Goal: Task Accomplishment & Management: Use online tool/utility

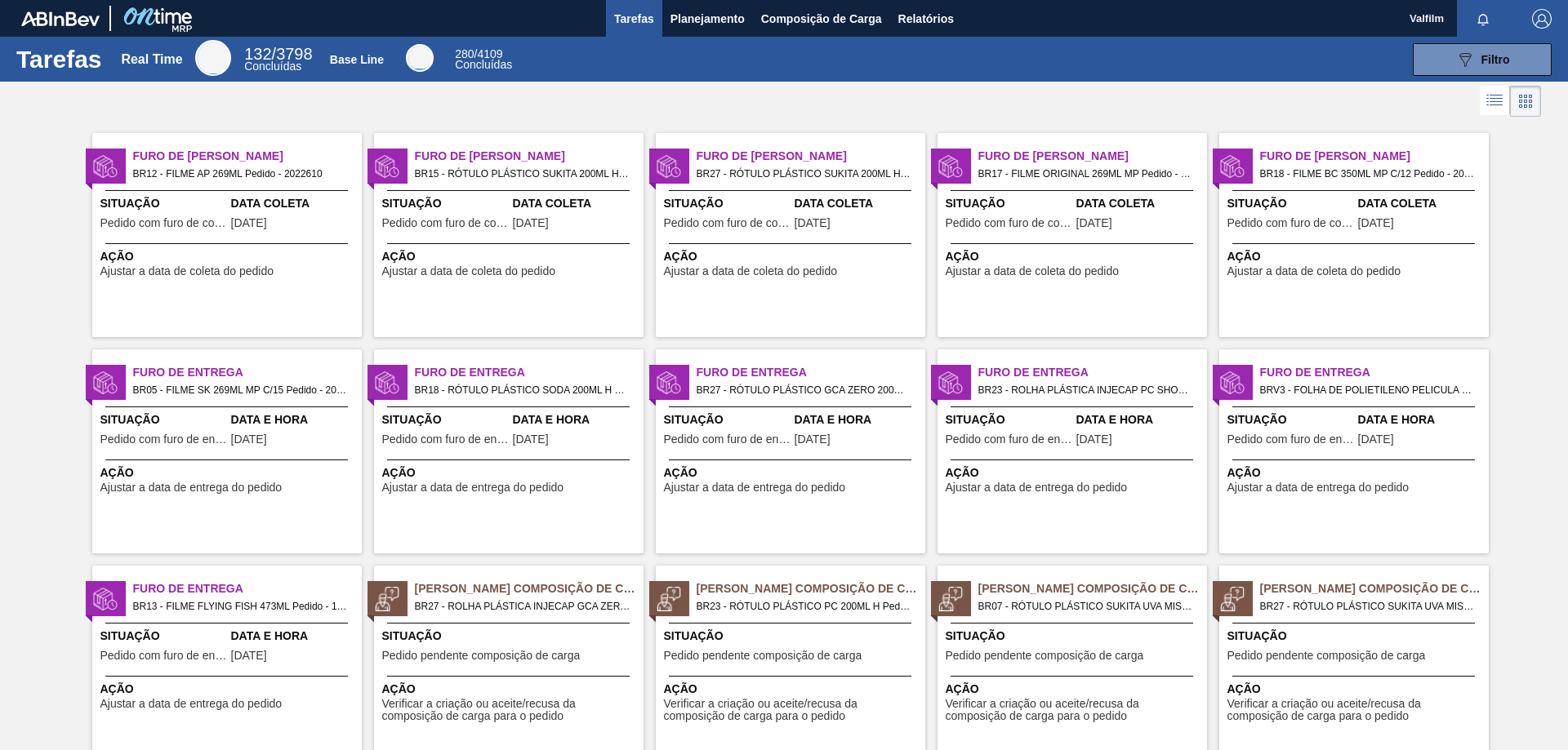
click at [644, 95] on div at bounding box center [784, 101] width 1568 height 40
click at [689, 15] on span "Planejamento" at bounding box center [707, 18] width 74 height 19
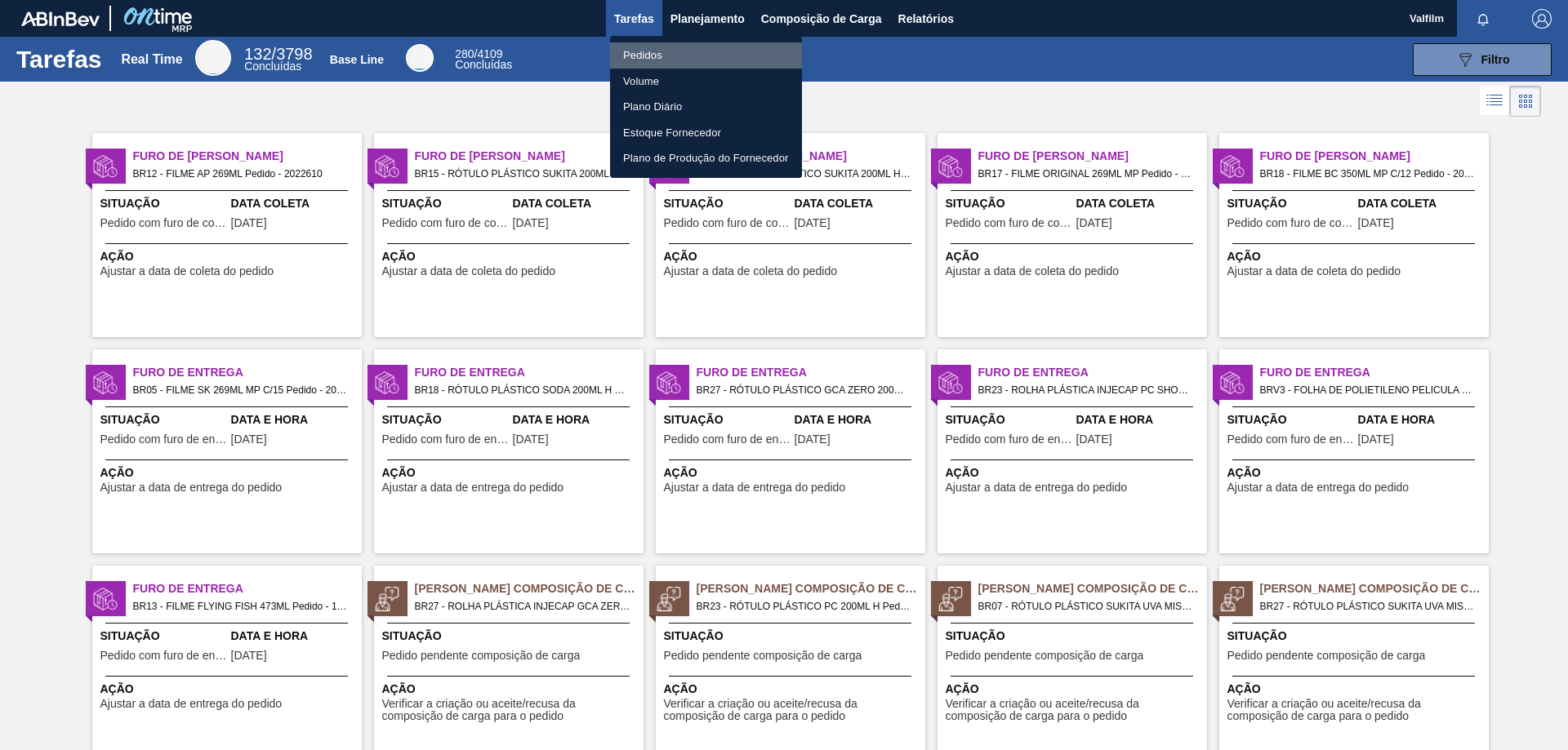
click at [657, 45] on li "Pedidos" at bounding box center [706, 55] width 192 height 26
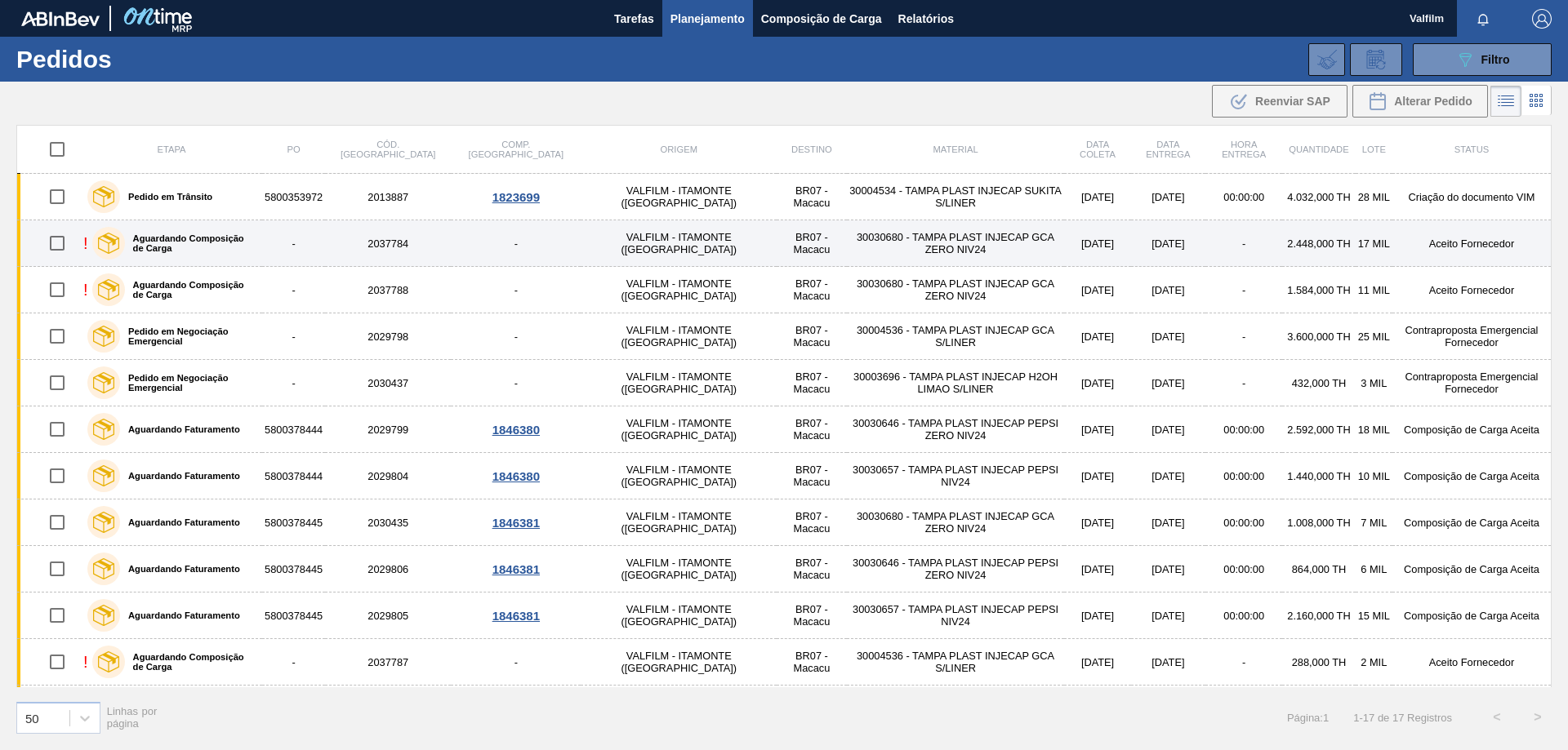
click at [1455, 248] on td "Aceito Fornecedor" at bounding box center [1472, 244] width 159 height 46
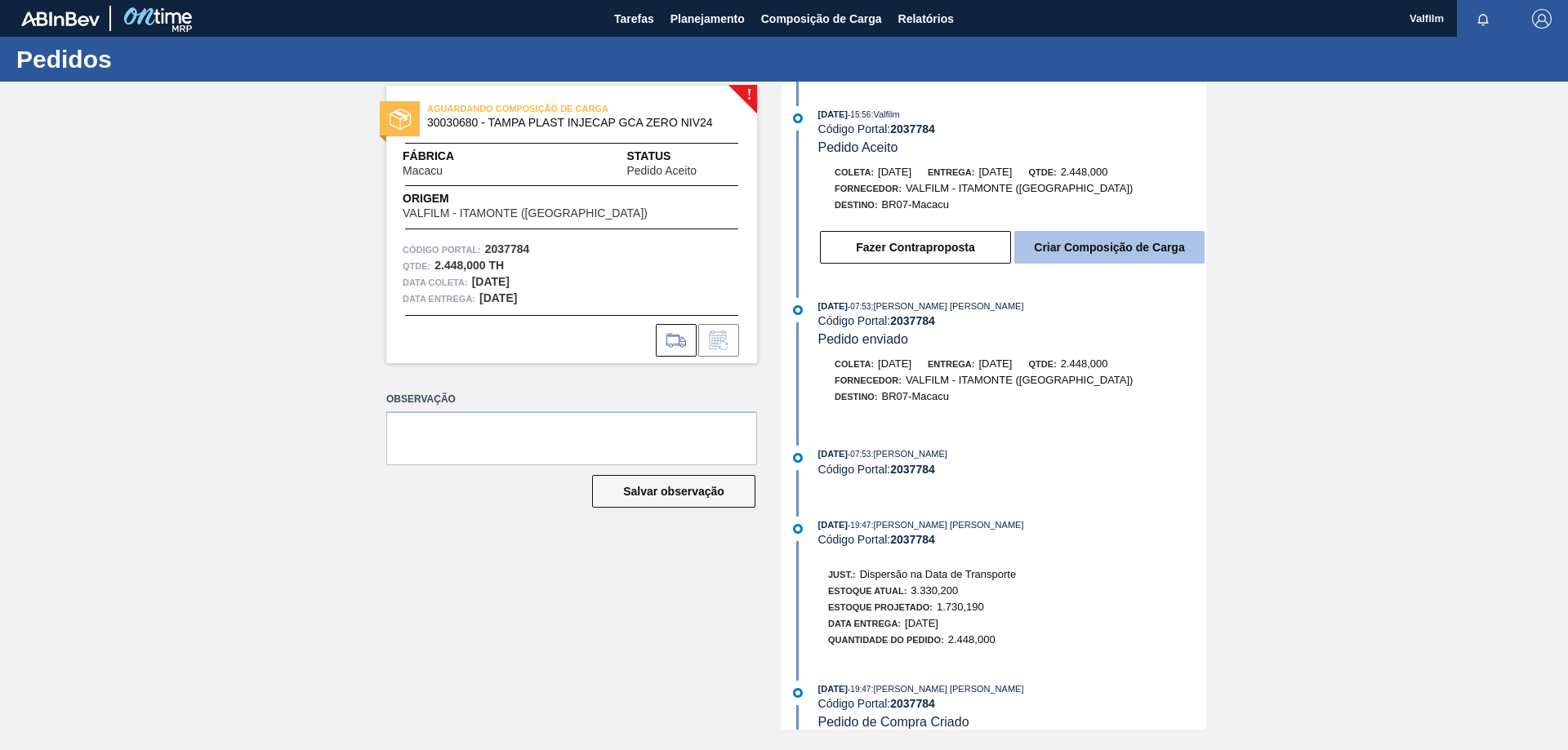
click at [1124, 240] on button "Criar Composição de Carga" at bounding box center [1109, 248] width 190 height 33
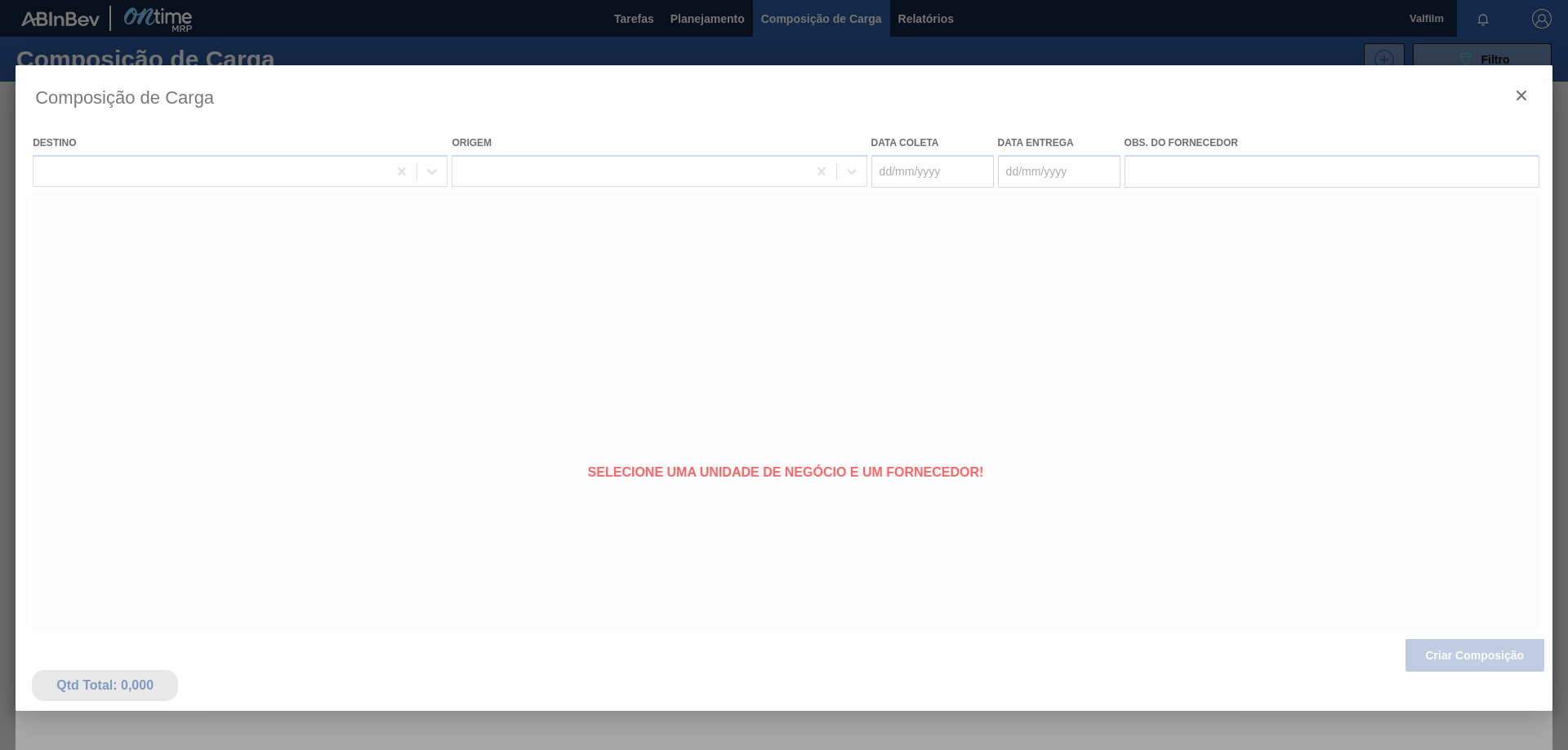
type coleta "[DATE]"
type entrega "[DATE]"
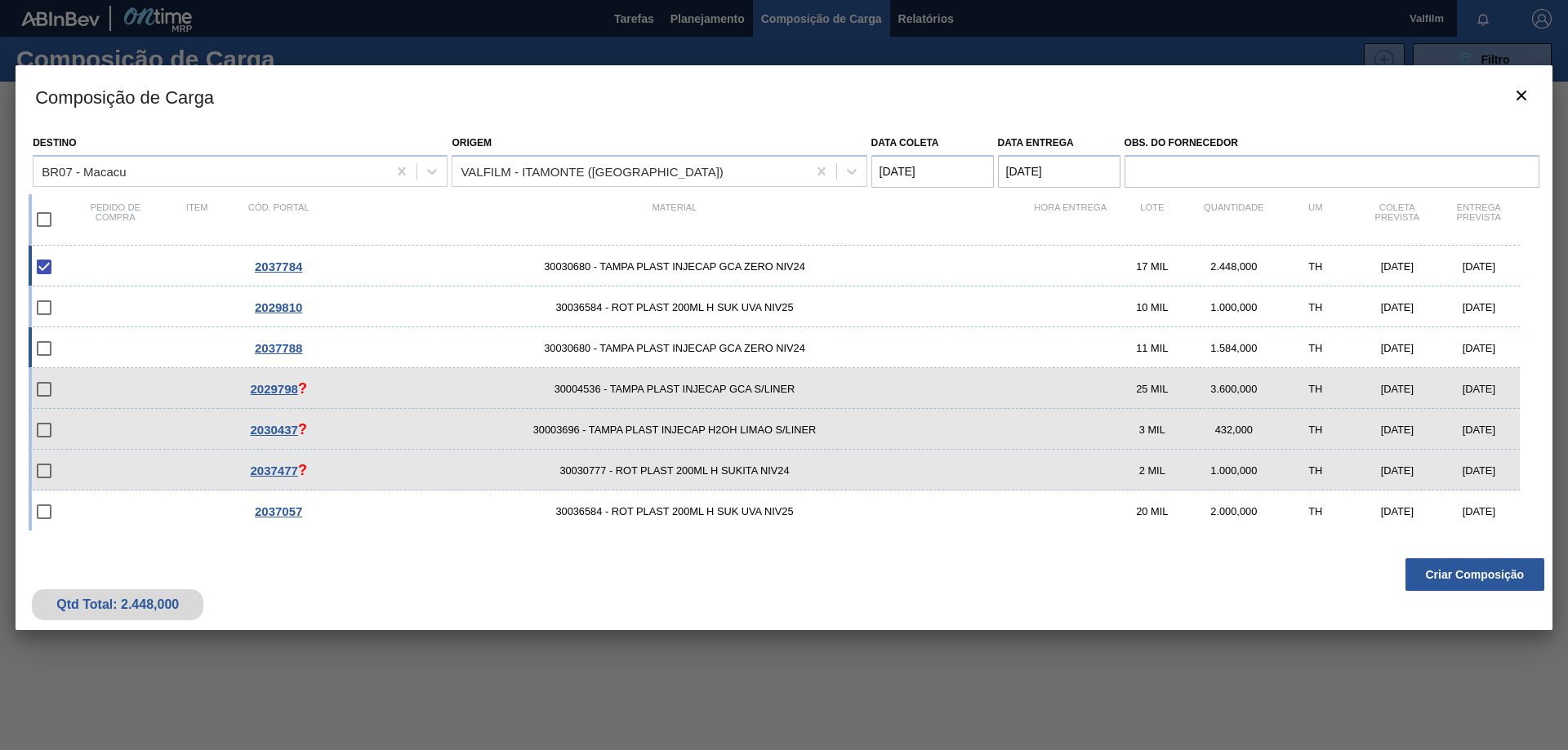
click at [1480, 349] on div "[DATE]" at bounding box center [1478, 348] width 82 height 13
checkbox input "true"
click at [1492, 568] on button "Criar Composição" at bounding box center [1474, 575] width 139 height 33
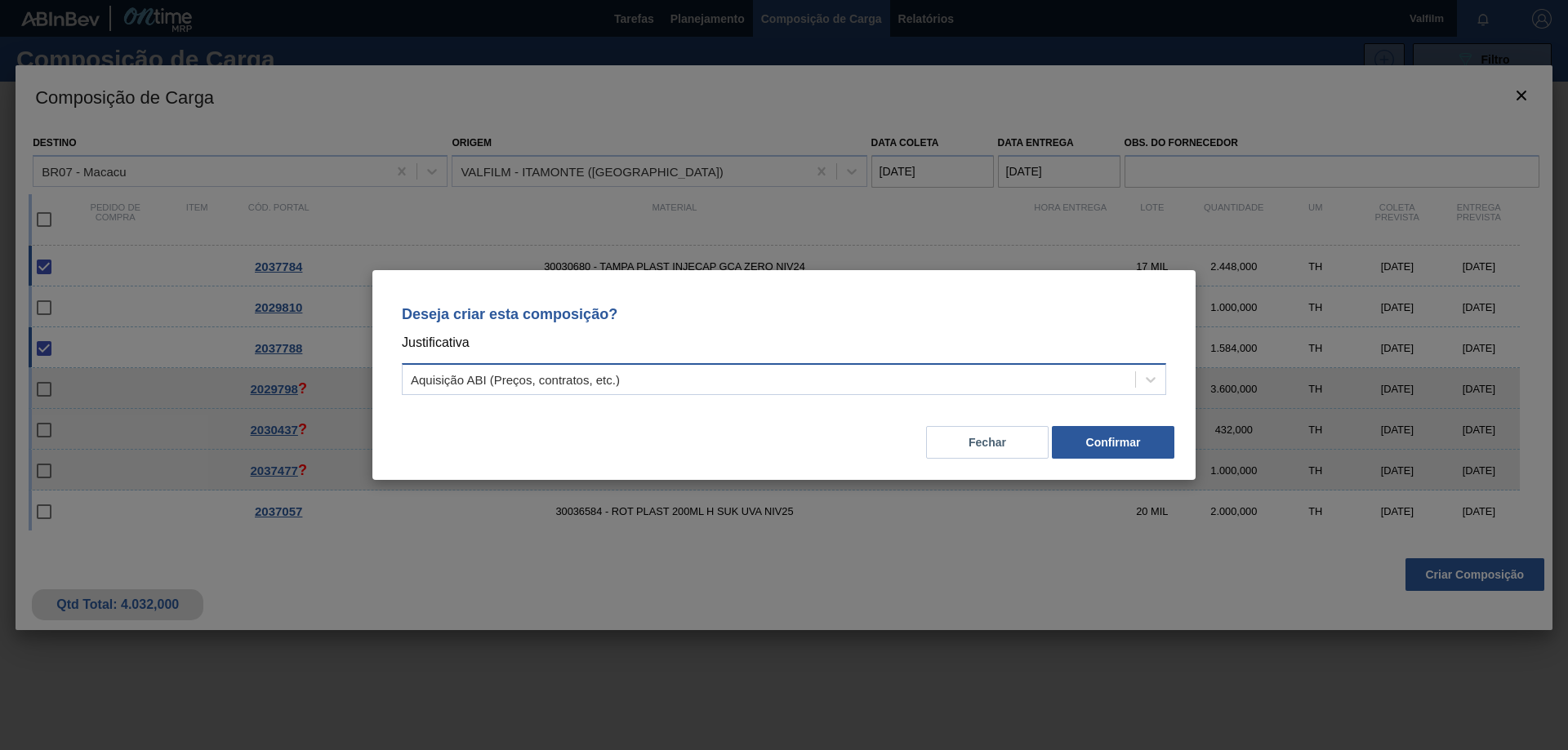
click at [1059, 387] on div "Aquisição ABI (Preços, contratos, etc.)" at bounding box center [769, 380] width 733 height 24
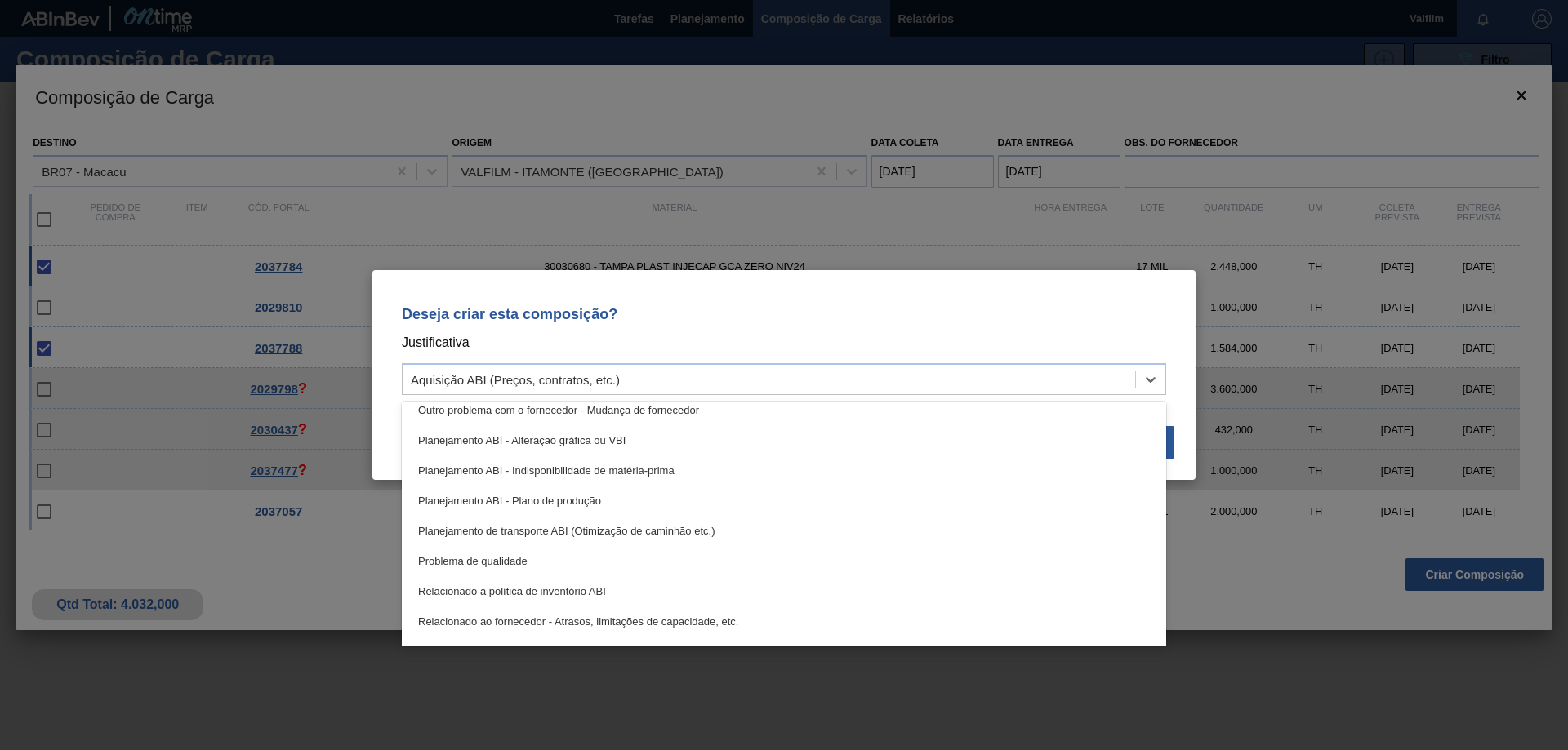
scroll to position [306, 0]
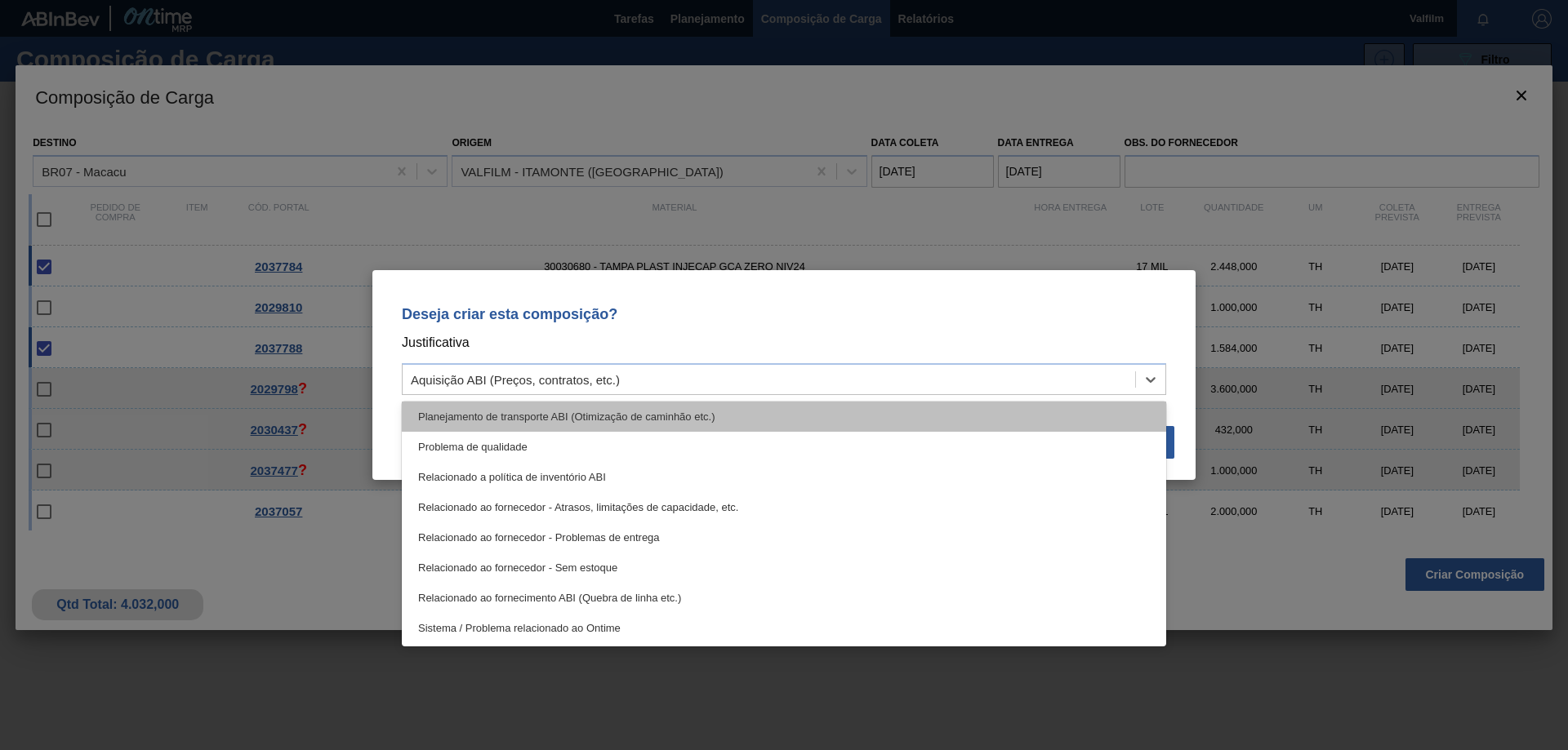
click at [703, 416] on div "Planejamento de transporte ABI (Otimização de caminhão etc.)" at bounding box center [784, 416] width 765 height 30
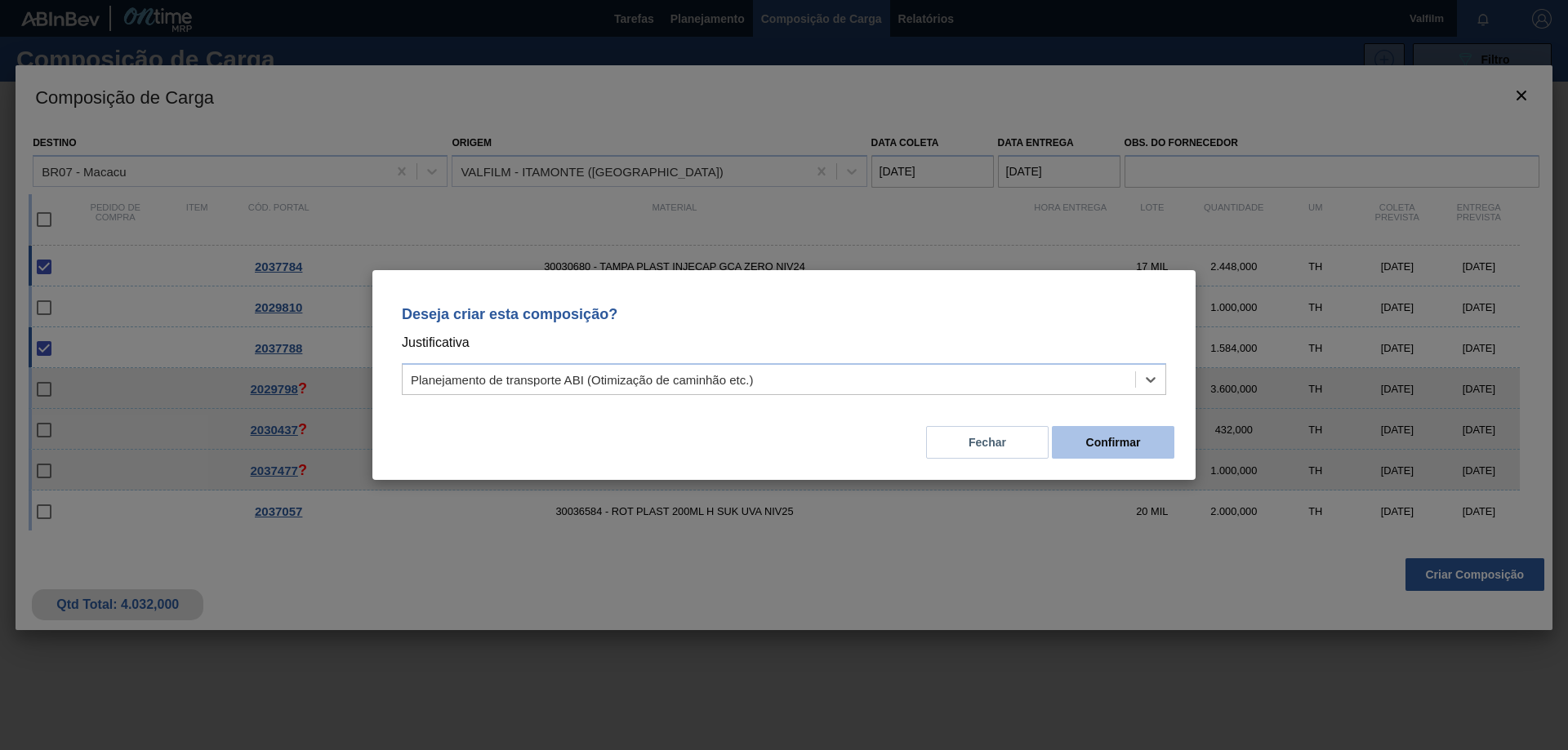
click at [1103, 434] on button "Confirmar" at bounding box center [1113, 442] width 122 height 33
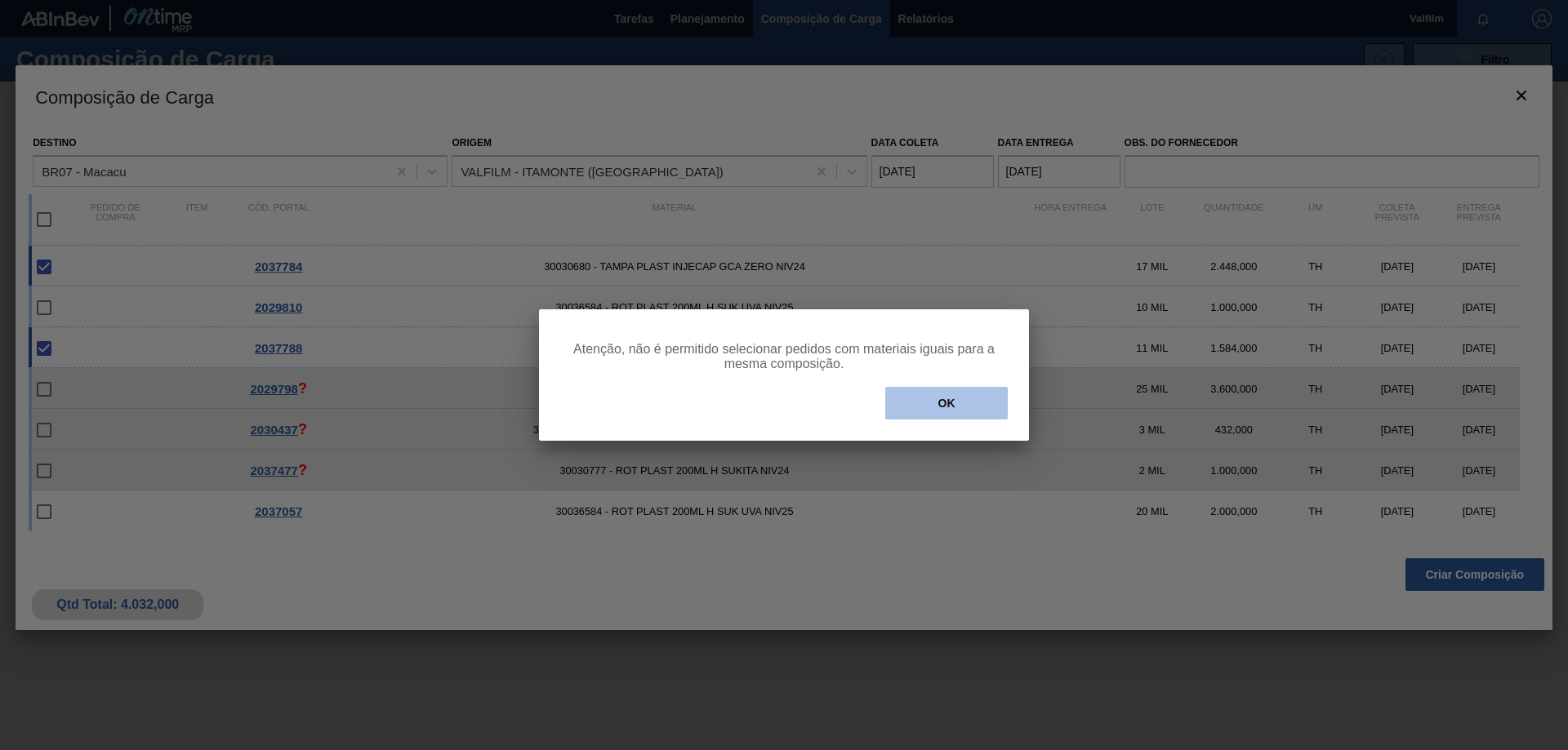
click at [955, 397] on button "OK" at bounding box center [946, 403] width 122 height 33
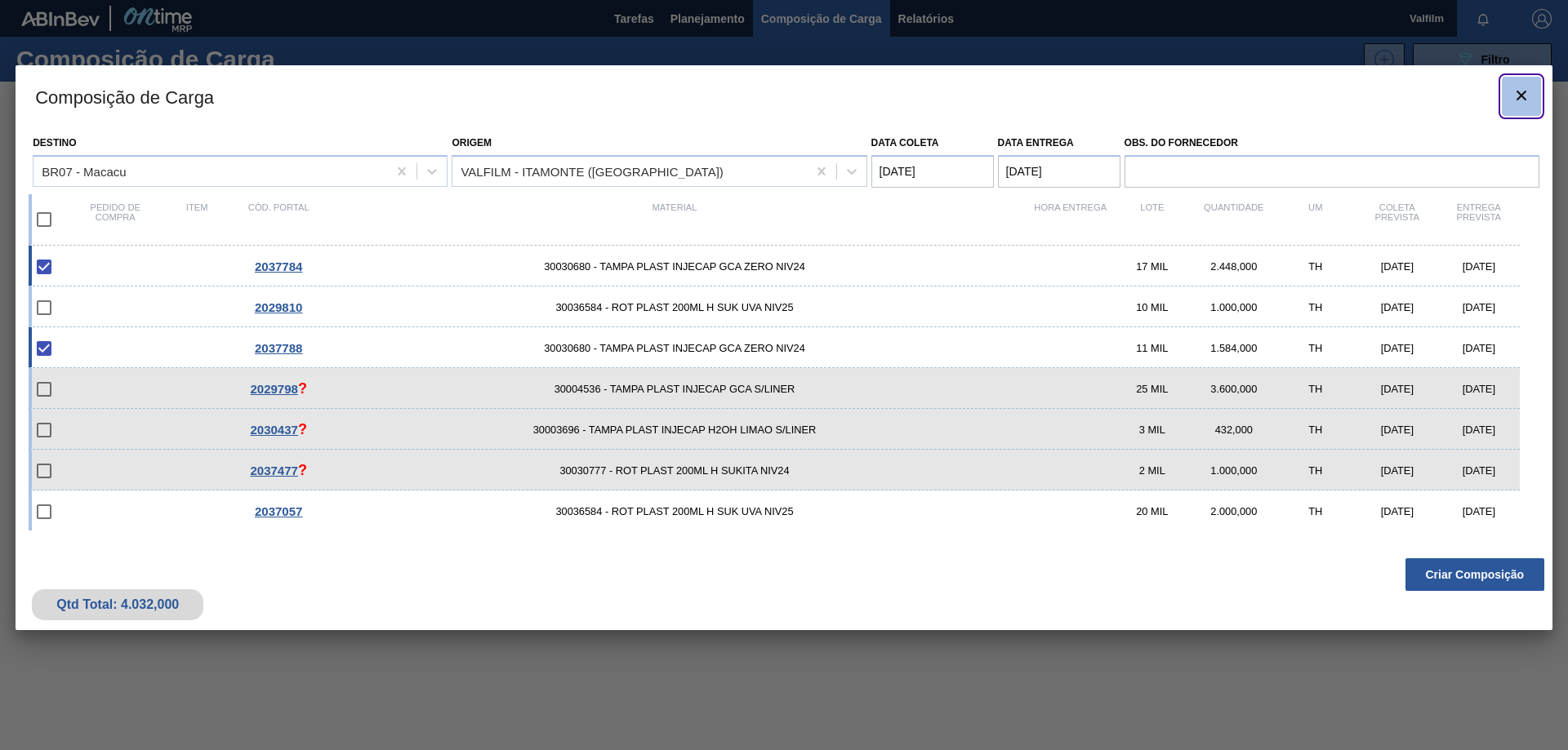
click at [1525, 94] on icon "botão de ícone" at bounding box center [1521, 95] width 19 height 19
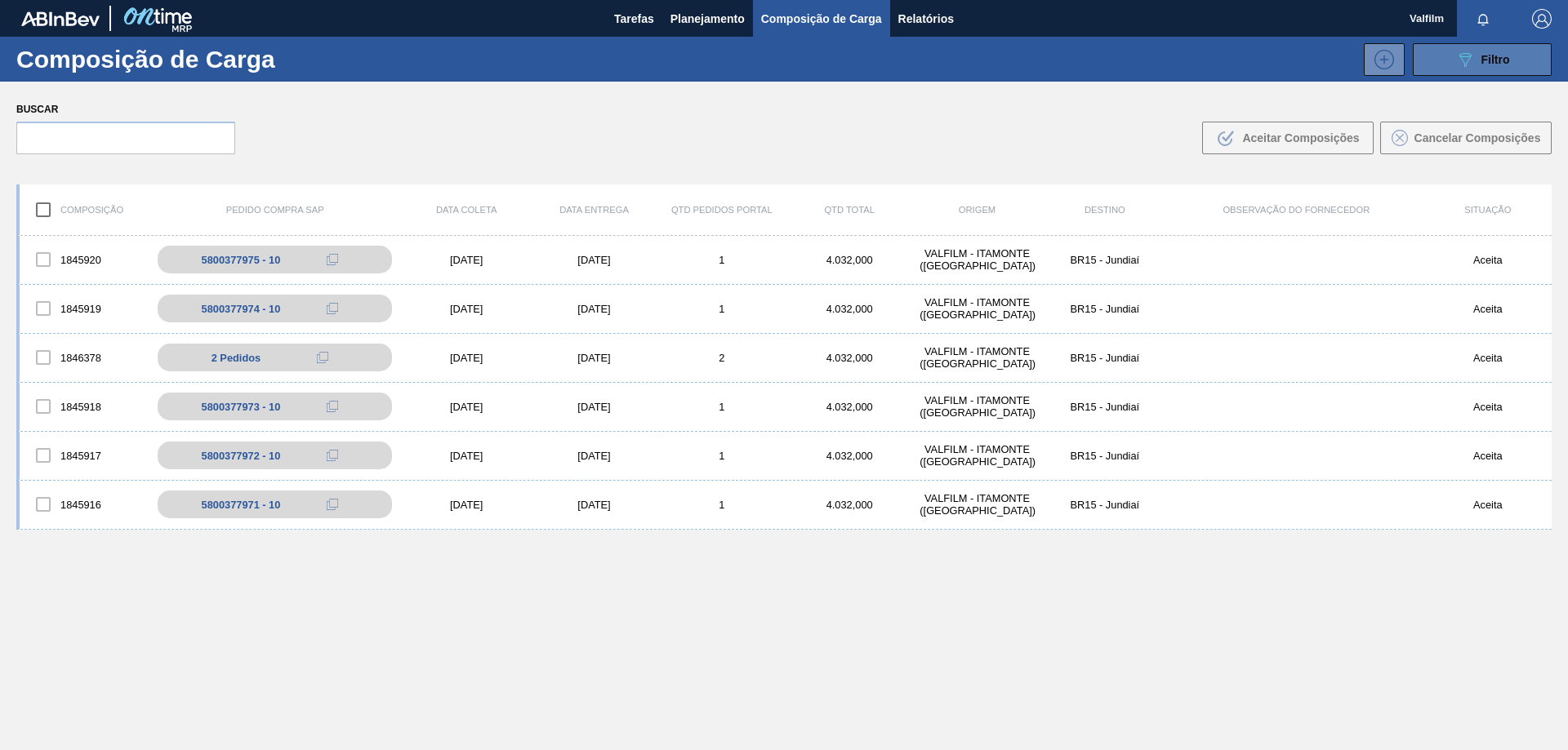
click at [1440, 64] on button "089F7B8B-B2A5-4AFE-B5C0-19BA573D28AC Filtro" at bounding box center [1482, 60] width 139 height 33
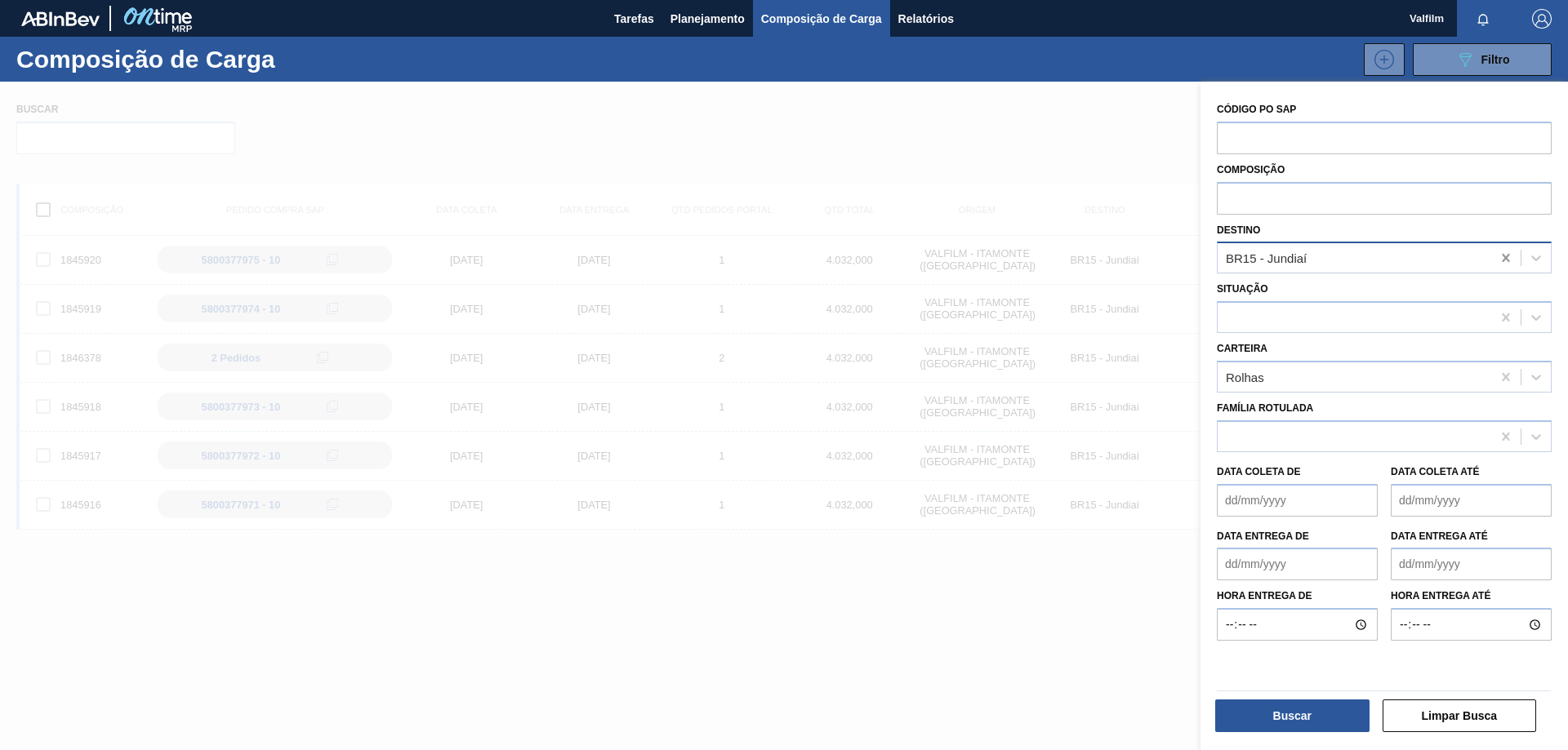
click at [1498, 257] on icon at bounding box center [1505, 257] width 16 height 16
type input "macacu"
click at [1402, 308] on div "BR07 - Macacu" at bounding box center [1384, 298] width 335 height 30
click at [1313, 725] on button "Buscar" at bounding box center [1292, 716] width 154 height 33
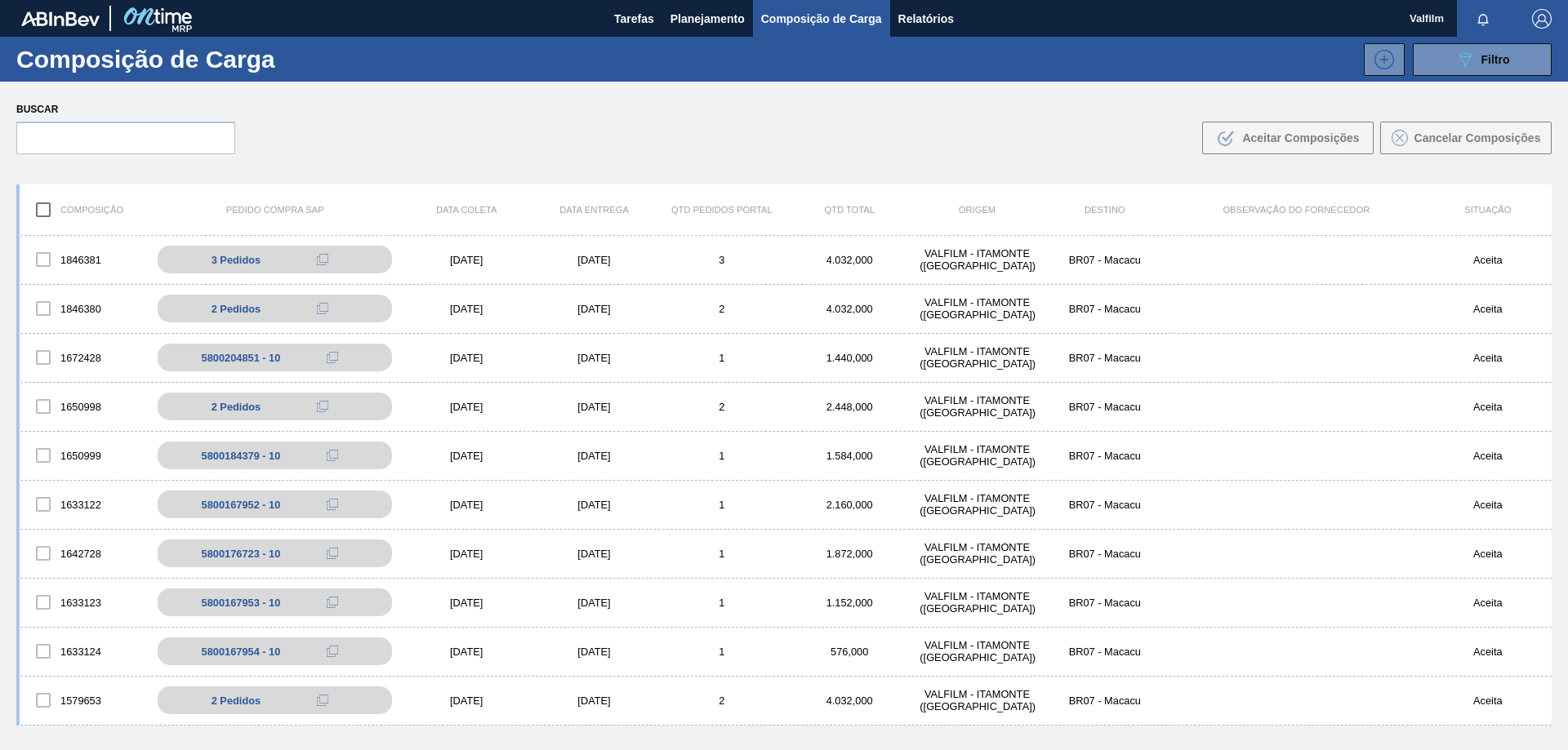
click at [733, 138] on div "Buscar .b{fill:var(--color-action-default)} Aceitar Composições Cancelar Compos…" at bounding box center [784, 126] width 1568 height 89
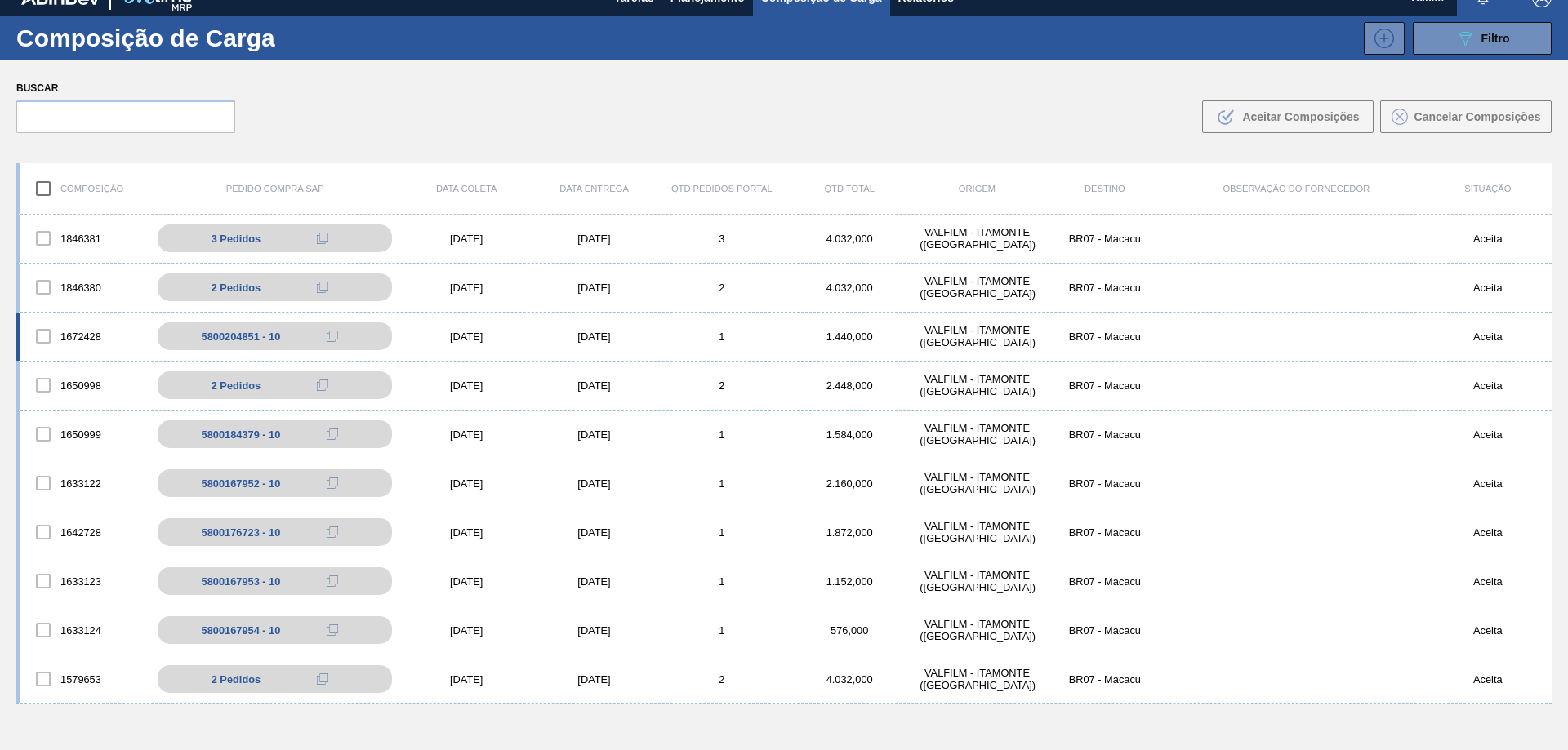
scroll to position [0, 0]
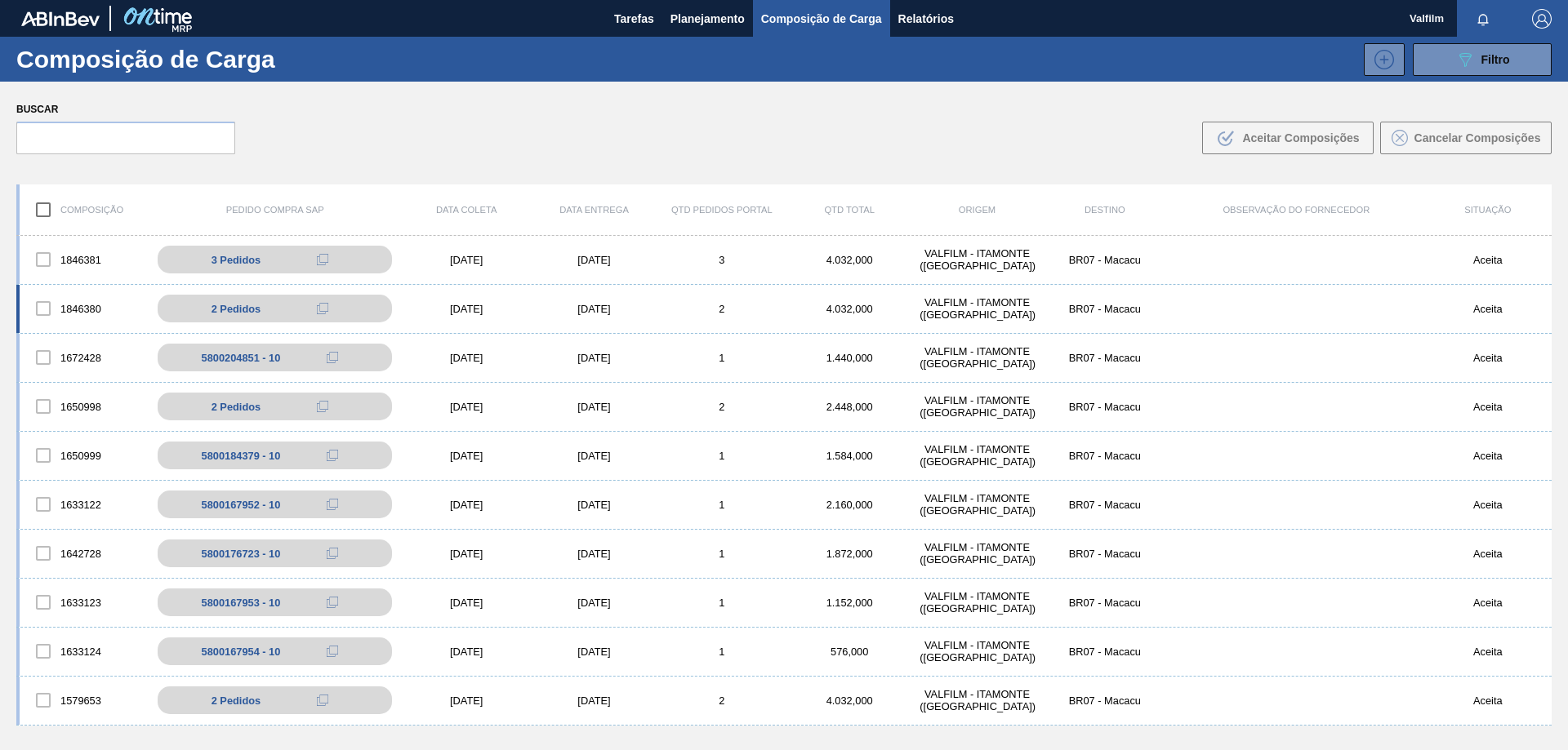
click at [605, 308] on div "[DATE]" at bounding box center [594, 308] width 127 height 13
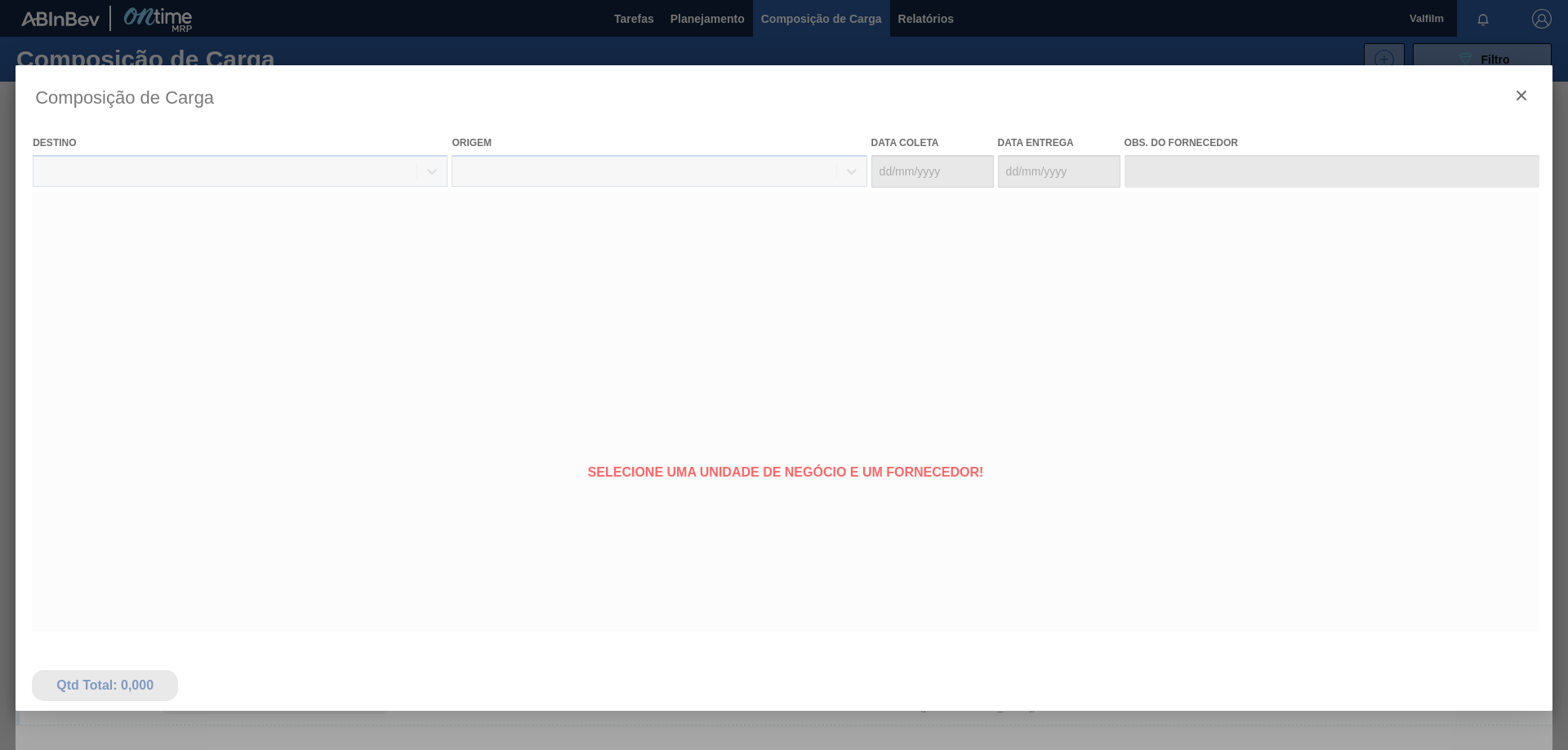
type coleta "[DATE]"
type entrega "[DATE]"
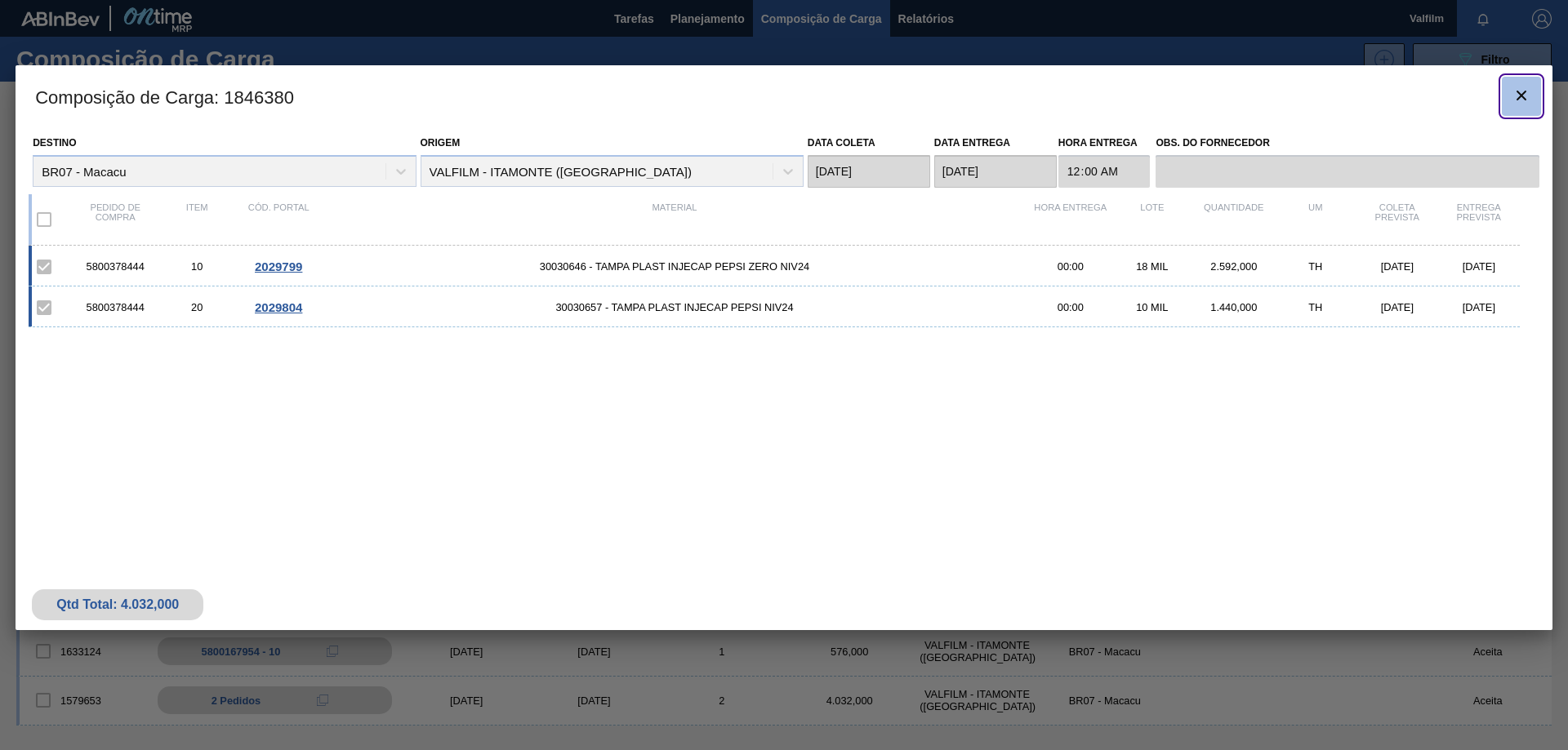
click at [1527, 97] on icon "botão de ícone" at bounding box center [1521, 95] width 19 height 19
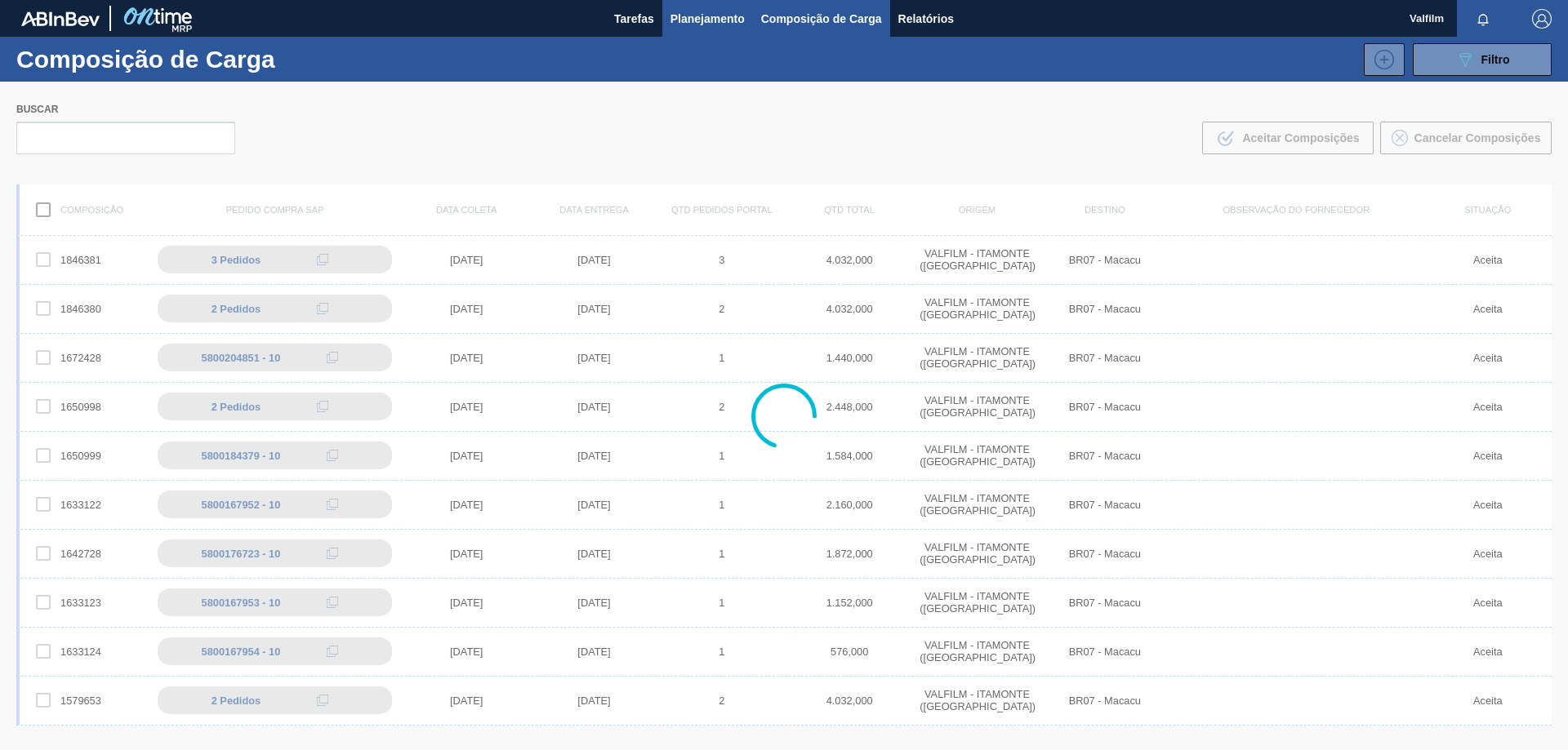
click at [684, 26] on span "Planejamento" at bounding box center [707, 18] width 74 height 19
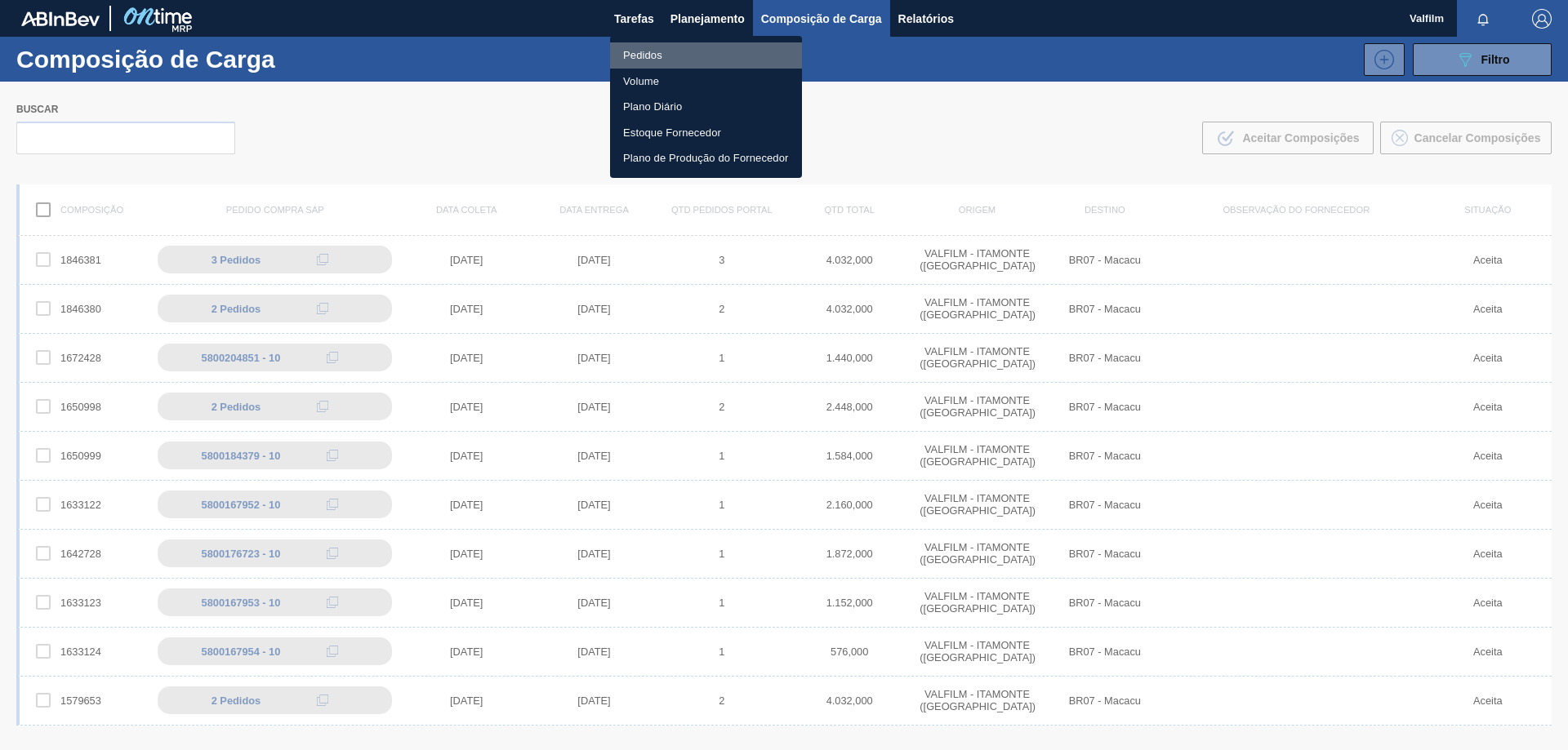
click at [658, 56] on li "Pedidos" at bounding box center [706, 55] width 192 height 26
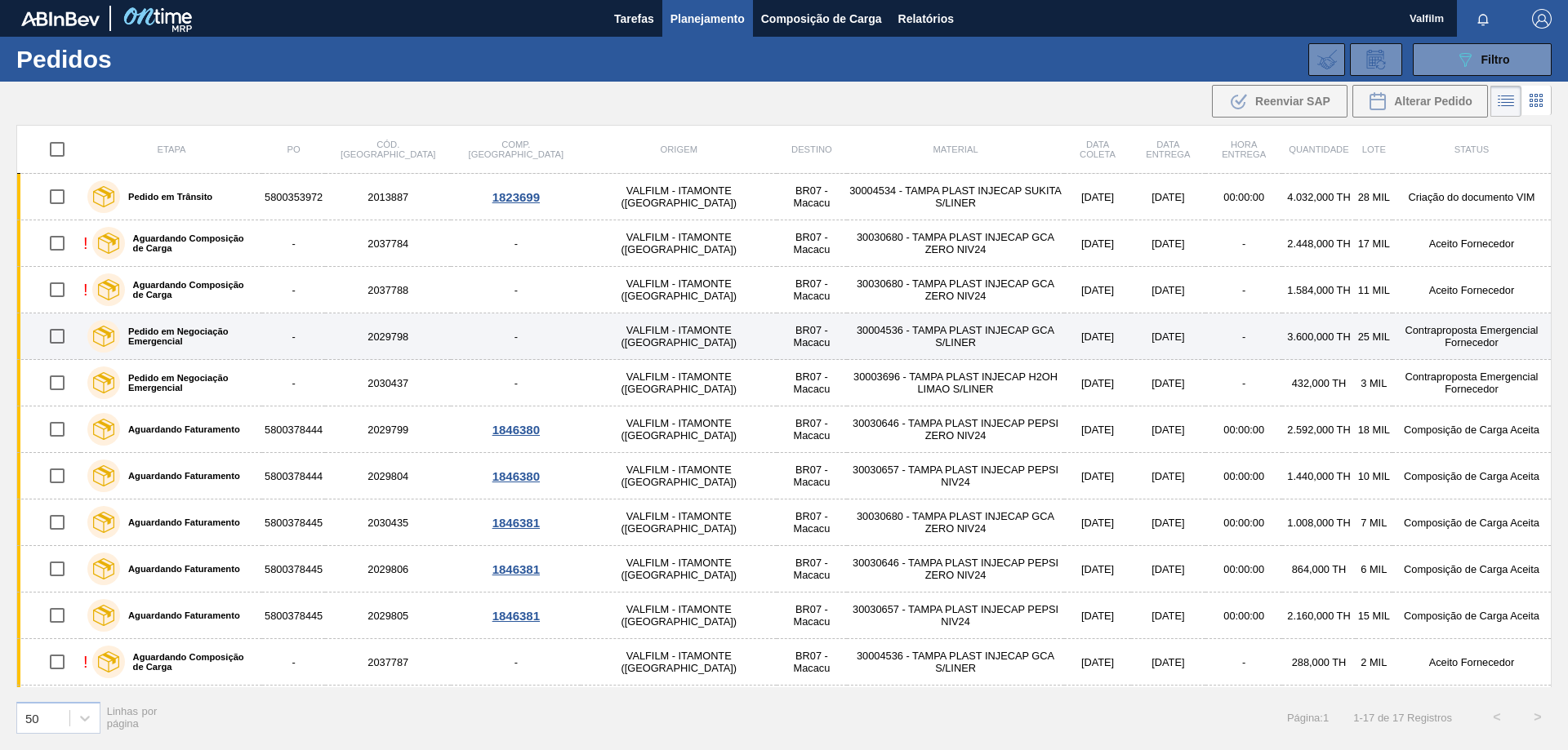
click at [1446, 329] on td "Contraproposta Emergencial Fornecedor" at bounding box center [1472, 336] width 159 height 46
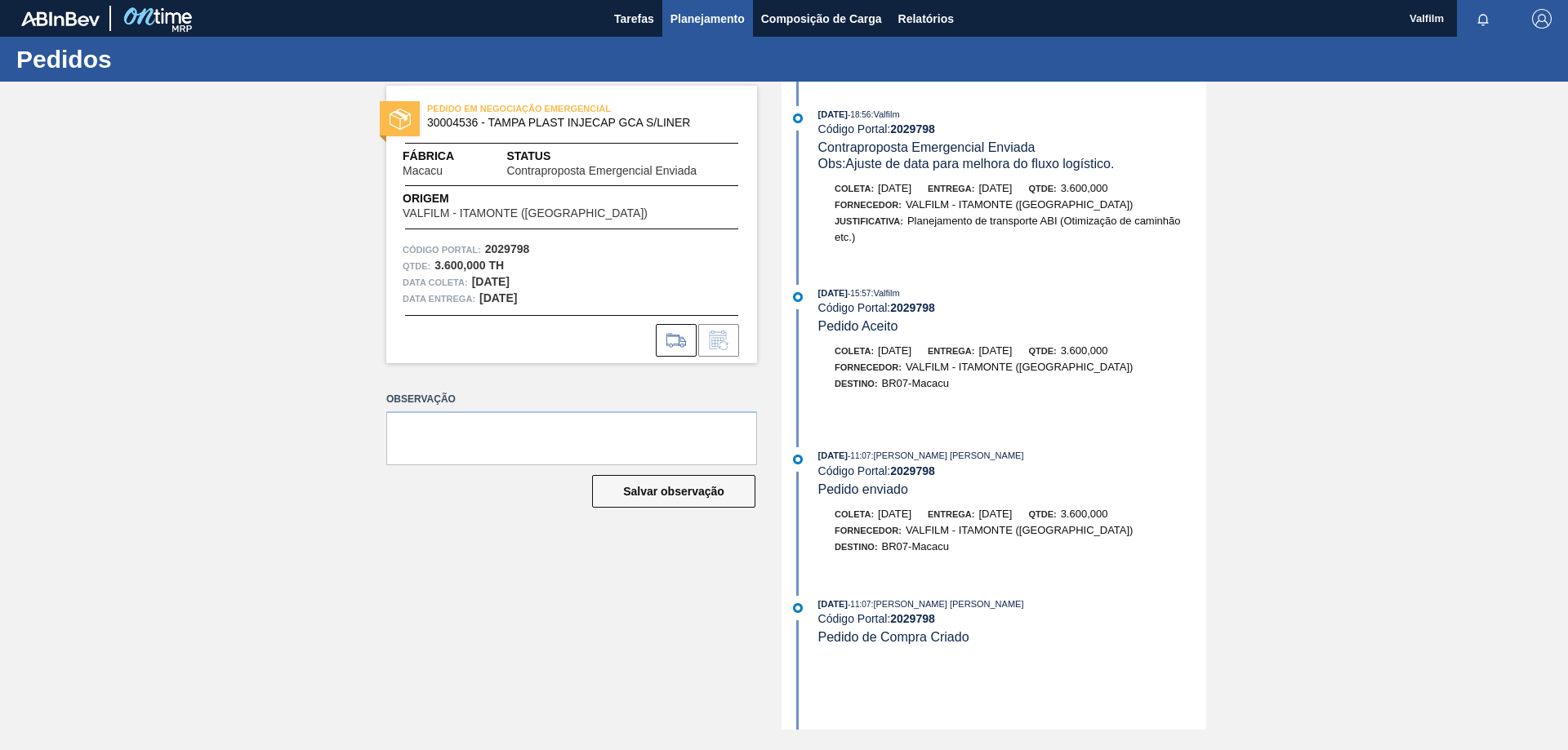
click at [706, 24] on span "Planejamento" at bounding box center [707, 18] width 74 height 19
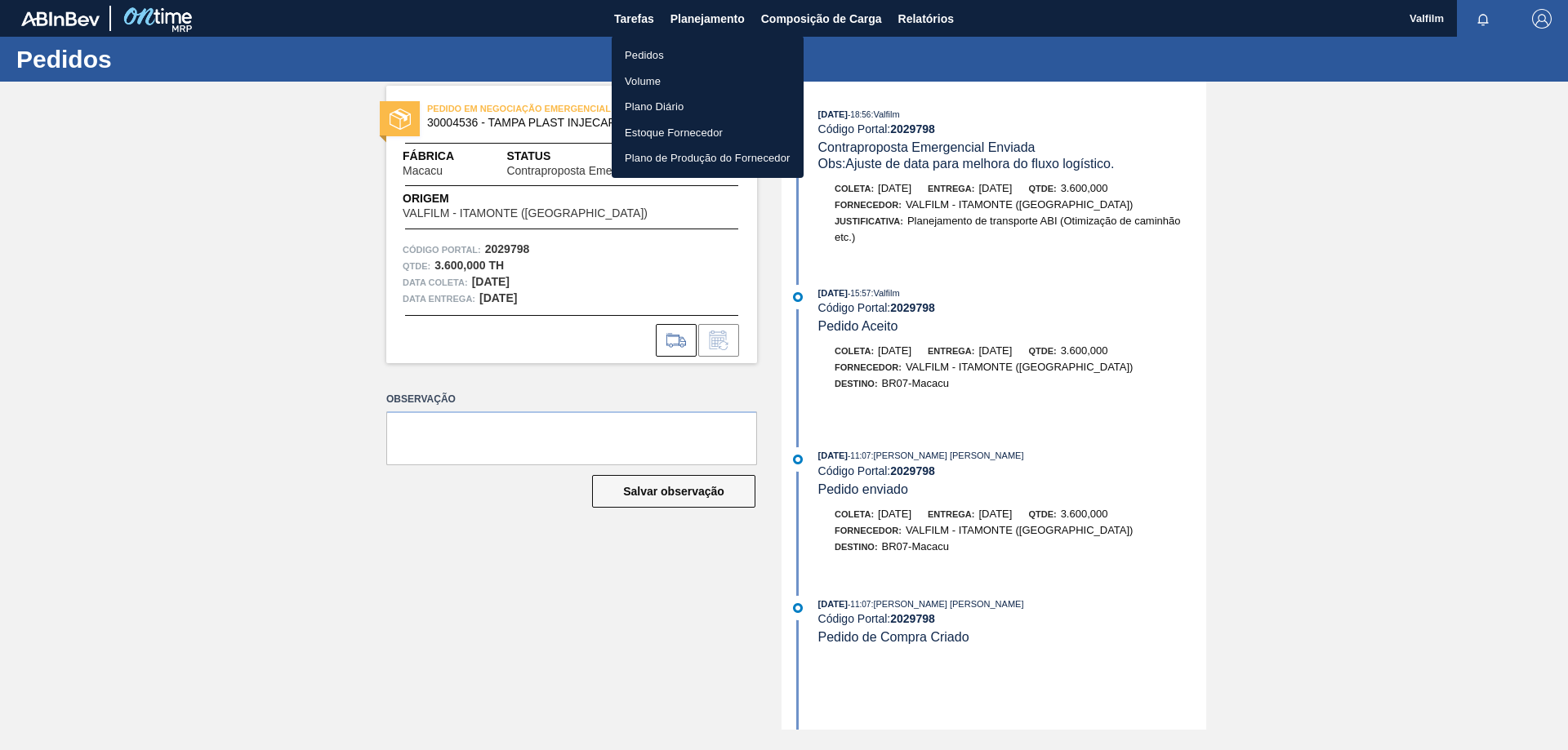
click at [662, 55] on li "Pedidos" at bounding box center [707, 55] width 192 height 26
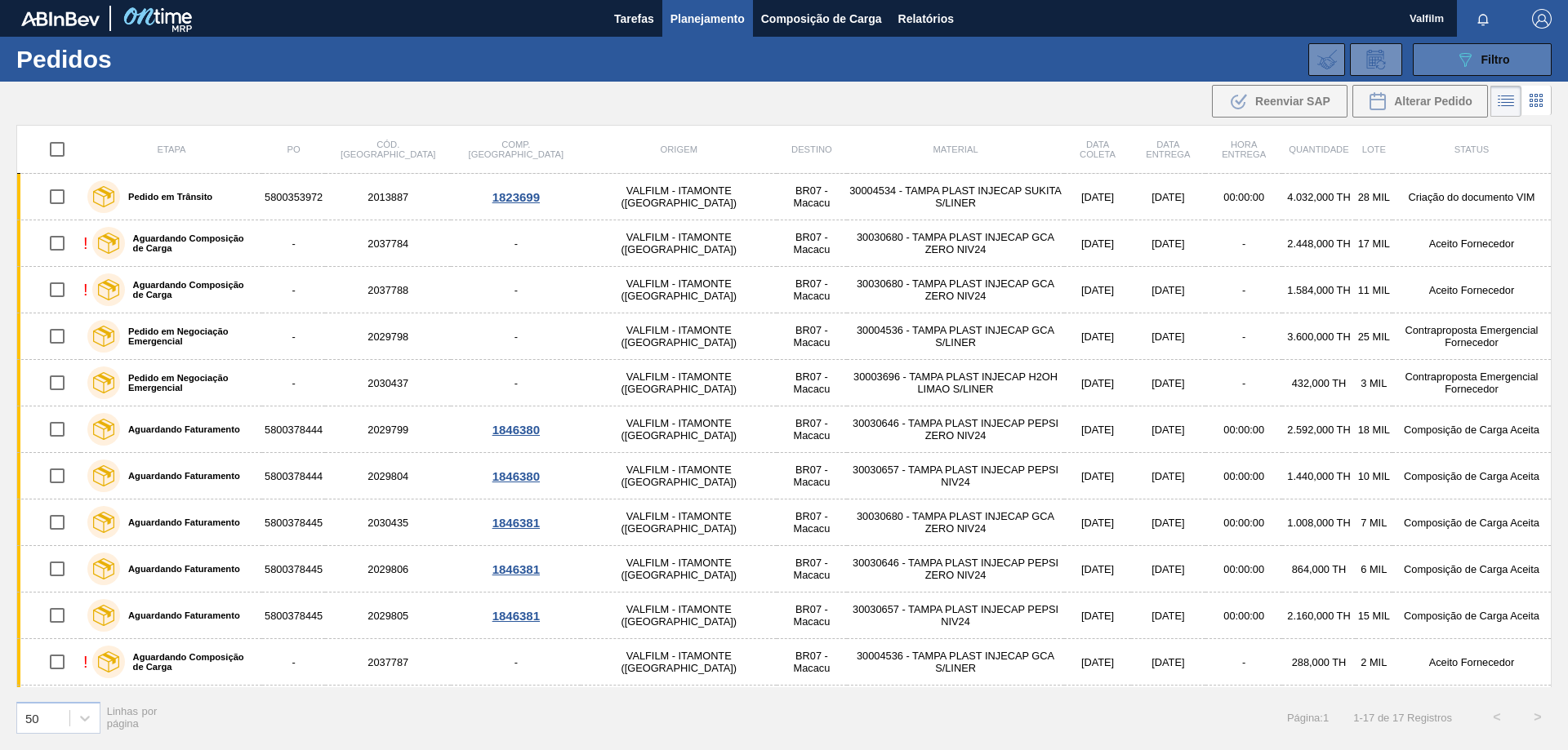
click at [1467, 51] on icon "089F7B8B-B2A5-4AFE-B5C0-19BA573D28AC" at bounding box center [1465, 60] width 19 height 19
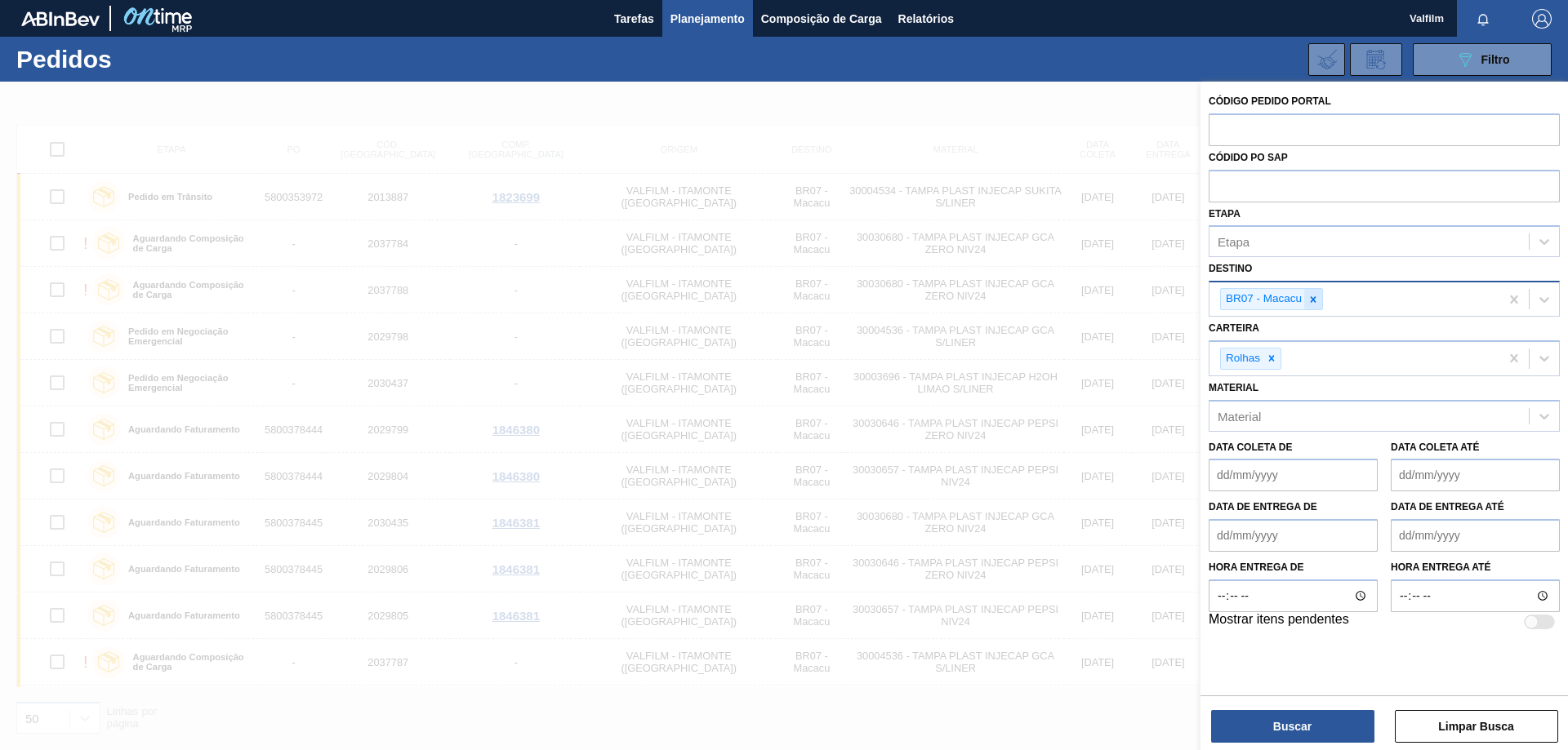
click at [1311, 299] on icon at bounding box center [1313, 300] width 12 height 12
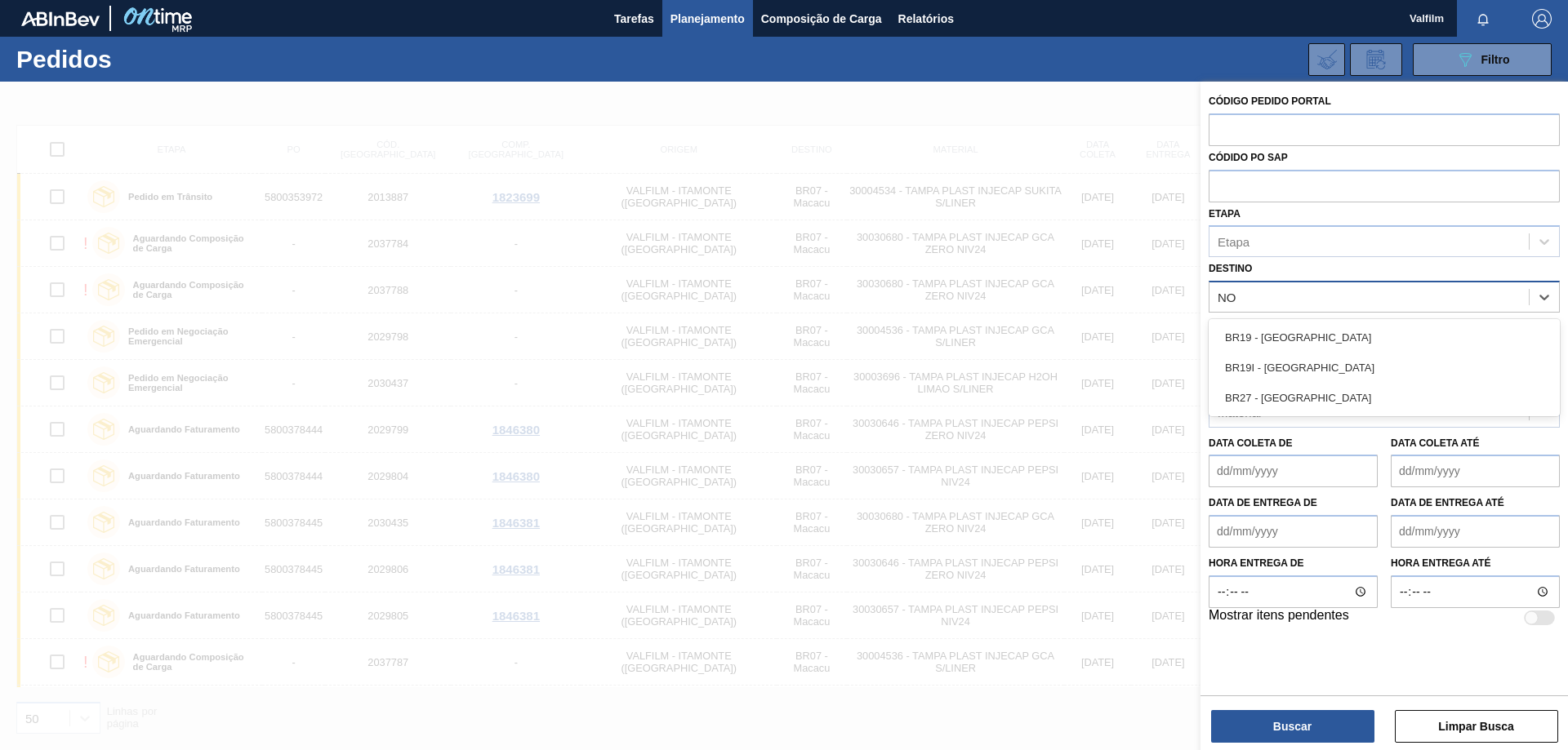
type input "N"
type input "JAG"
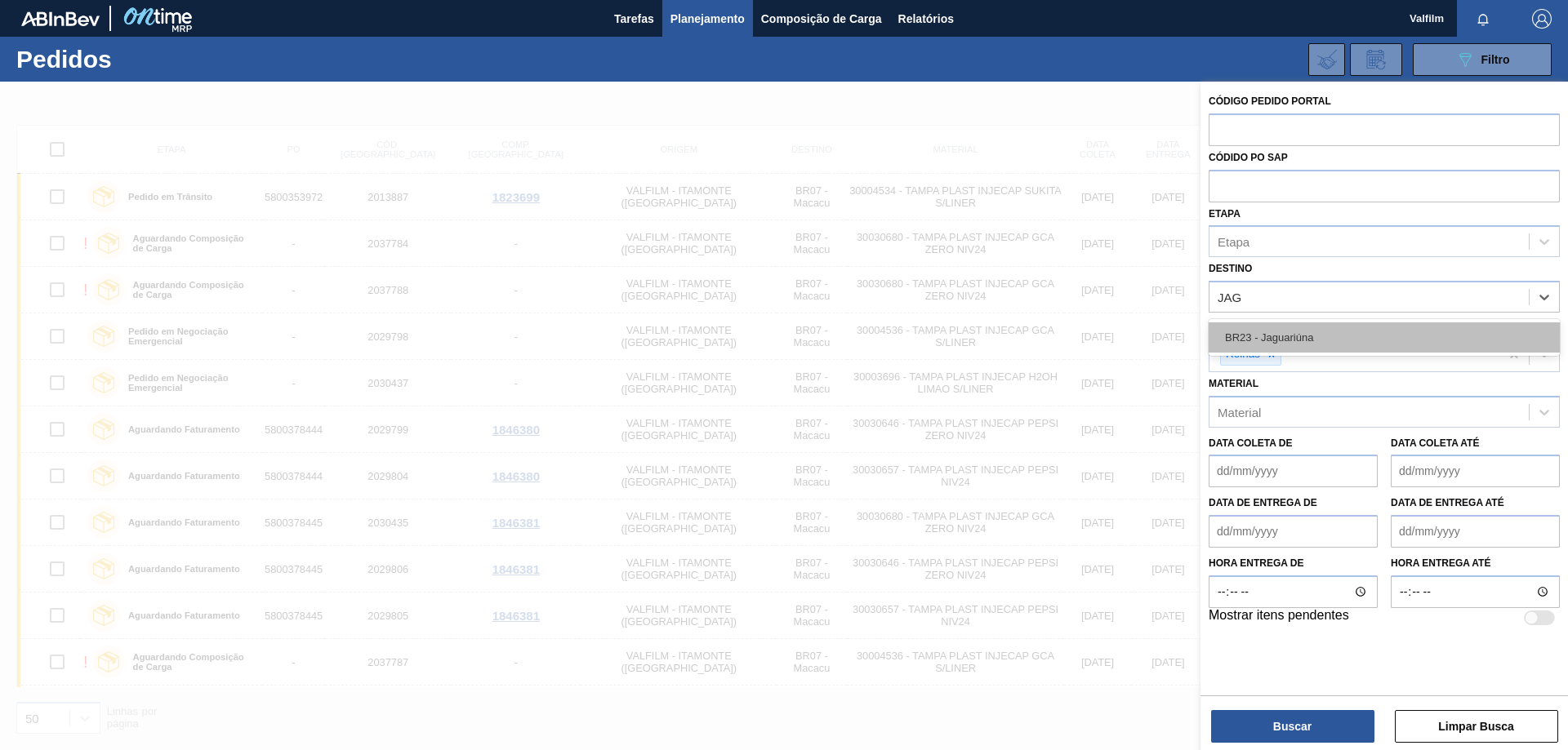
click at [1335, 335] on div "BR23 - Jaguariúna" at bounding box center [1384, 336] width 351 height 30
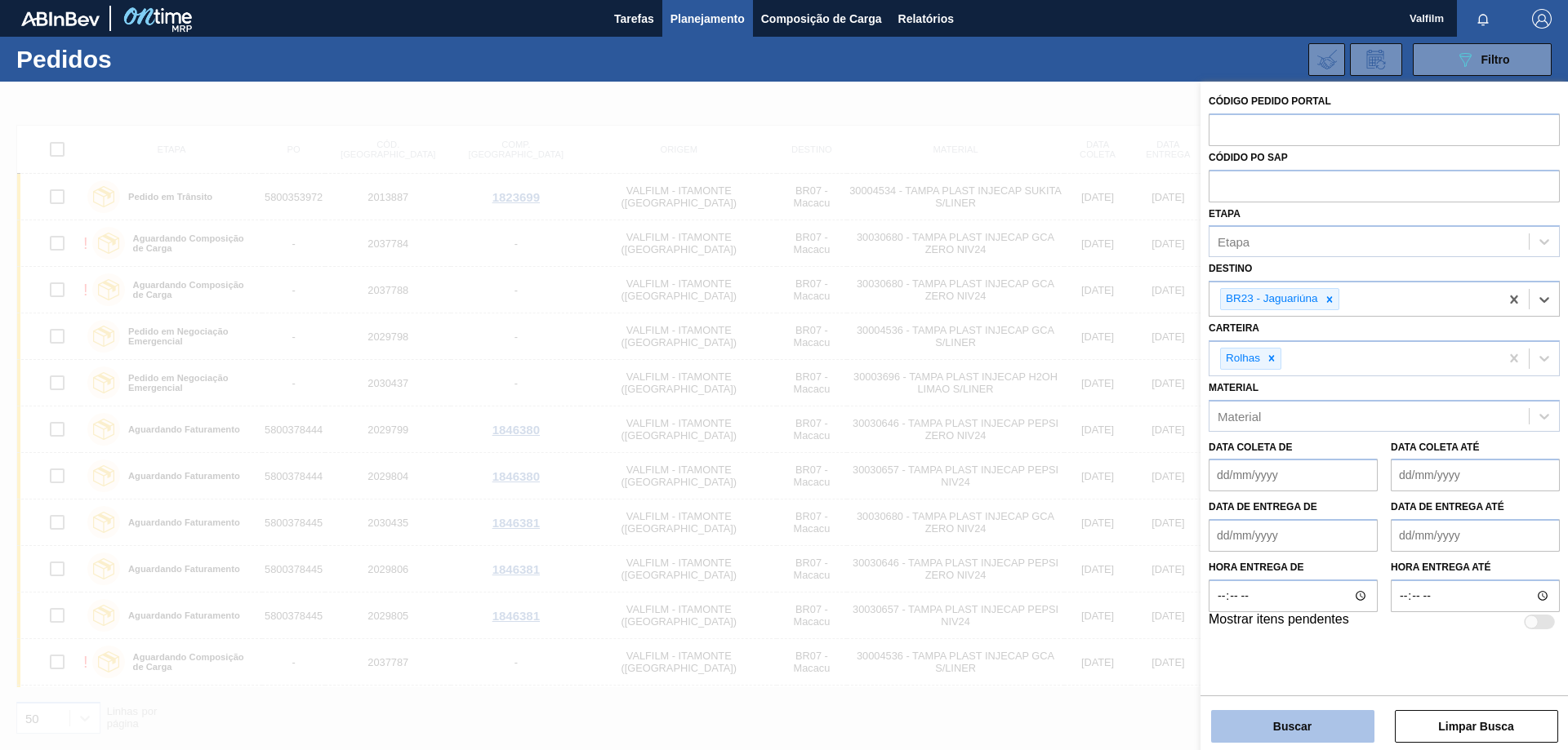
click at [1309, 738] on button "Buscar" at bounding box center [1292, 727] width 163 height 33
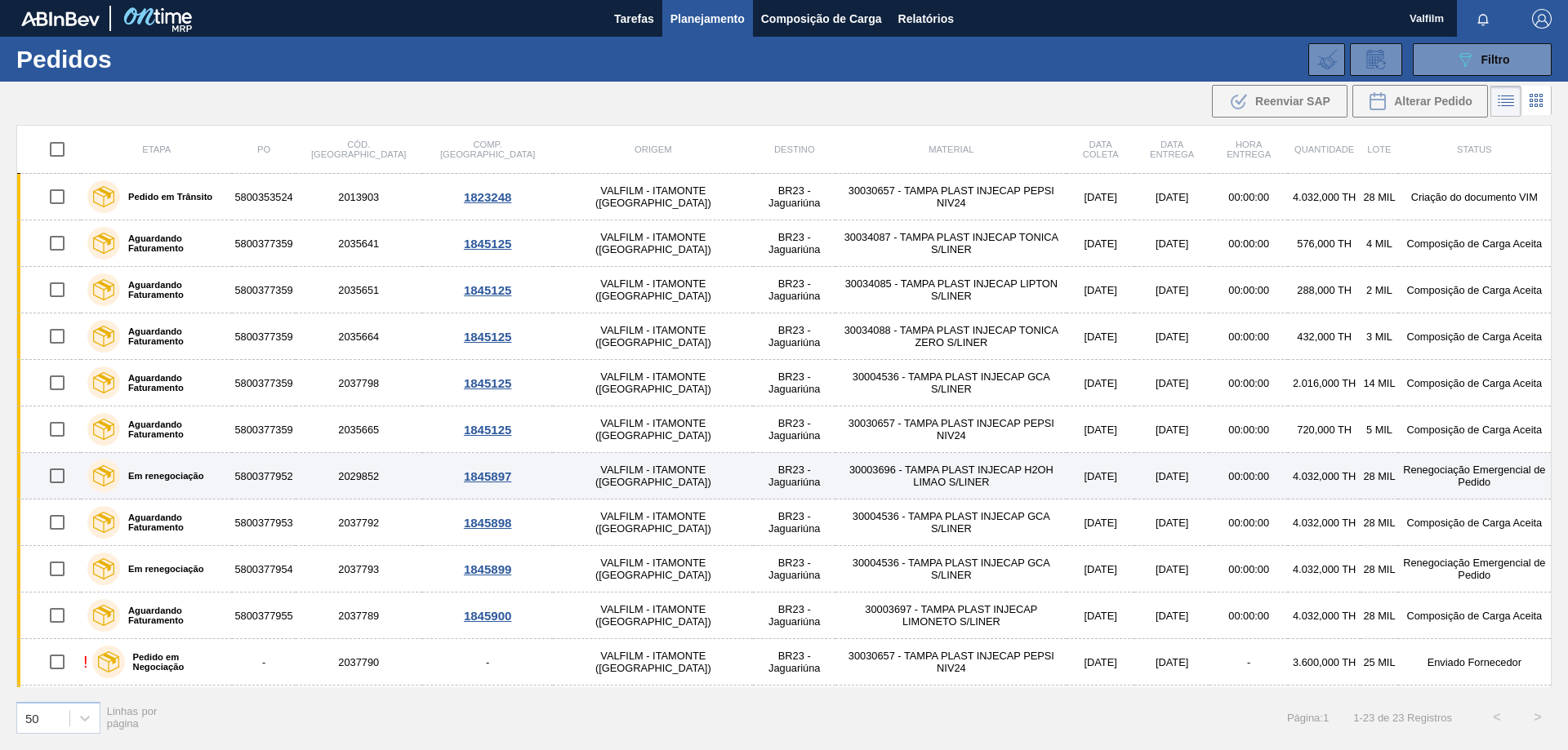
click at [938, 482] on td "30003696 - TAMPA PLAST INJECAP H2OH LIMAO S/LINER" at bounding box center [951, 476] width 231 height 46
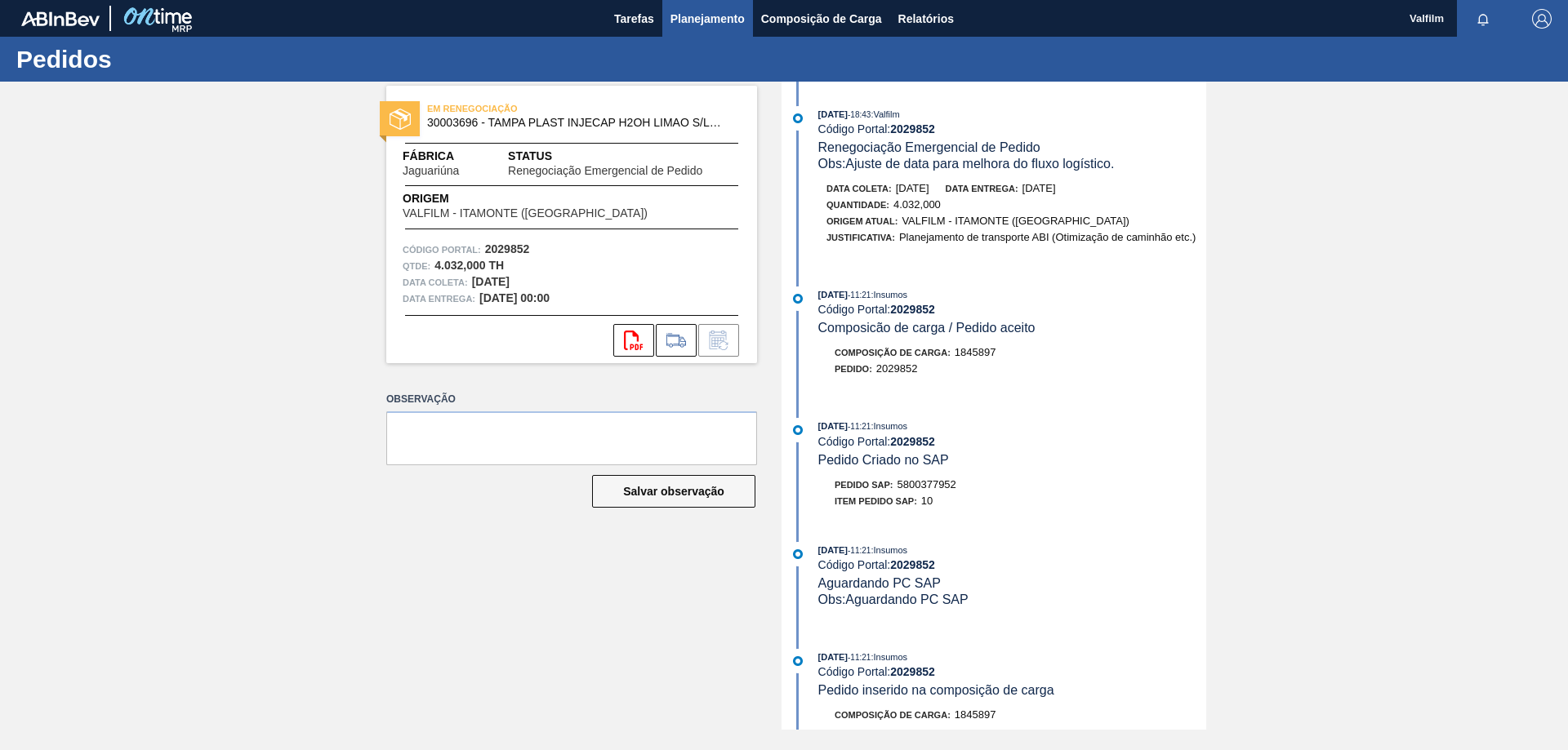
click at [714, 17] on span "Planejamento" at bounding box center [707, 18] width 74 height 19
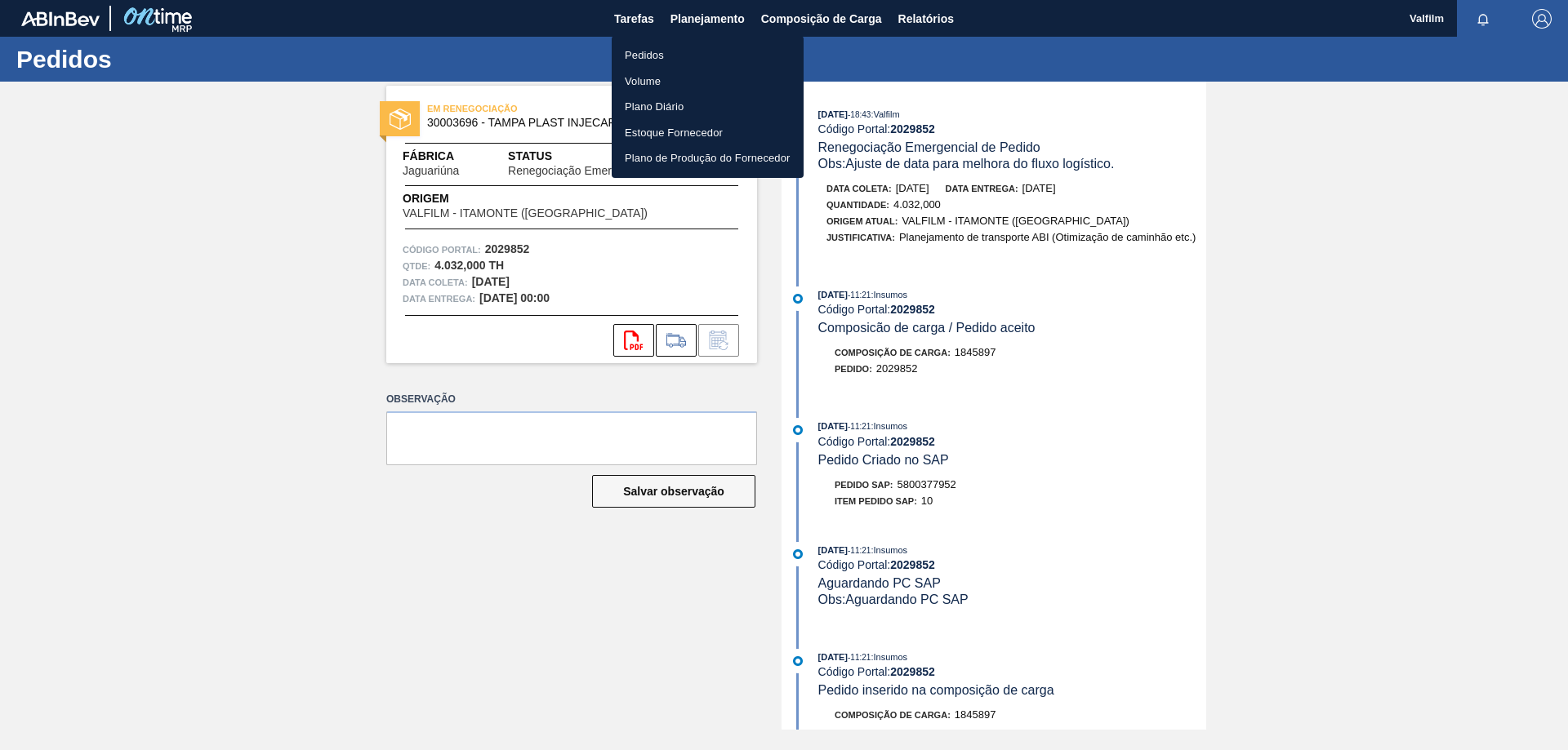
click at [647, 53] on li "Pedidos" at bounding box center [707, 55] width 192 height 26
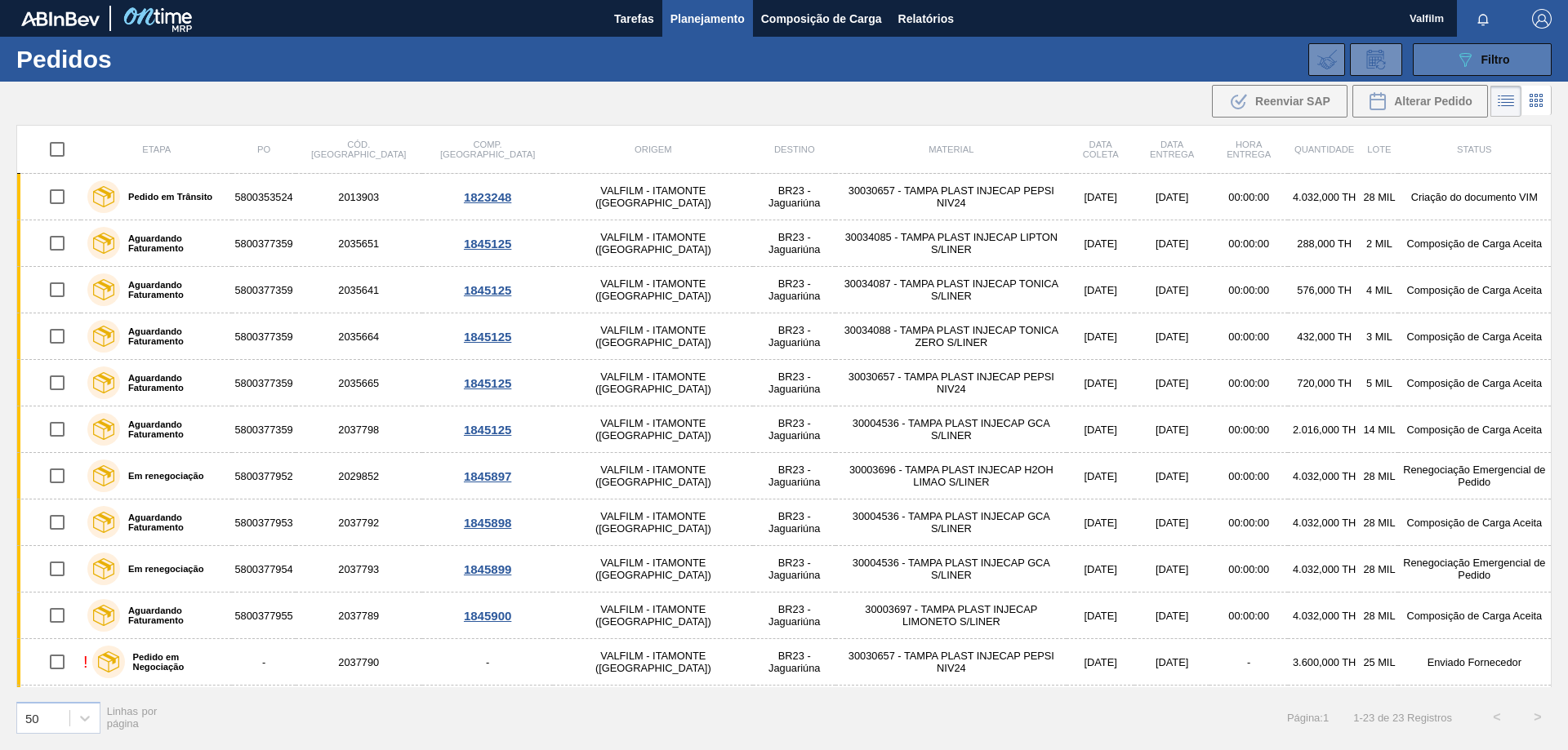
click at [1498, 53] on span "Filtro" at bounding box center [1496, 60] width 29 height 13
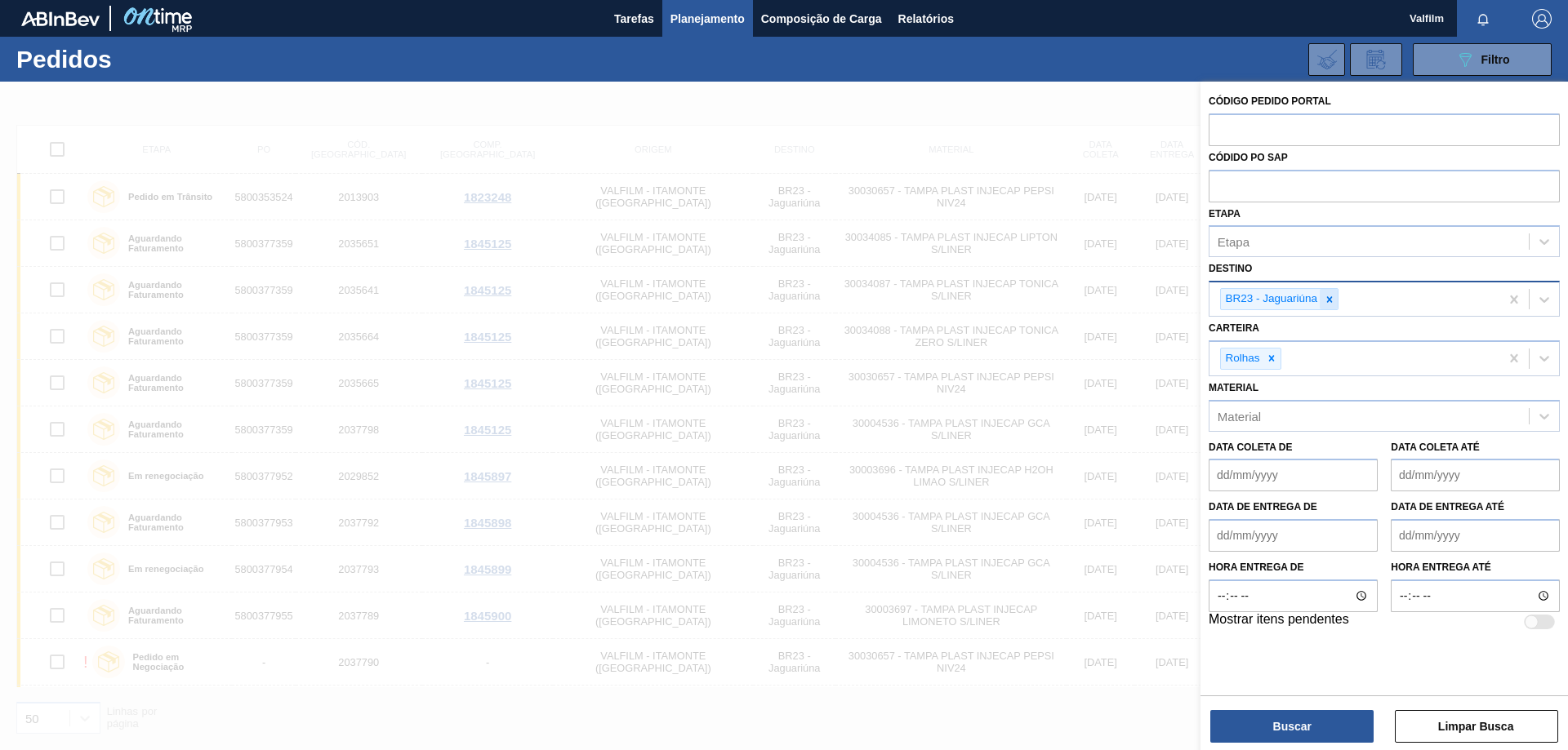
click at [1335, 302] on div at bounding box center [1329, 299] width 18 height 20
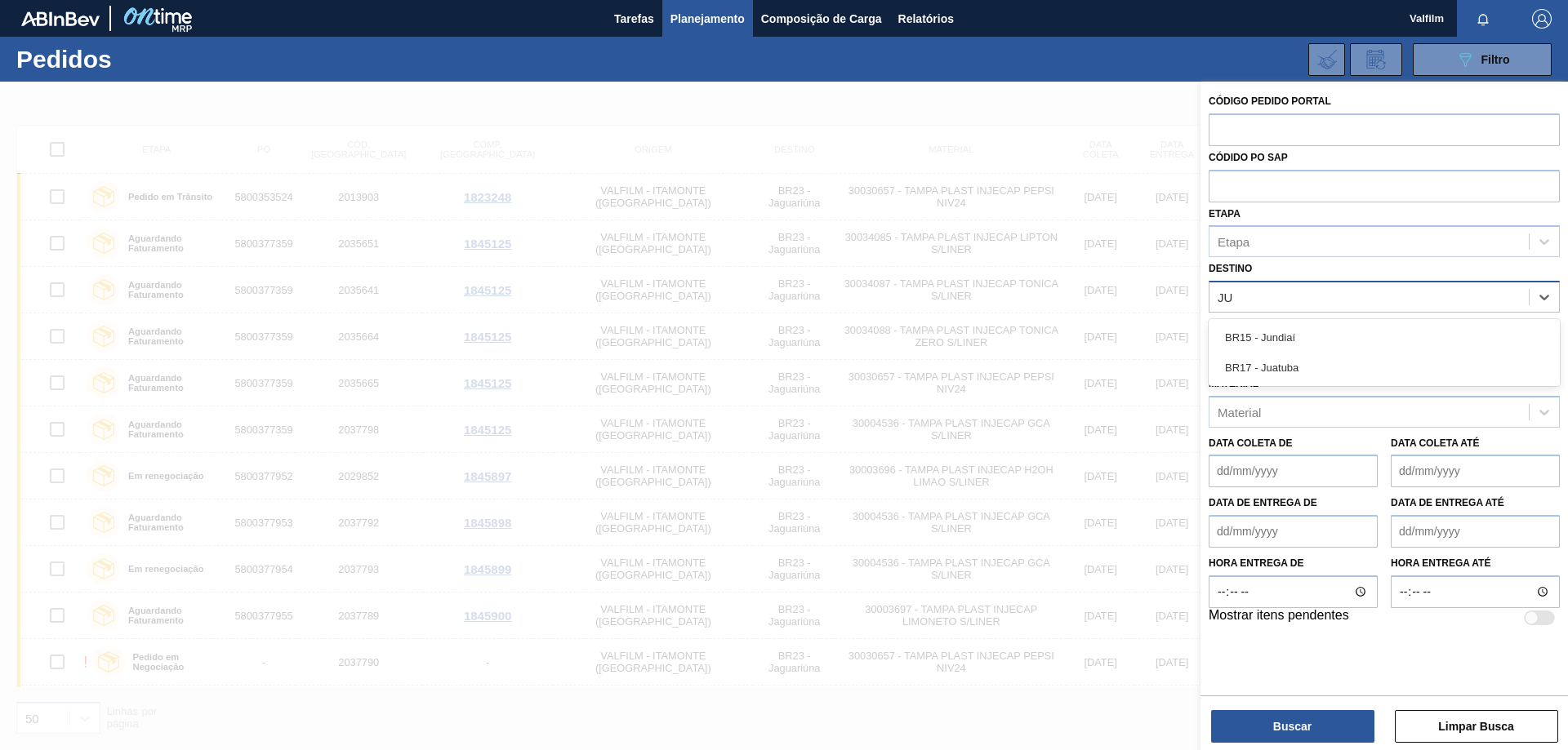
type input "JUN"
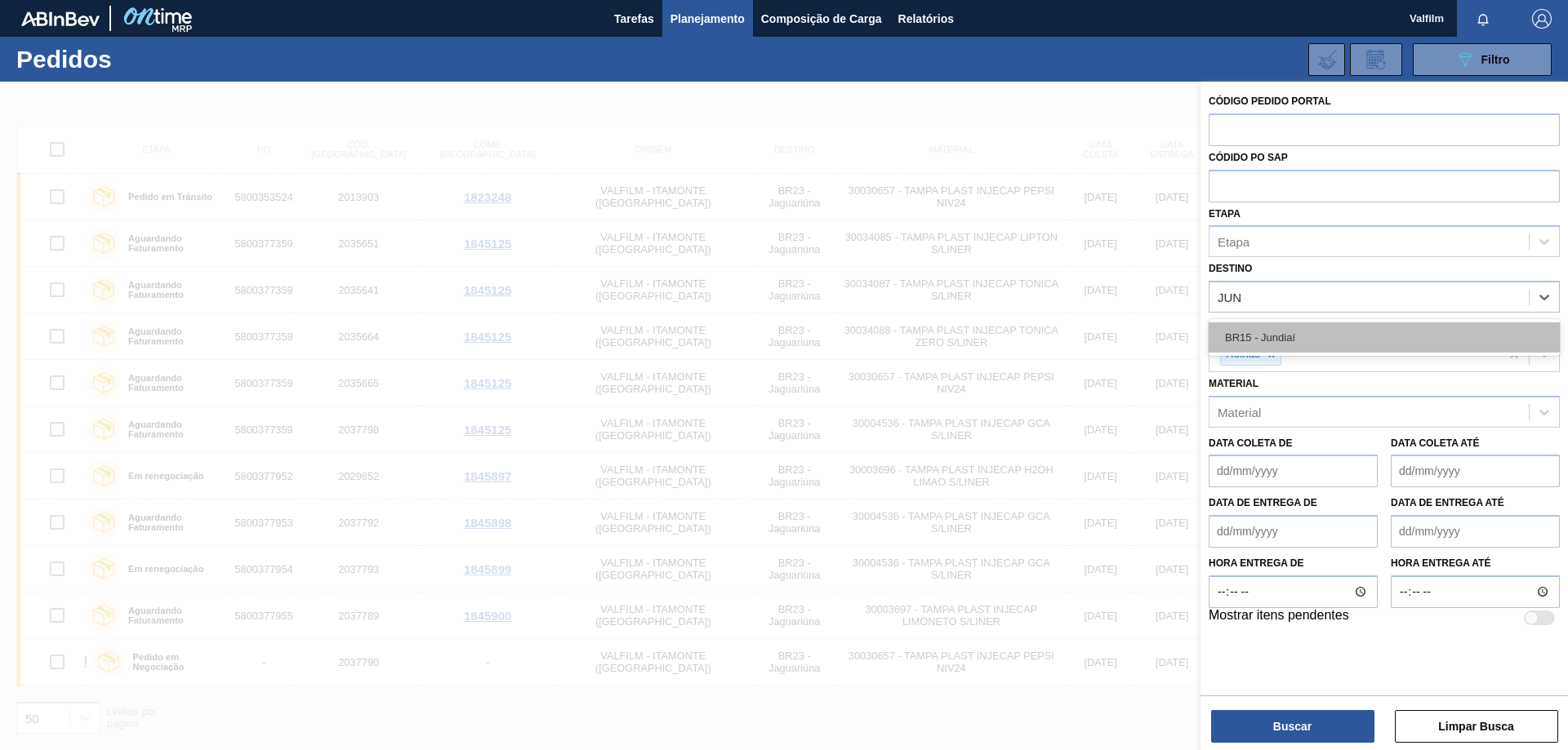
click at [1322, 334] on div "BR15 - Jundiaí" at bounding box center [1384, 336] width 351 height 30
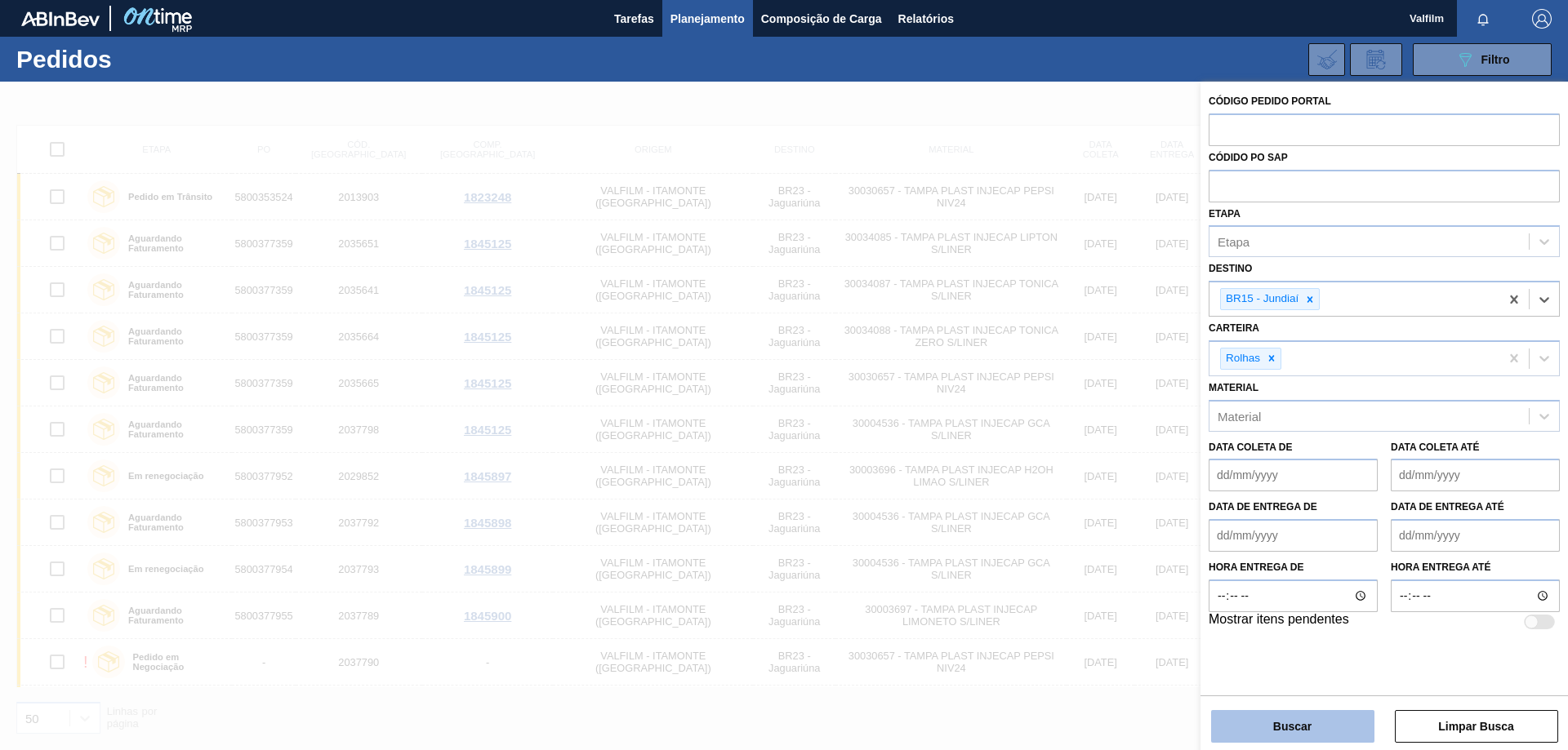
click at [1316, 725] on button "Buscar" at bounding box center [1292, 727] width 163 height 33
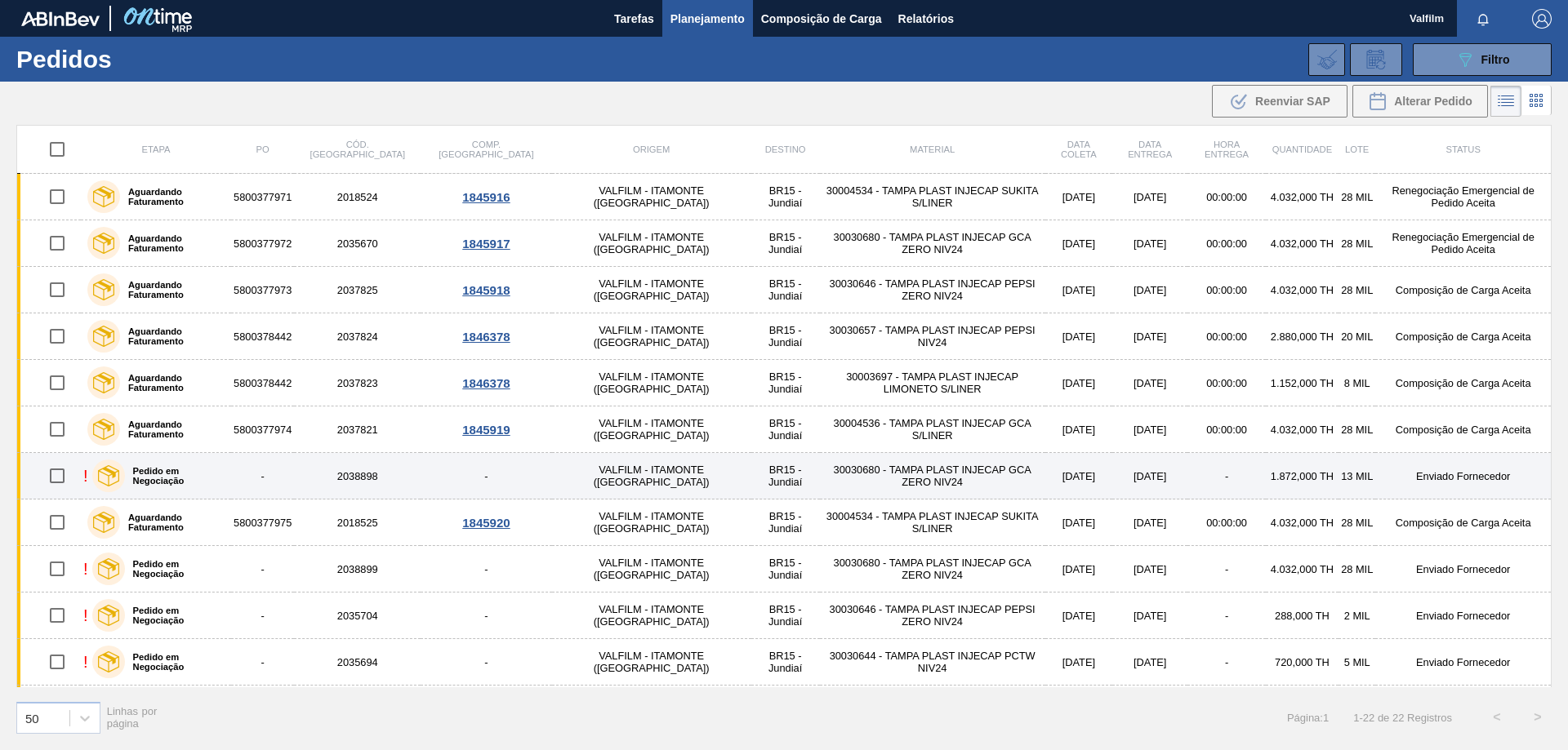
click at [1187, 476] on td "-" at bounding box center [1226, 476] width 77 height 46
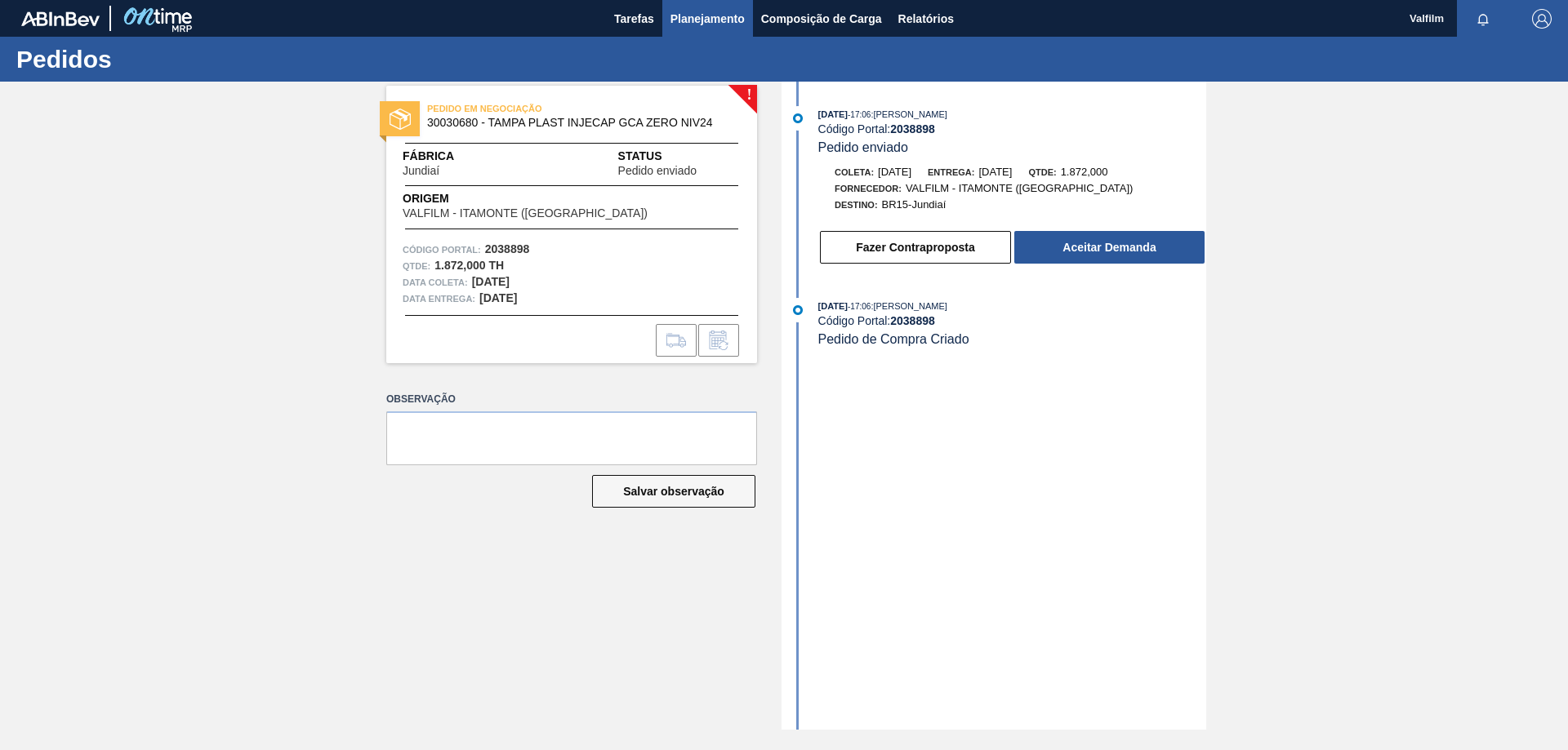
click at [701, 13] on span "Planejamento" at bounding box center [707, 18] width 74 height 19
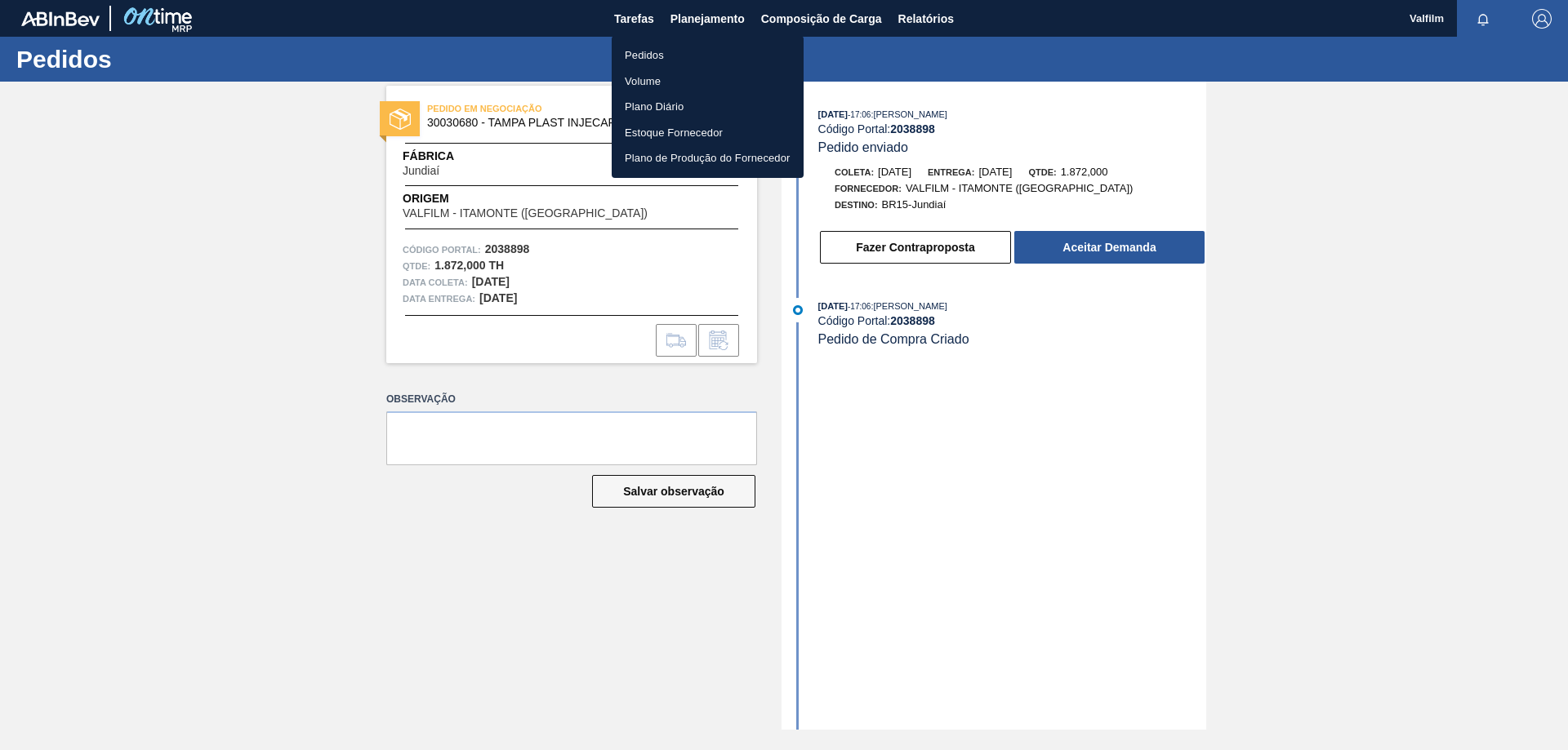
click at [642, 47] on li "Pedidos" at bounding box center [707, 55] width 192 height 26
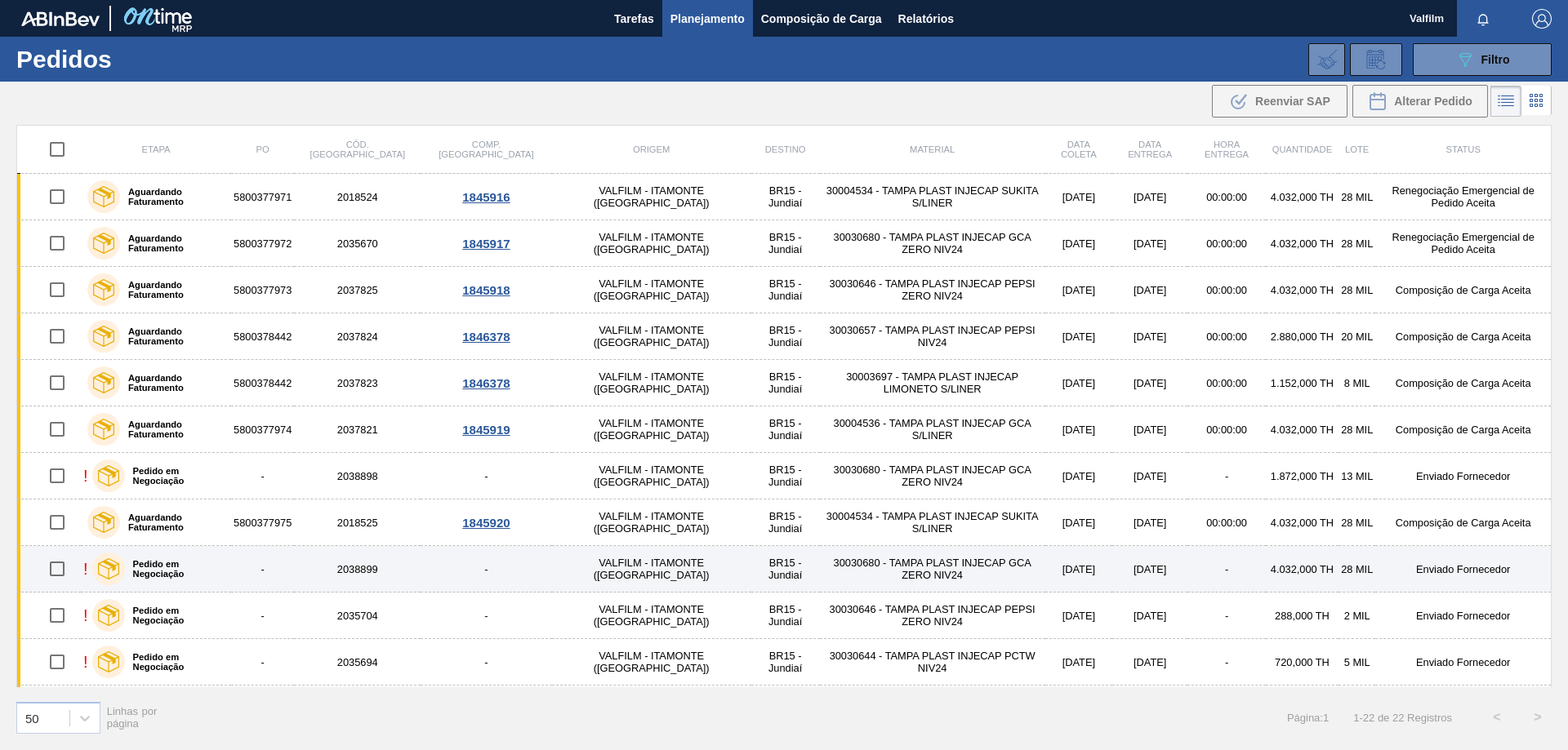
click at [1112, 569] on td "[DATE]" at bounding box center [1149, 569] width 75 height 46
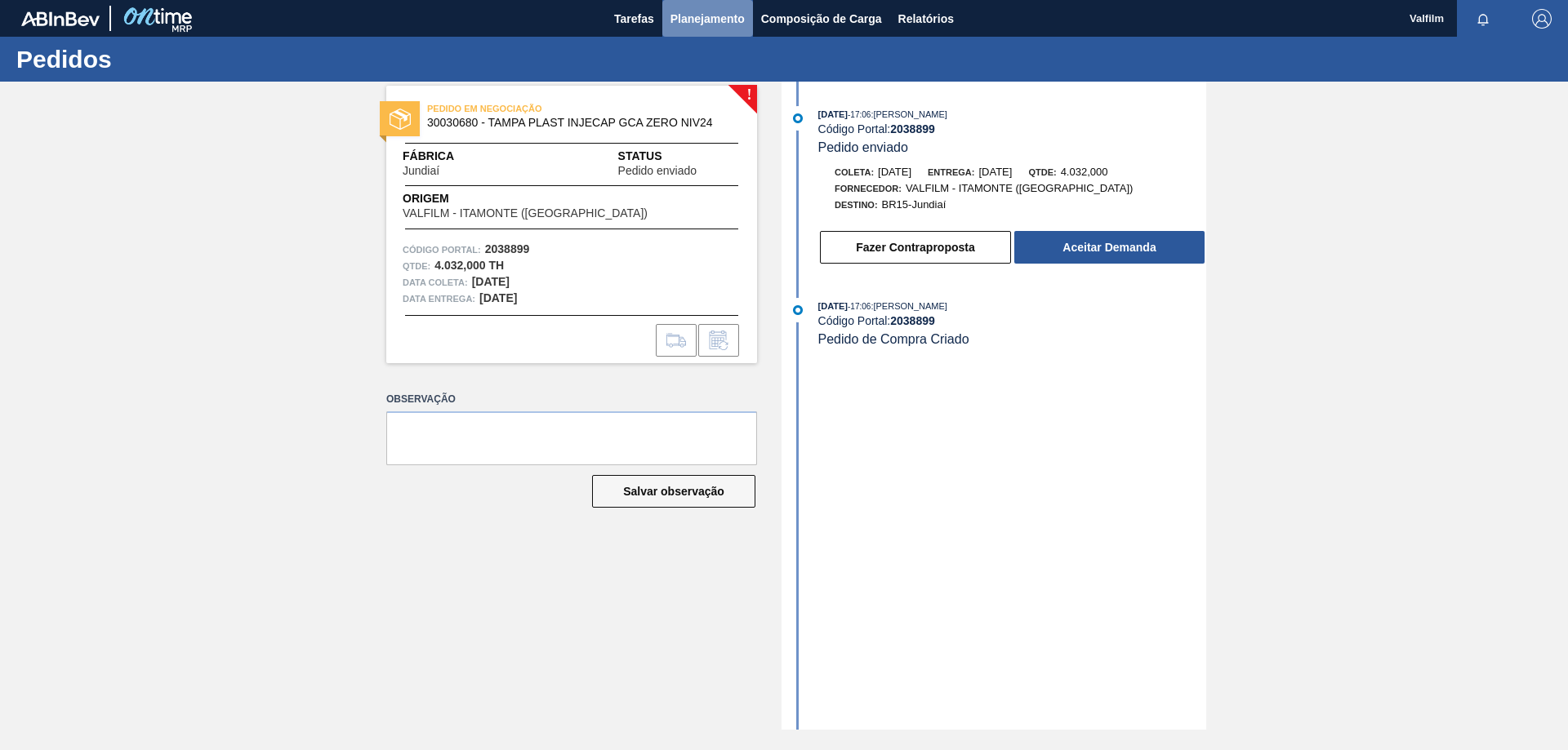
click at [674, 13] on span "Planejamento" at bounding box center [707, 18] width 74 height 19
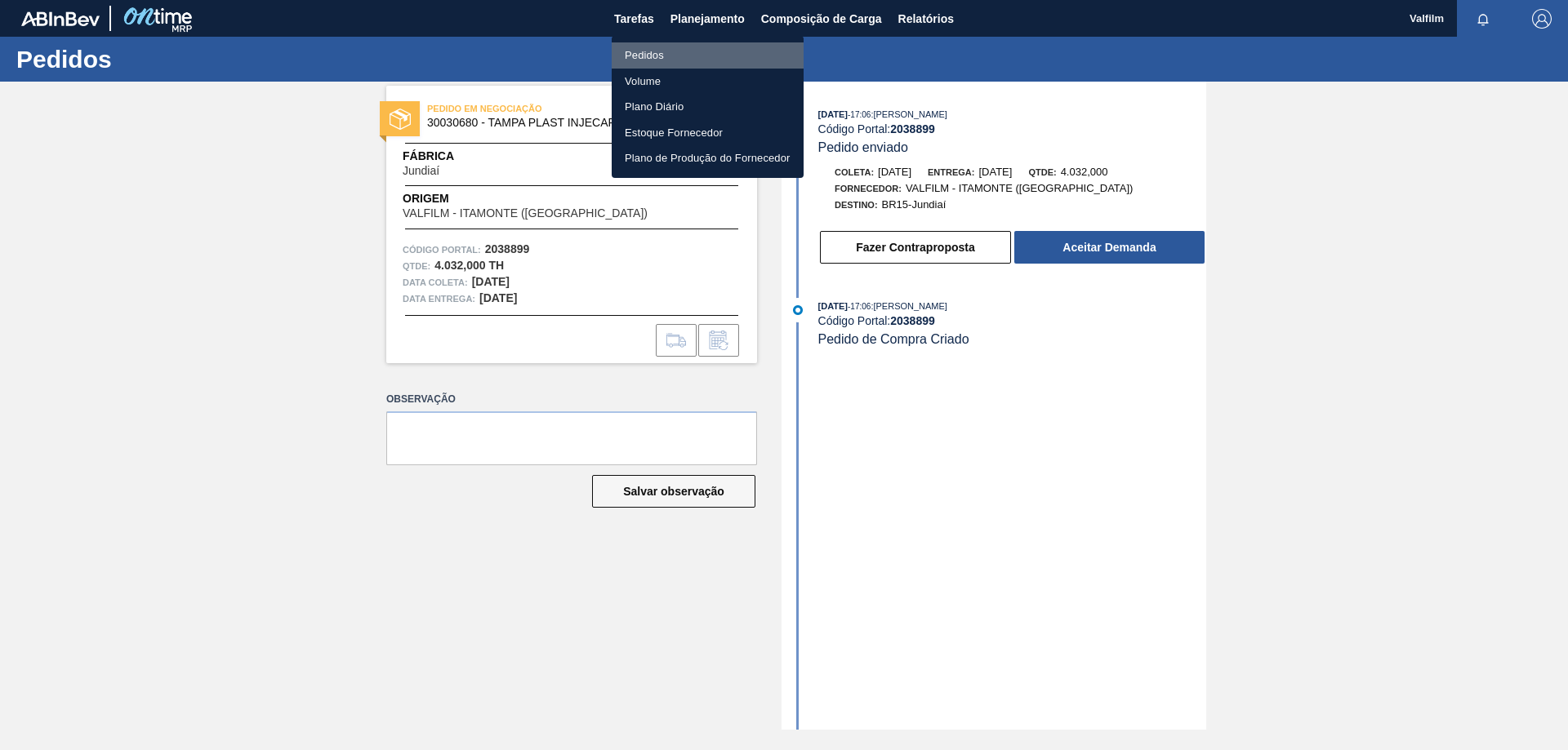
click at [655, 56] on li "Pedidos" at bounding box center [707, 55] width 192 height 26
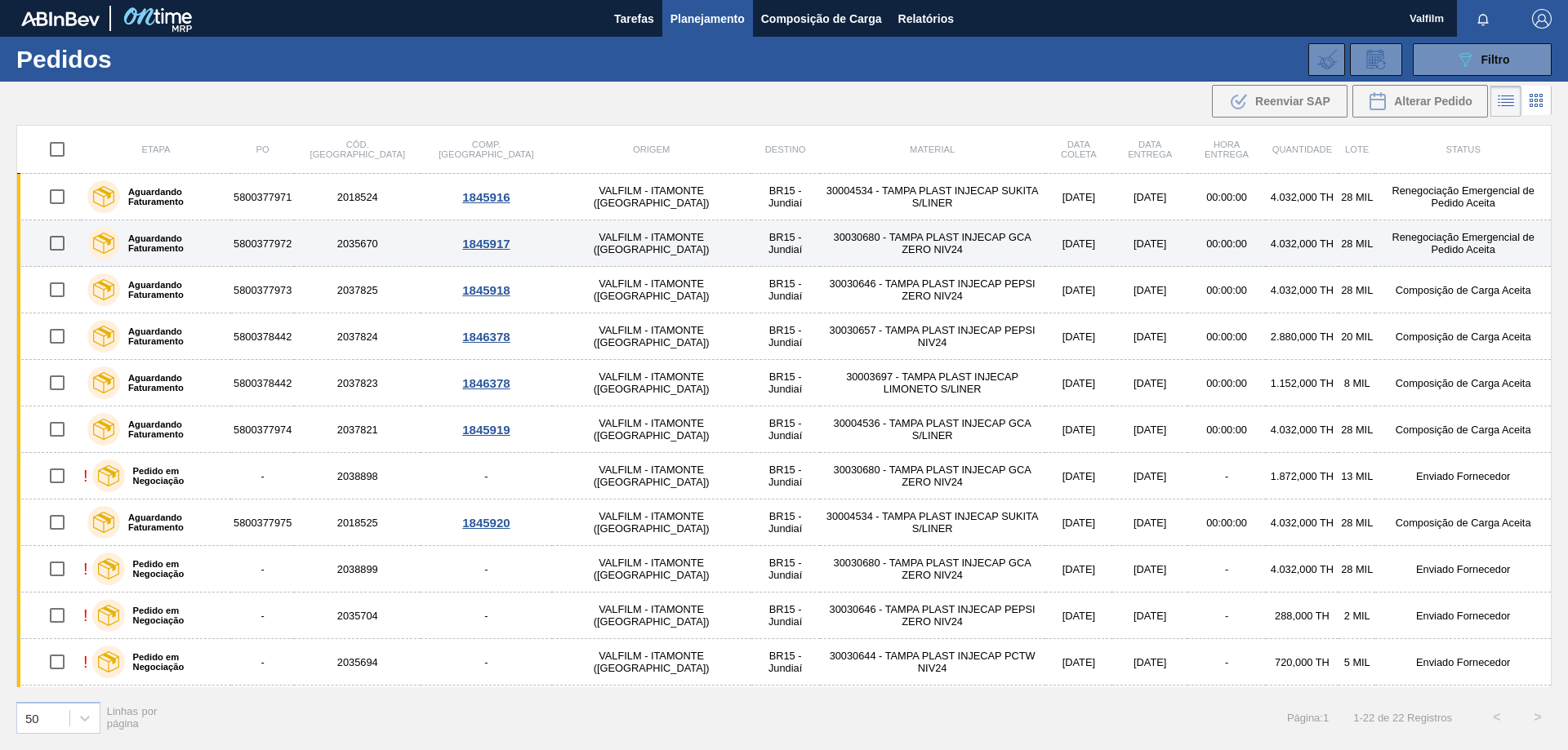
click at [1484, 246] on td "Renegociação Emergencial de Pedido Aceita" at bounding box center [1463, 244] width 176 height 46
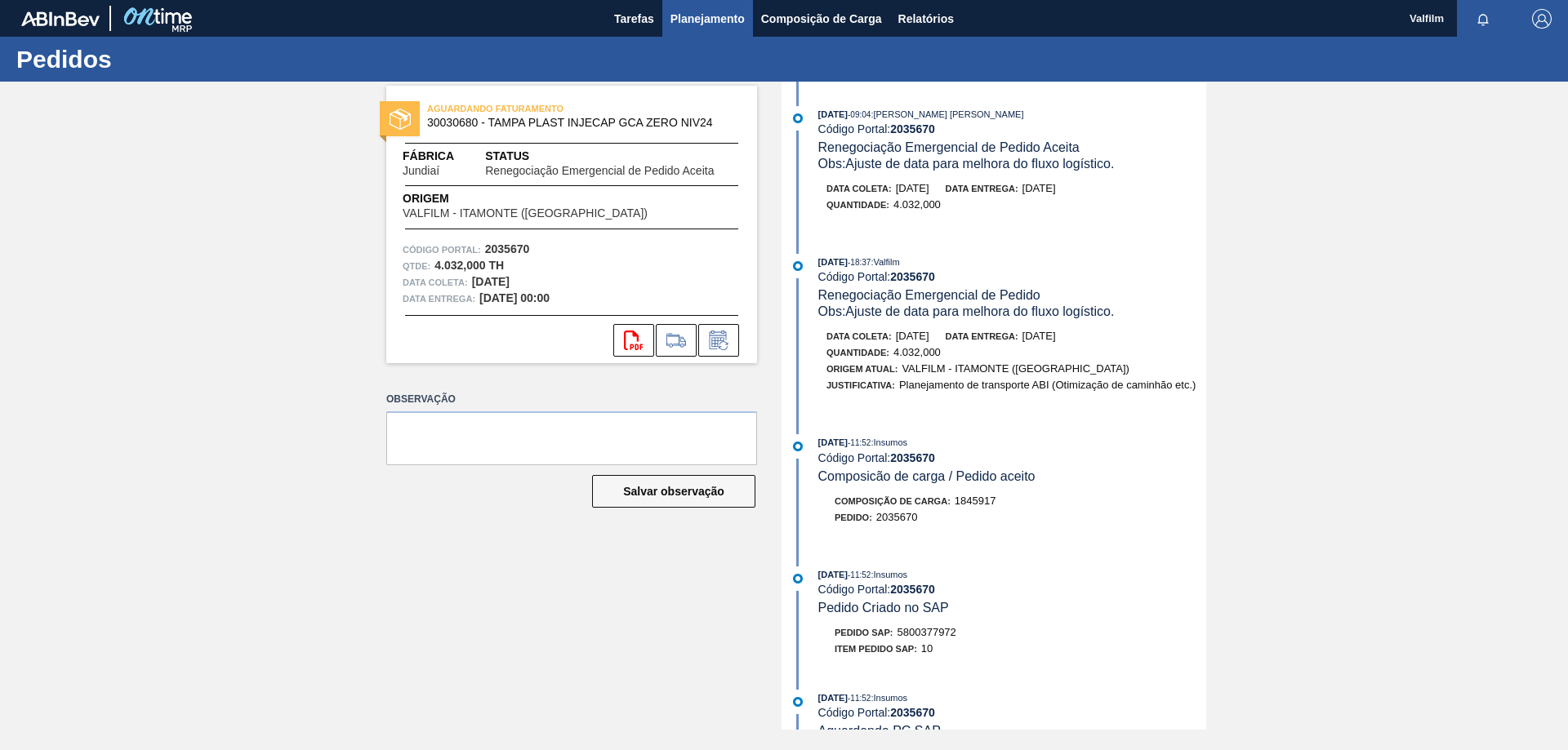
click at [687, 24] on span "Planejamento" at bounding box center [707, 18] width 74 height 19
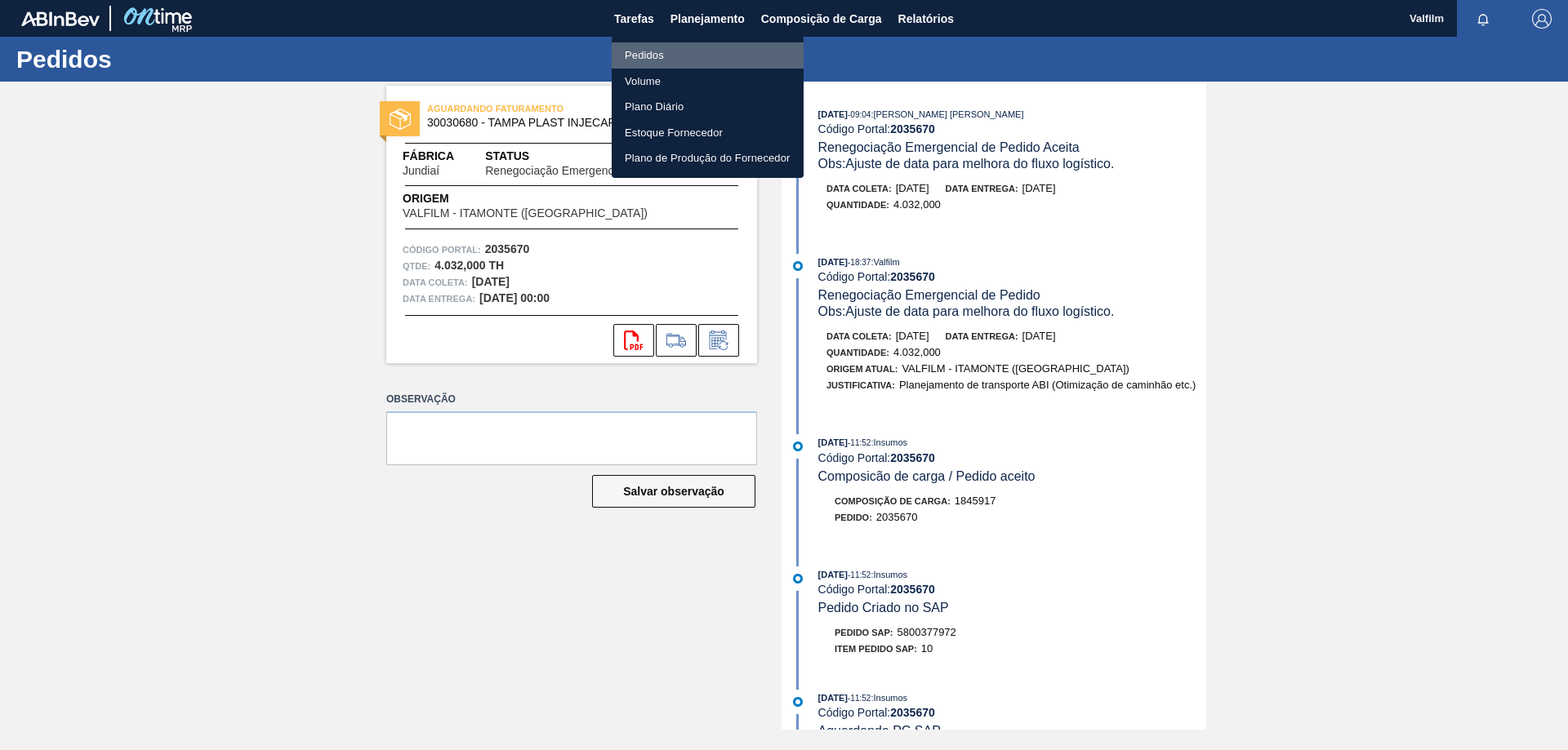
click at [636, 53] on li "Pedidos" at bounding box center [707, 55] width 192 height 26
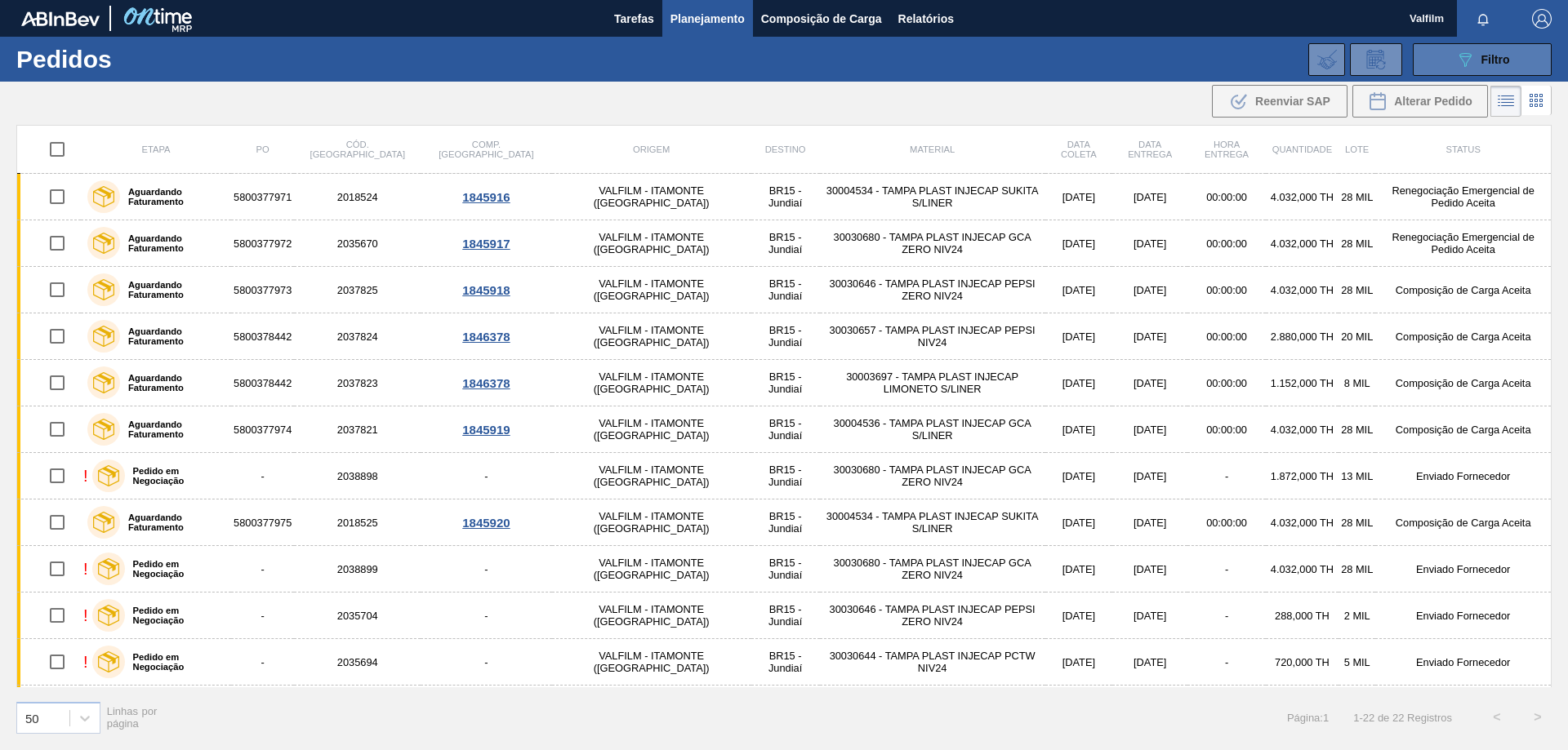
click at [1442, 58] on button "089F7B8B-B2A5-4AFE-B5C0-19BA573D28AC Filtro" at bounding box center [1482, 60] width 139 height 33
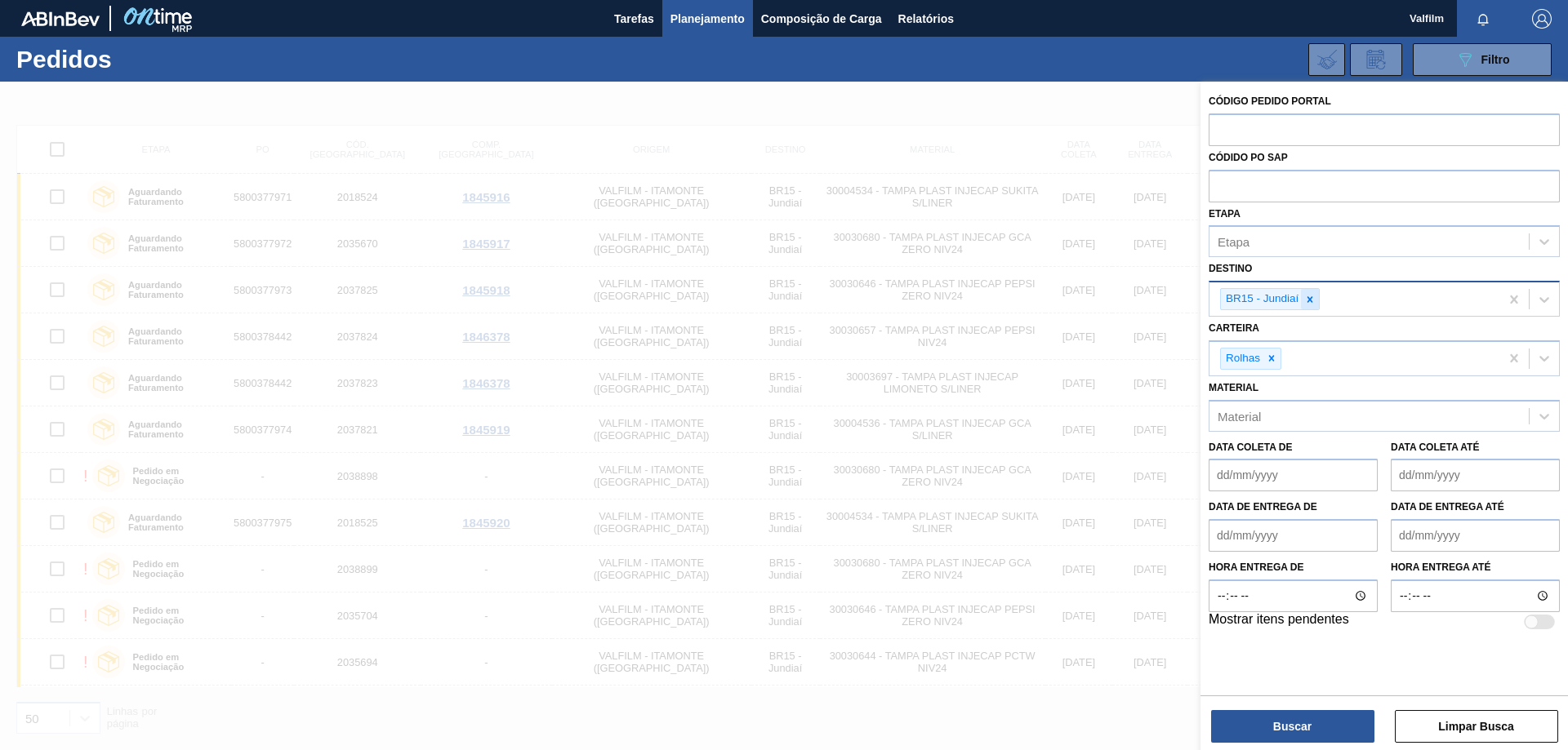
click at [1313, 302] on icon at bounding box center [1310, 300] width 12 height 12
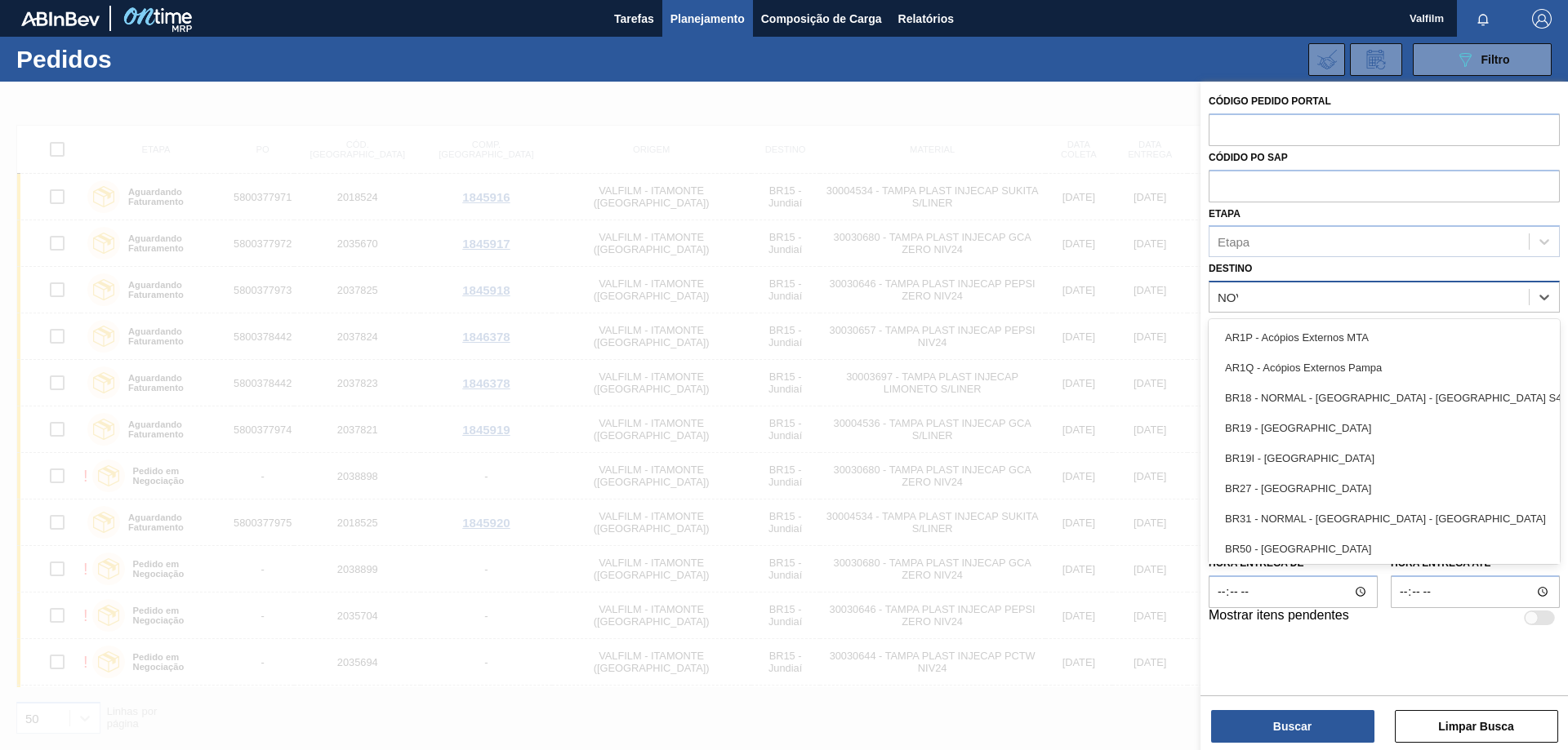
type input "NOVA"
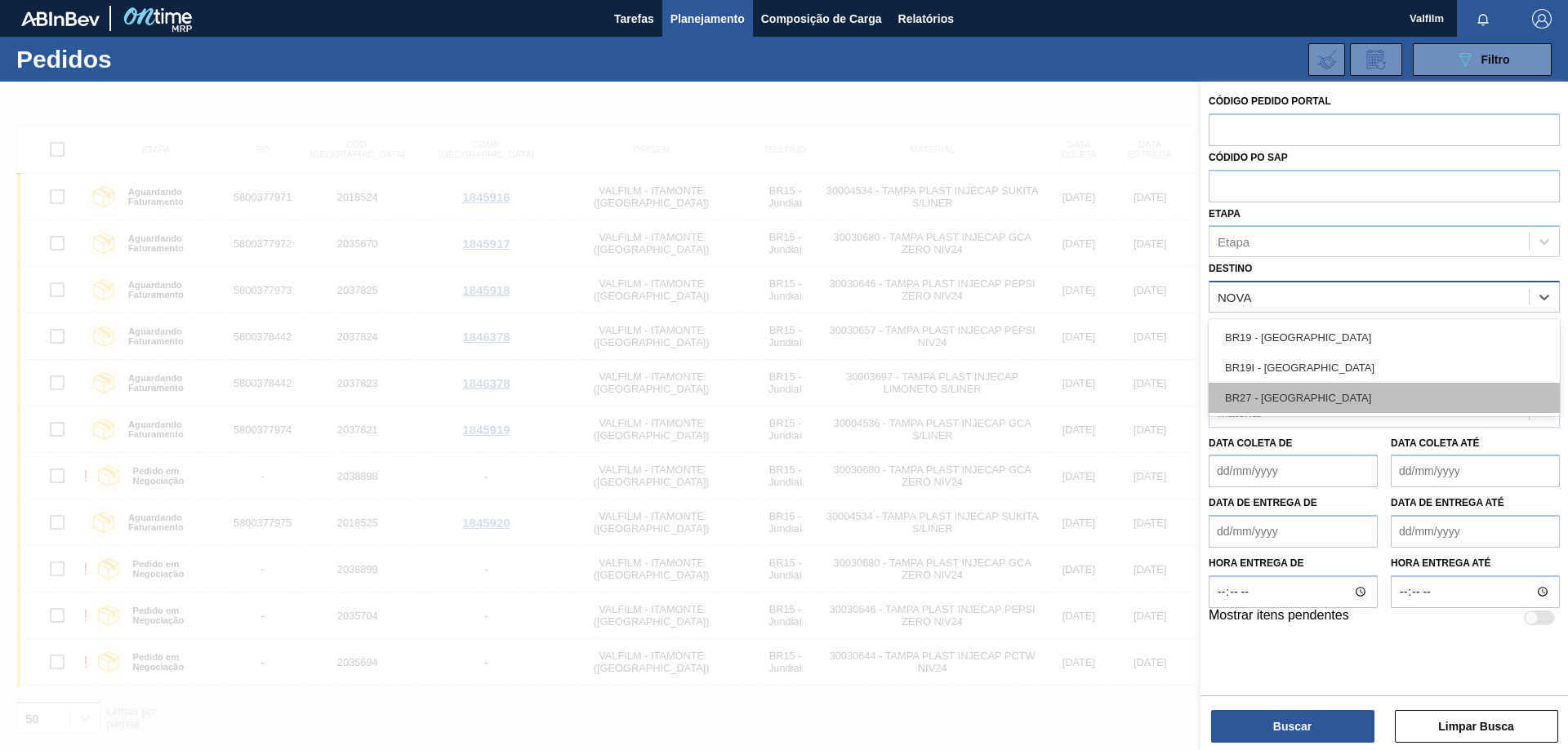
click at [1321, 397] on div "BR27 - [GEOGRAPHIC_DATA]" at bounding box center [1384, 397] width 351 height 30
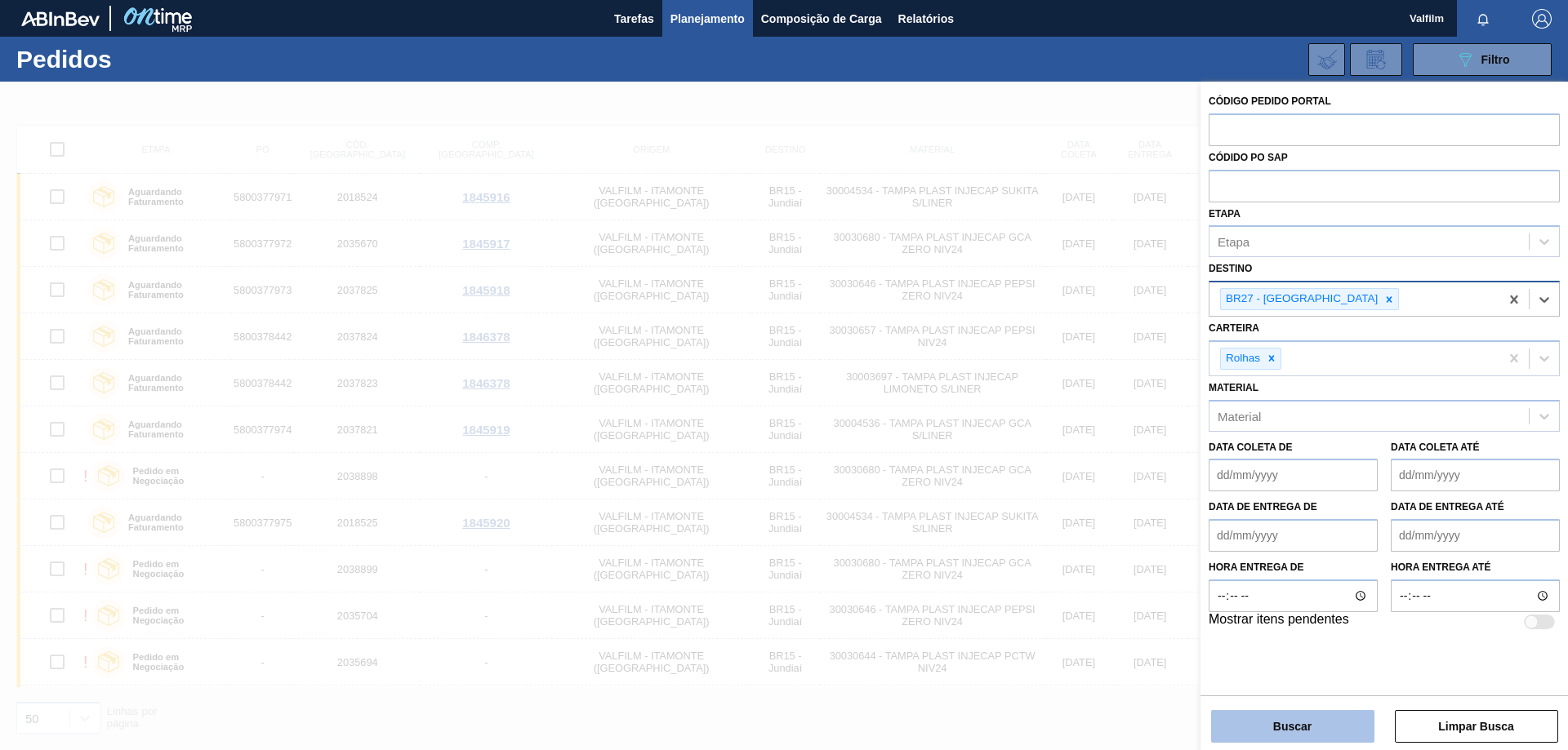
click at [1324, 710] on button "Buscar" at bounding box center [1292, 727] width 163 height 33
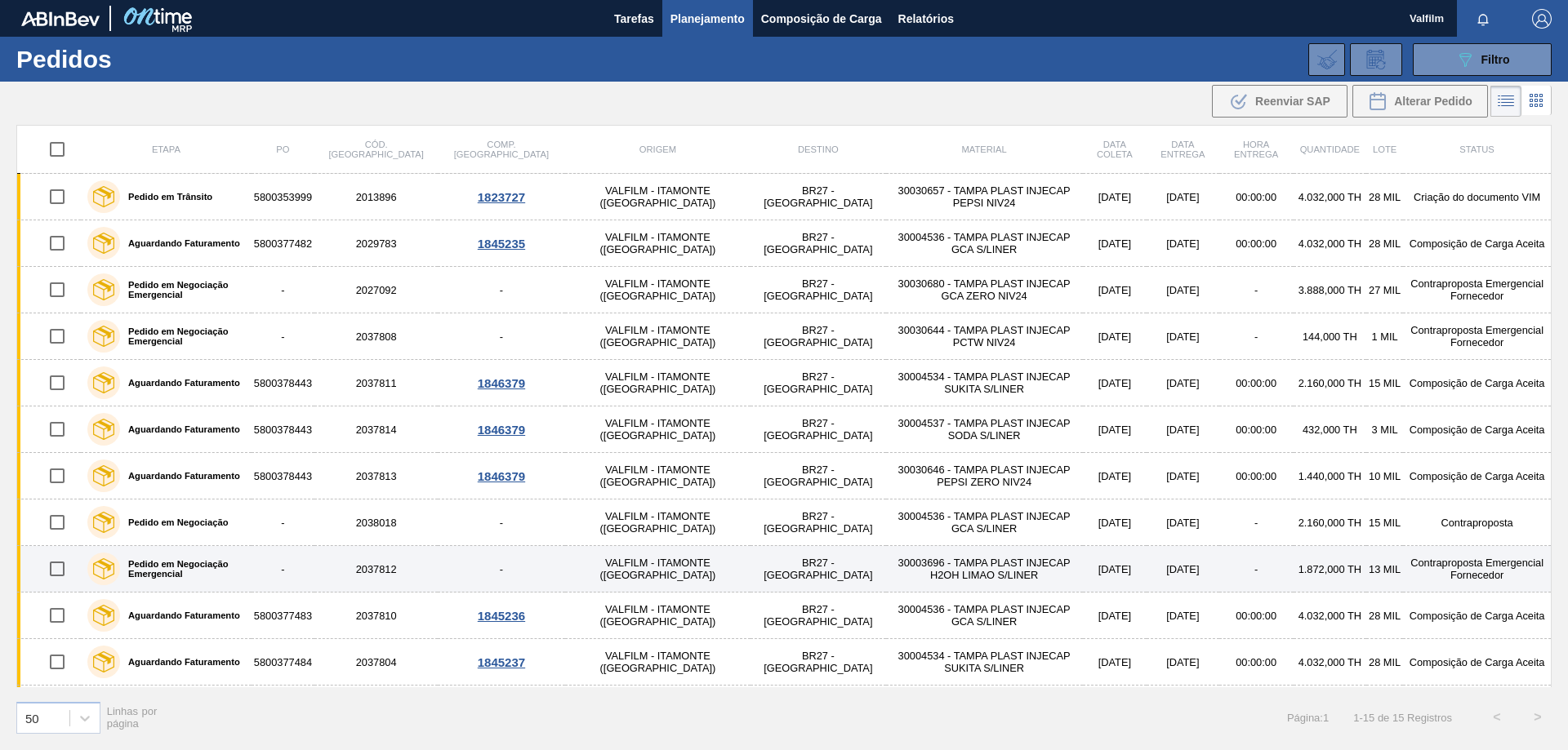
click at [1219, 572] on td "-" at bounding box center [1256, 569] width 74 height 46
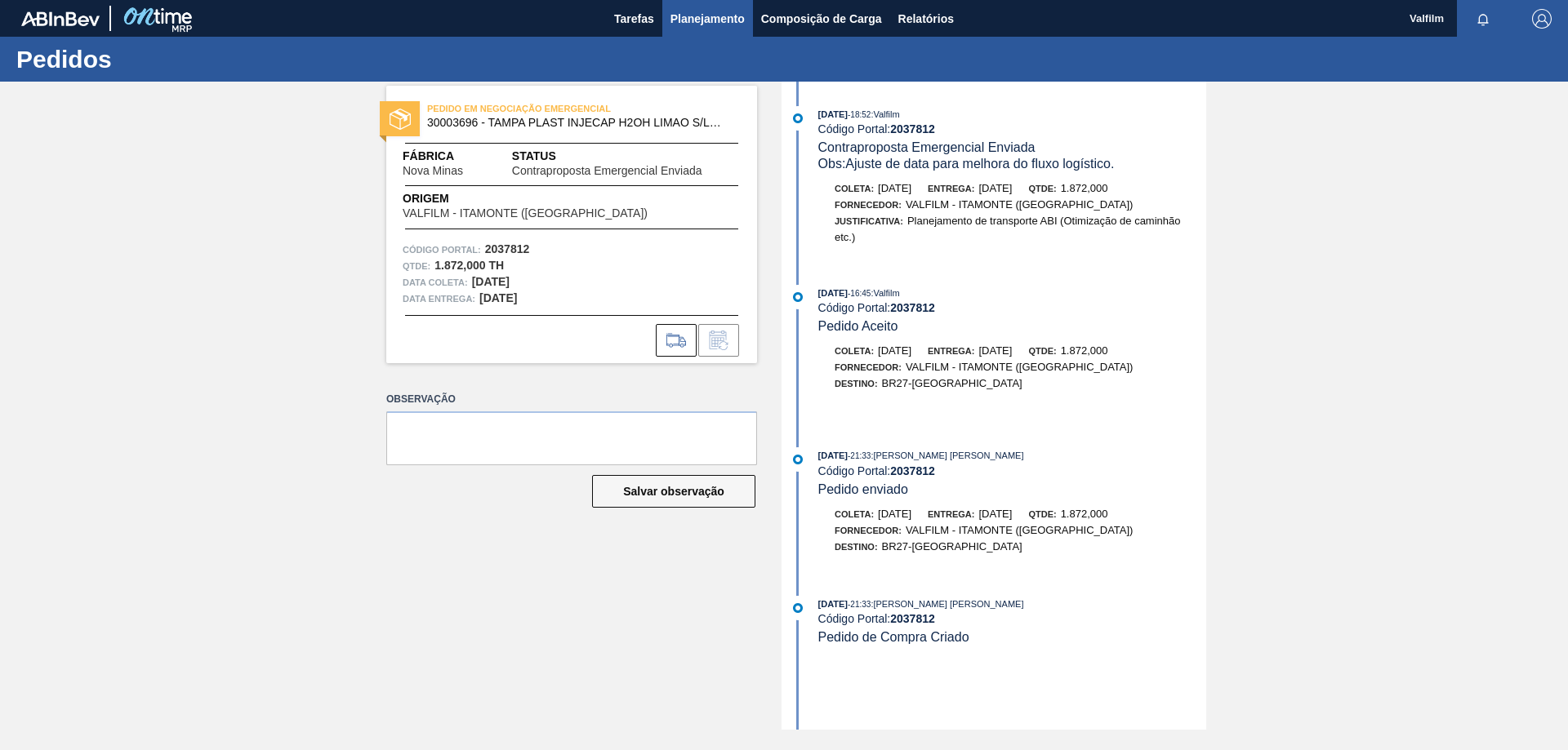
click at [686, 25] on span "Planejamento" at bounding box center [707, 18] width 74 height 19
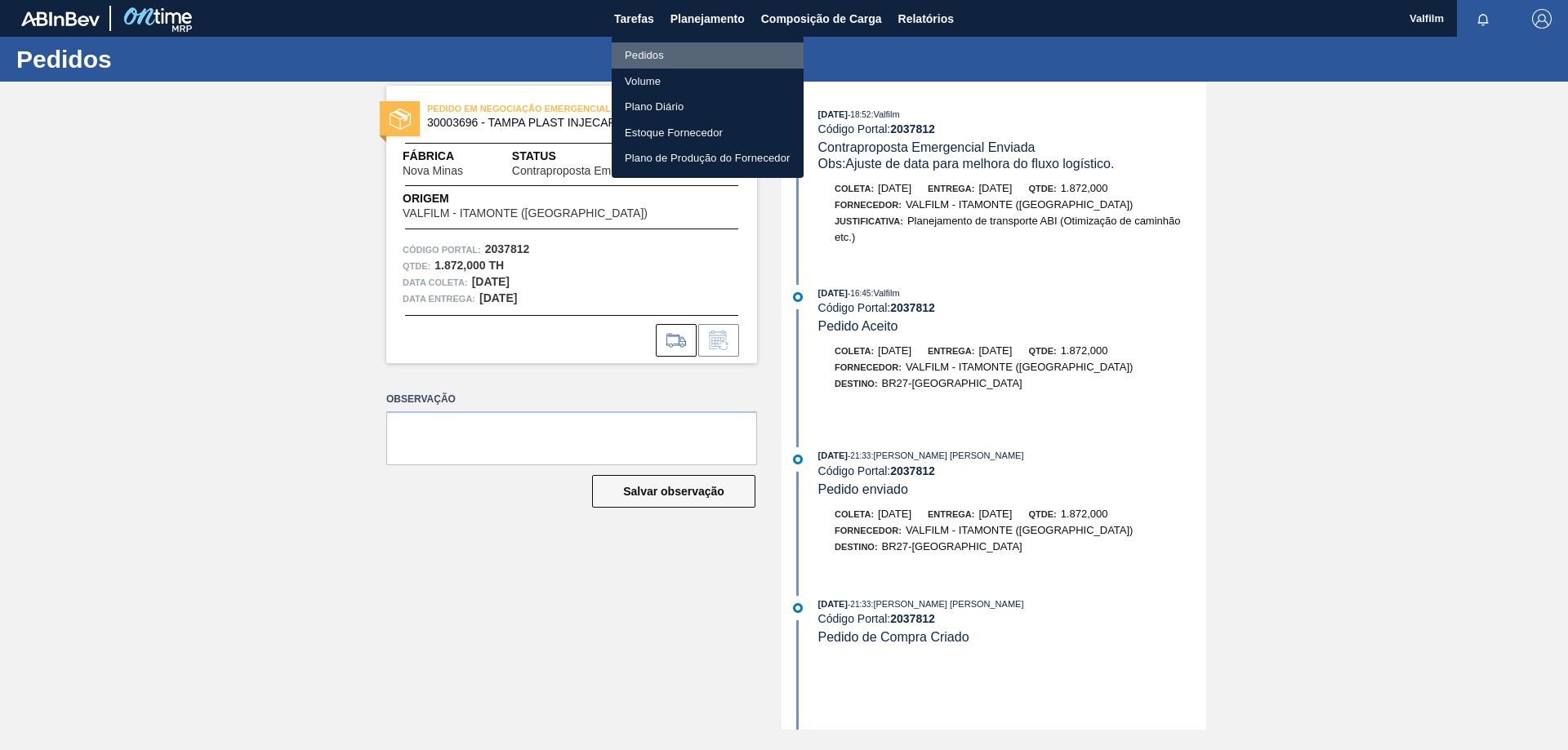
click at [647, 56] on li "Pedidos" at bounding box center [707, 55] width 192 height 26
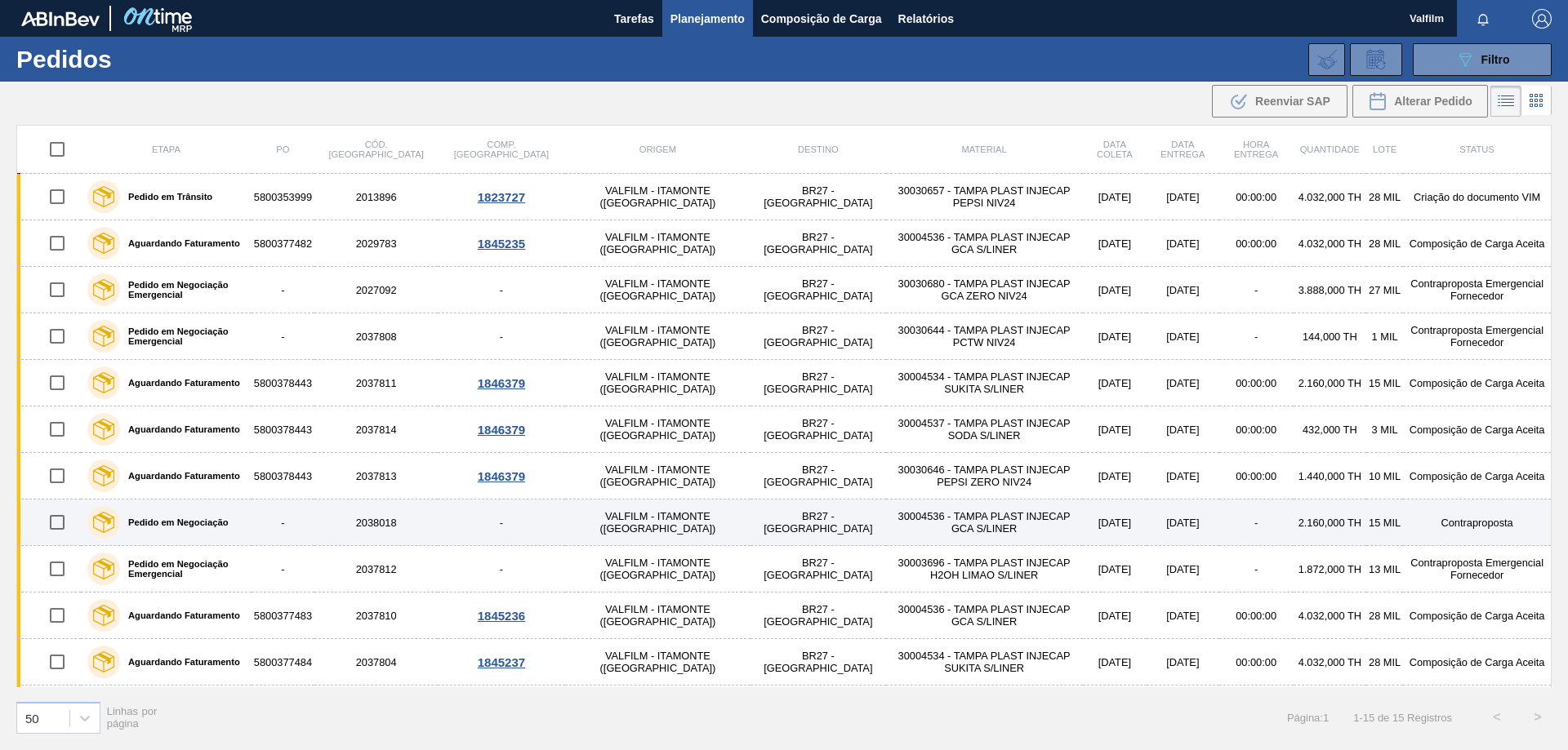
click at [1462, 530] on td "Contraproposta" at bounding box center [1476, 522] width 148 height 46
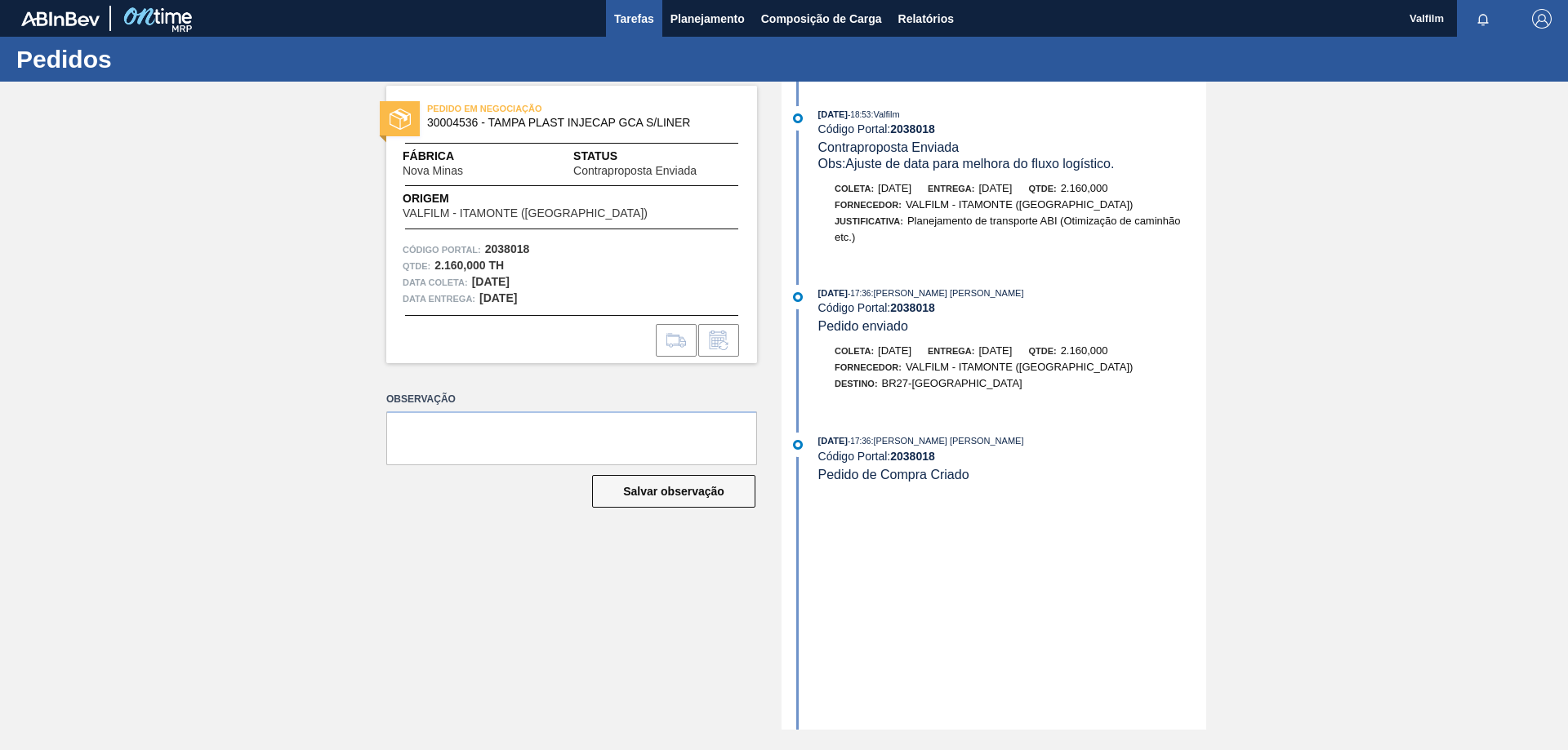
click at [624, 13] on span "Tarefas" at bounding box center [634, 18] width 40 height 19
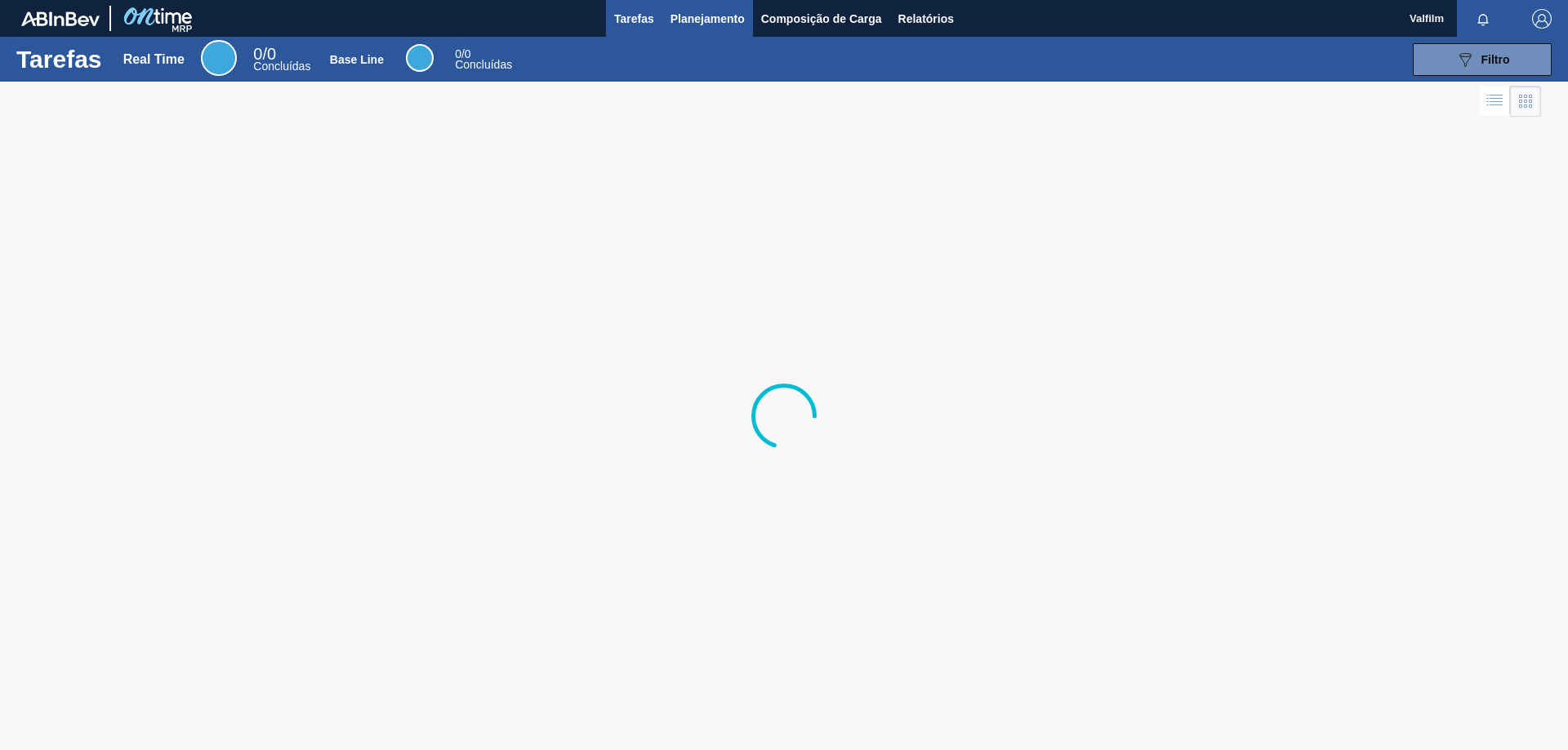
click at [677, 15] on span "Planejamento" at bounding box center [707, 18] width 74 height 19
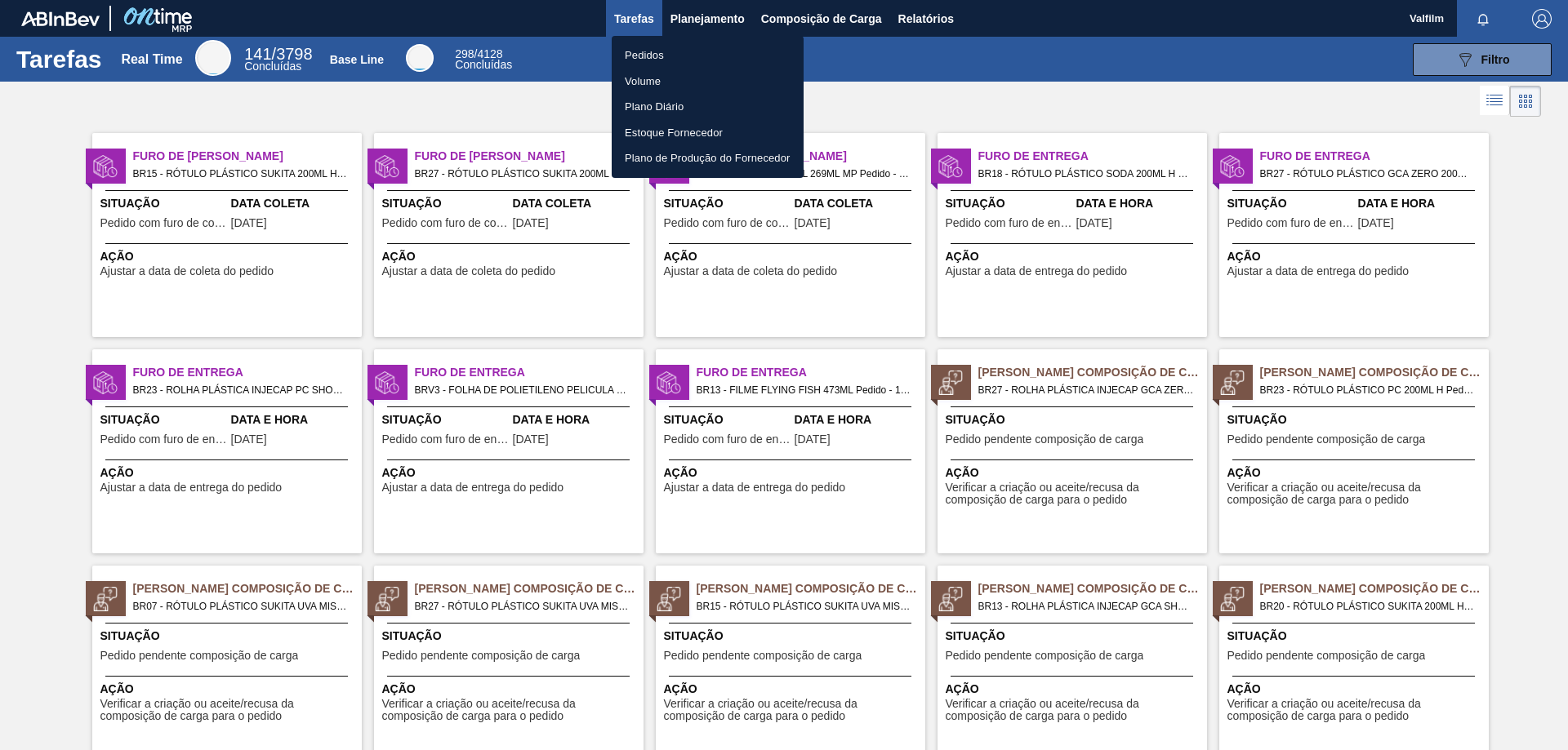
click at [670, 56] on li "Pedidos" at bounding box center [707, 55] width 192 height 26
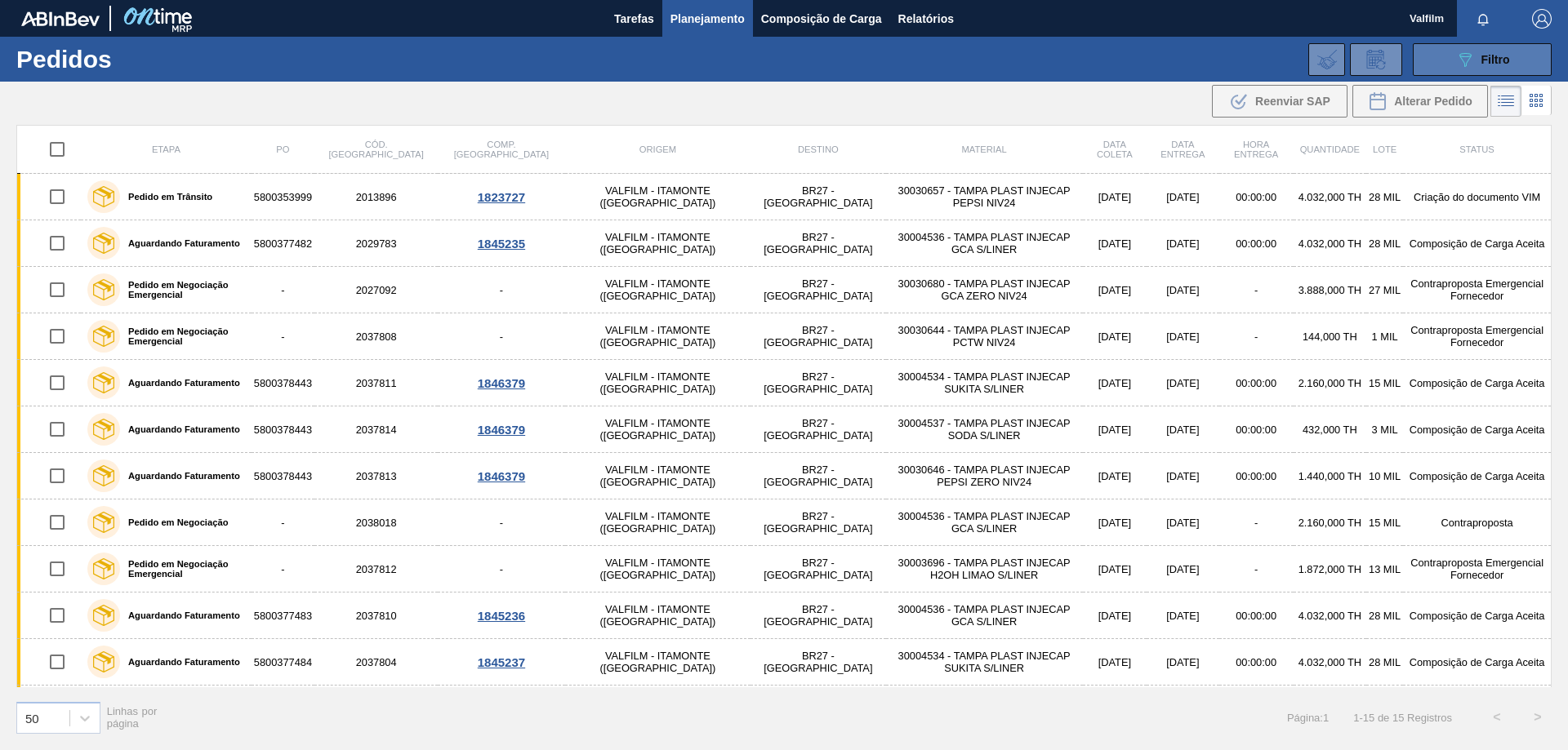
click at [1501, 60] on span "Filtro" at bounding box center [1496, 60] width 29 height 13
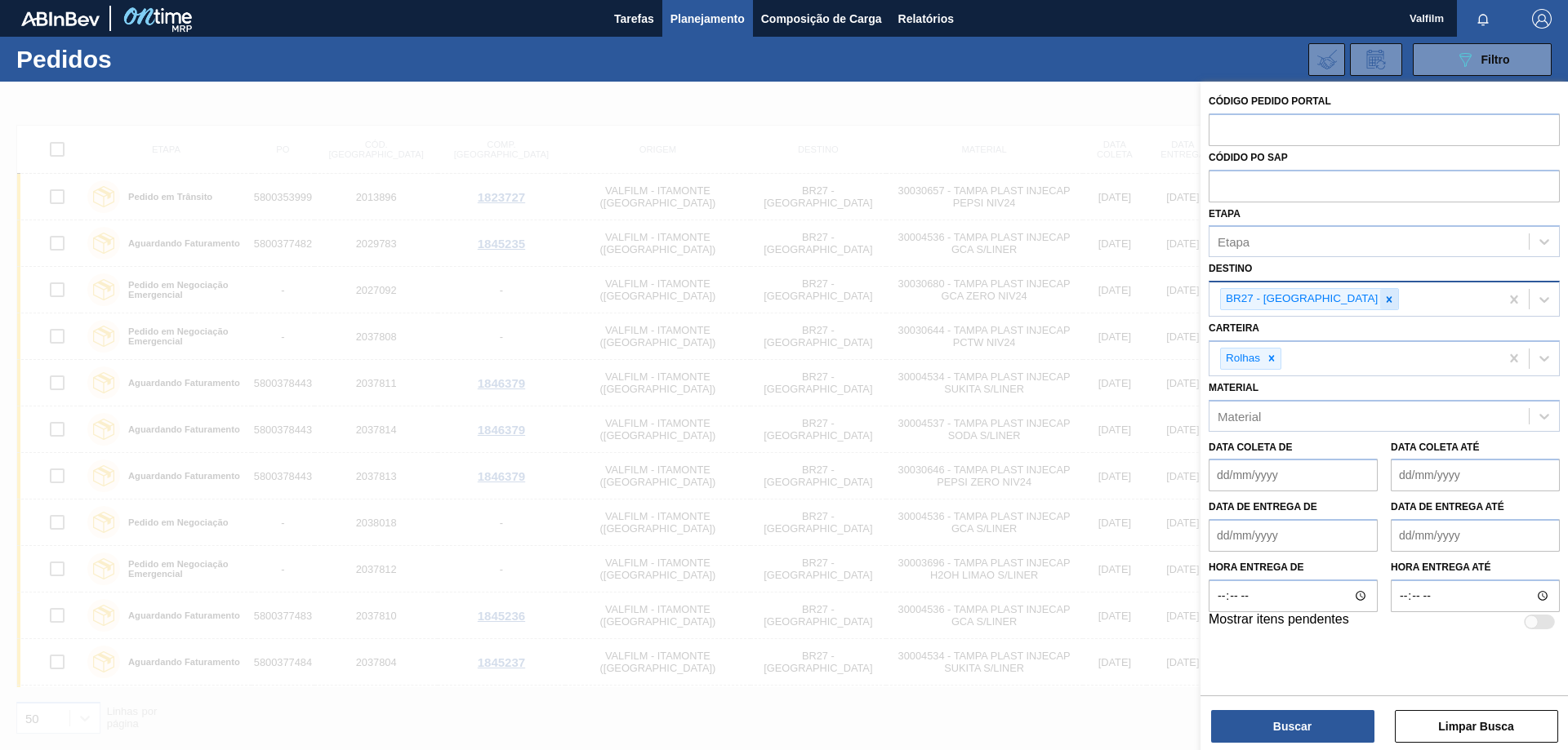
click at [1380, 307] on div at bounding box center [1389, 299] width 18 height 20
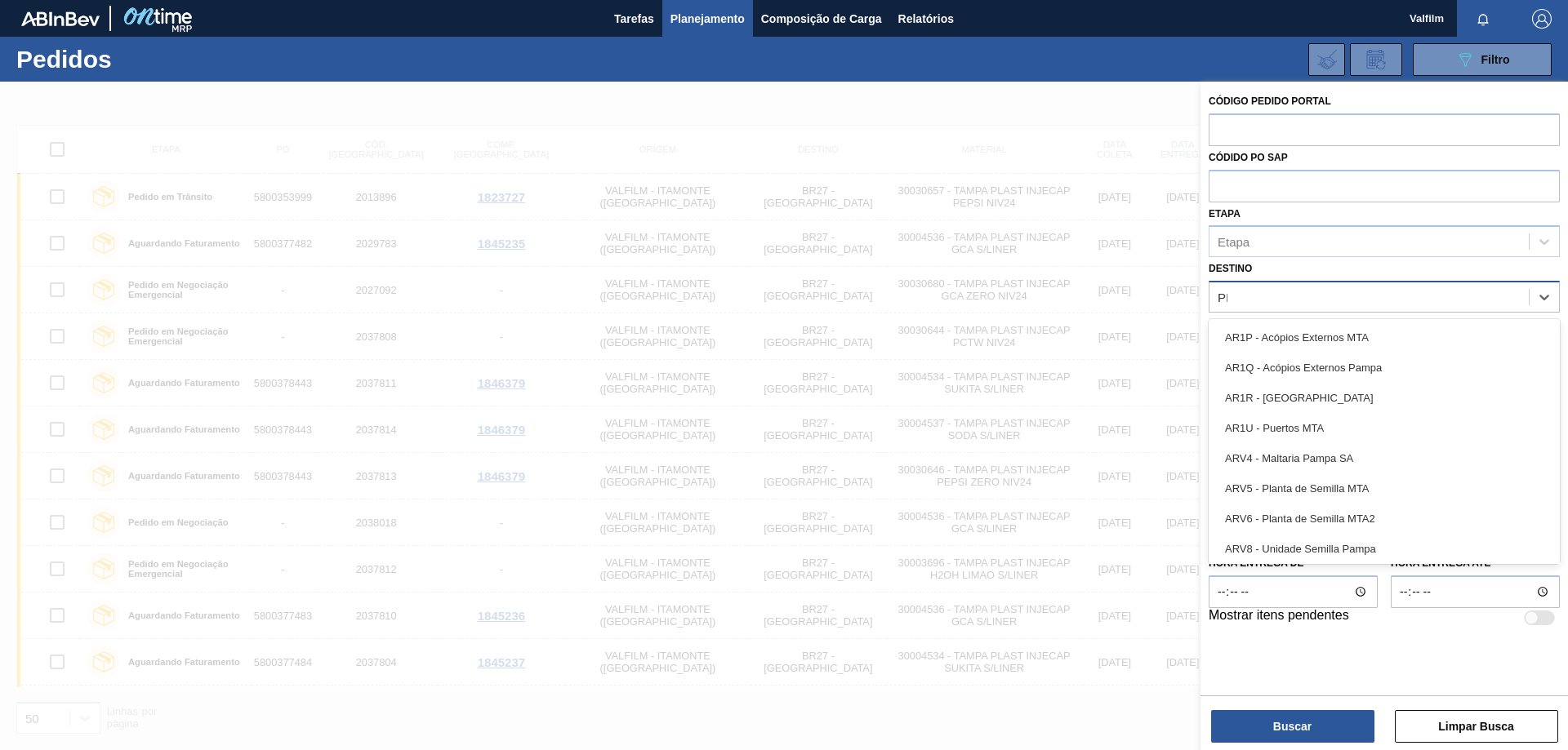
type input "PIRA"
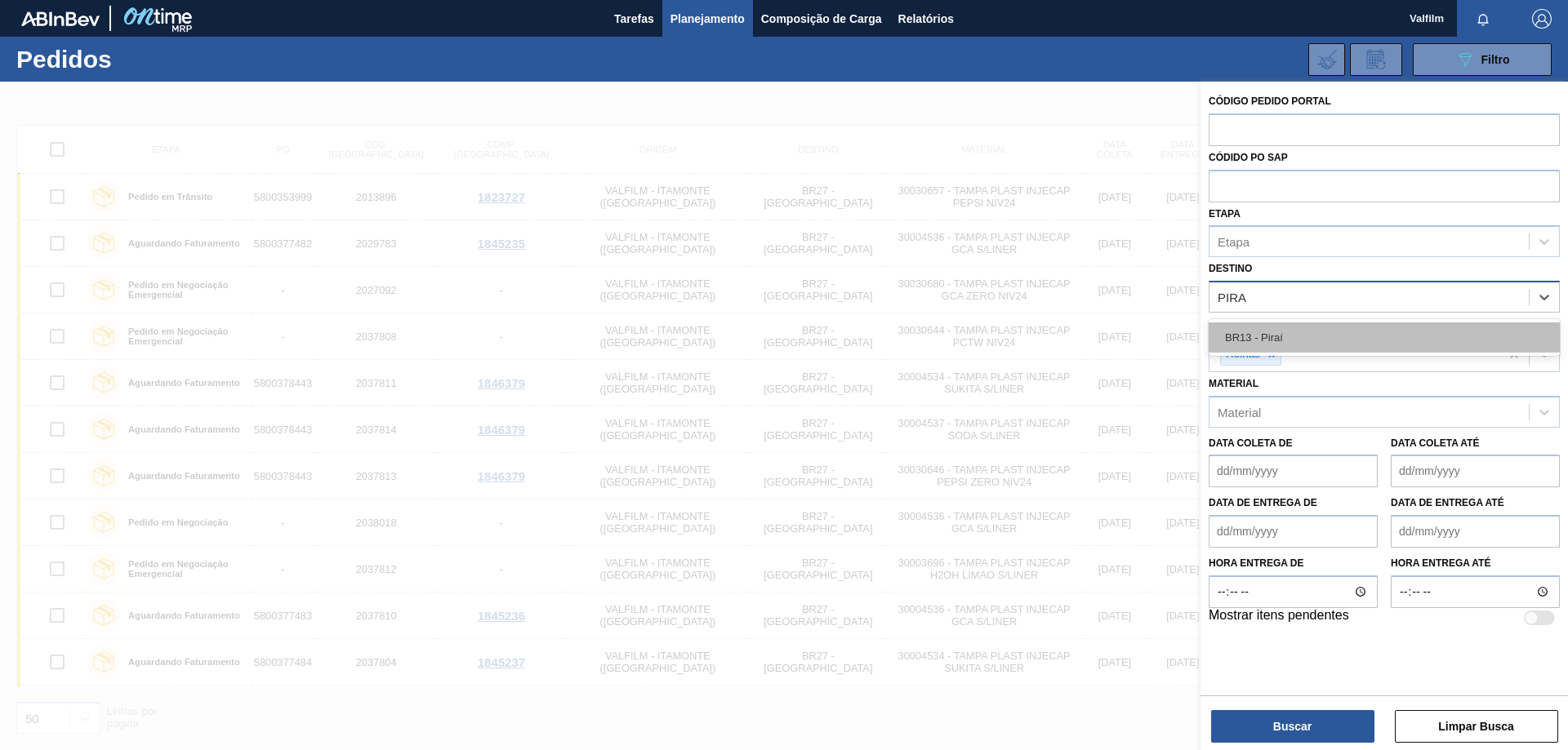
click at [1332, 336] on div "BR13 - Piraí" at bounding box center [1384, 336] width 351 height 30
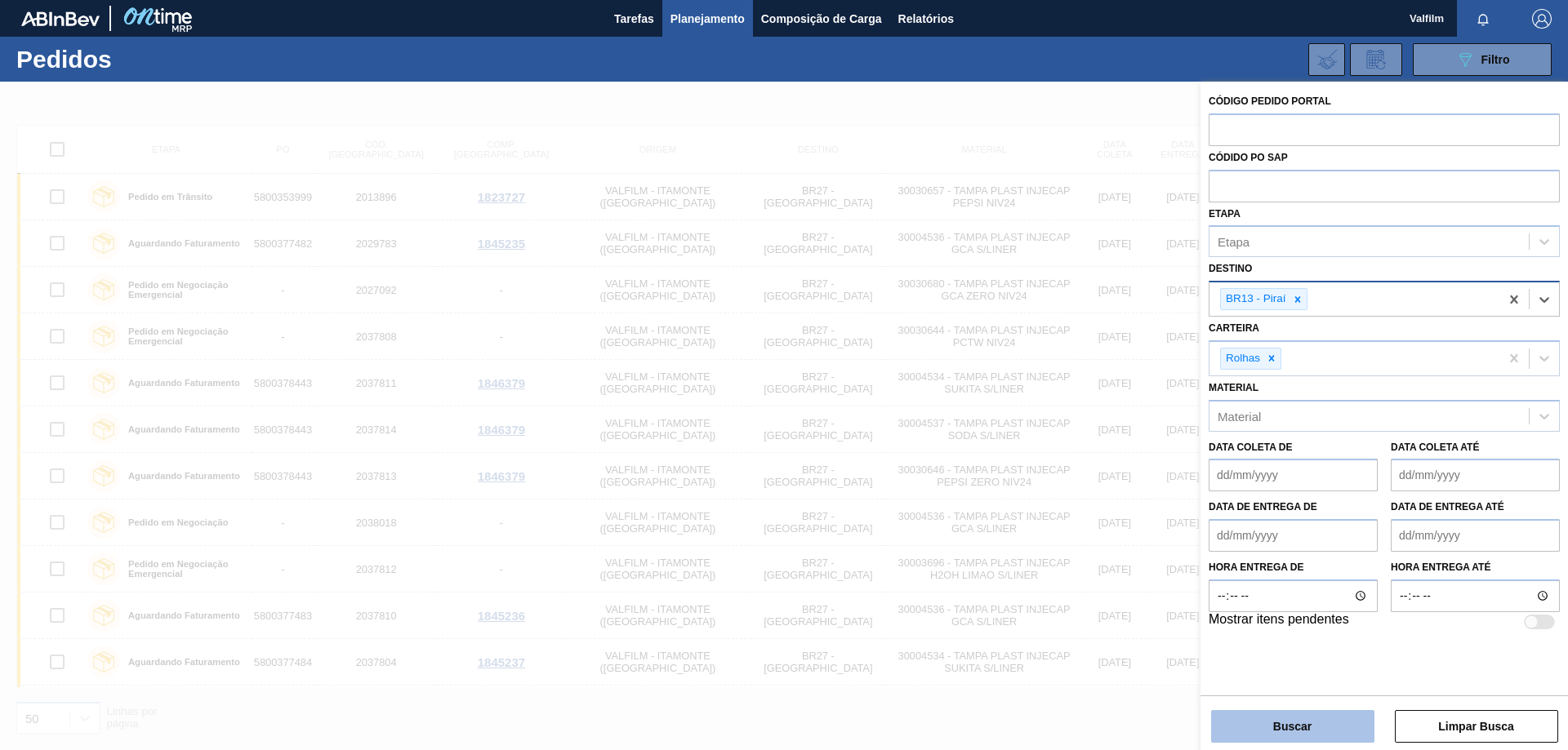
click at [1311, 716] on button "Buscar" at bounding box center [1292, 727] width 163 height 33
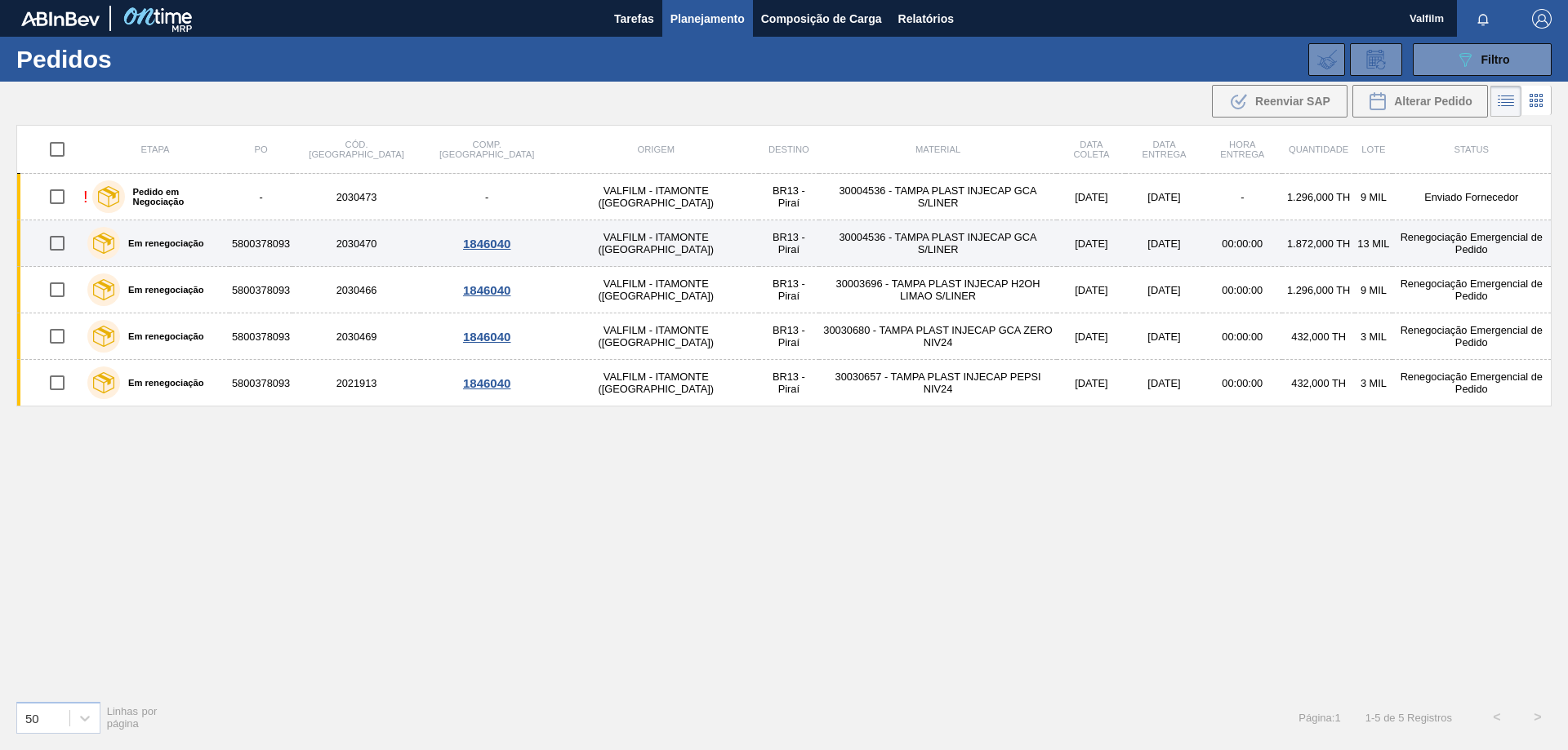
click at [1469, 253] on td "Renegociação Emergencial de Pedido" at bounding box center [1472, 244] width 159 height 46
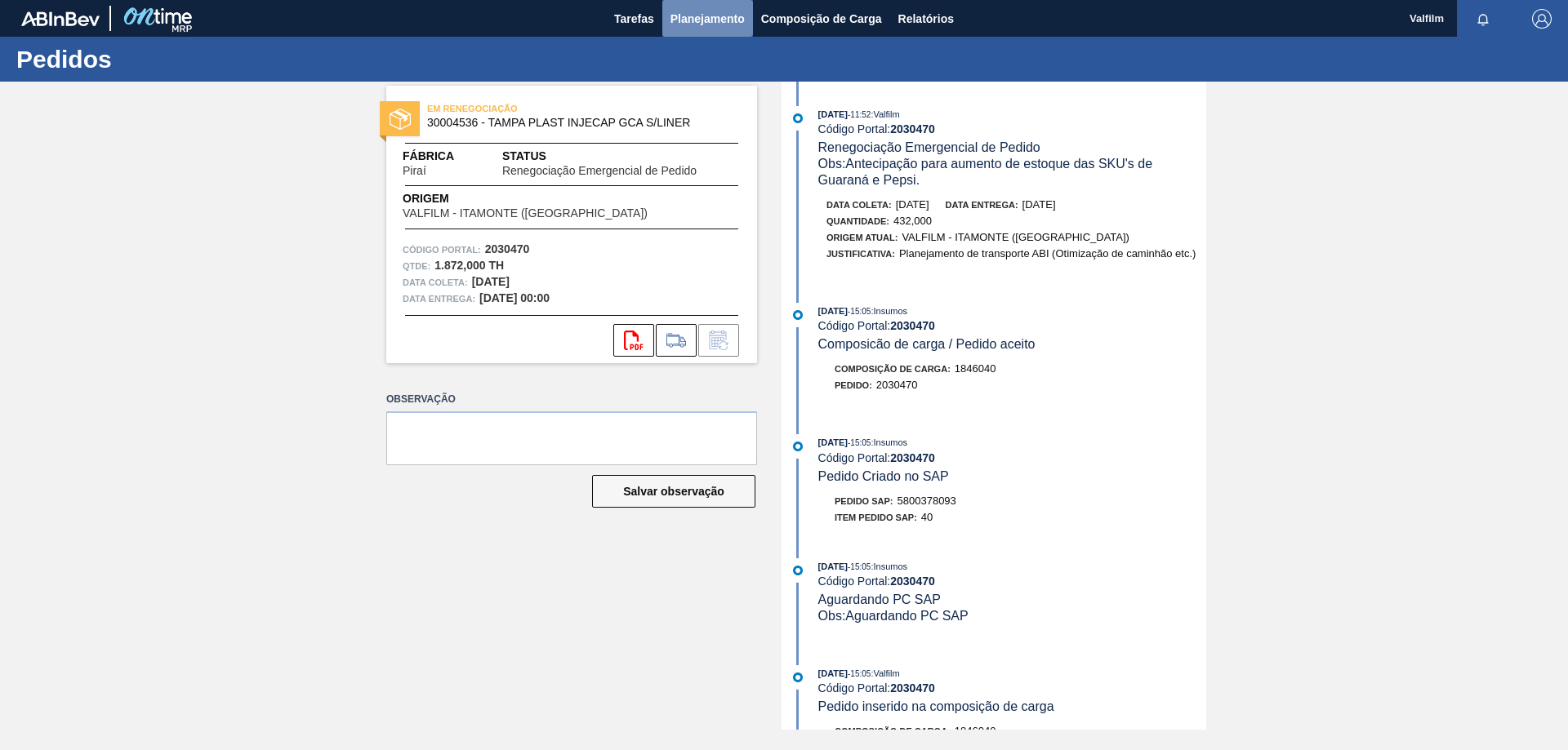
click at [691, 14] on span "Planejamento" at bounding box center [707, 18] width 74 height 19
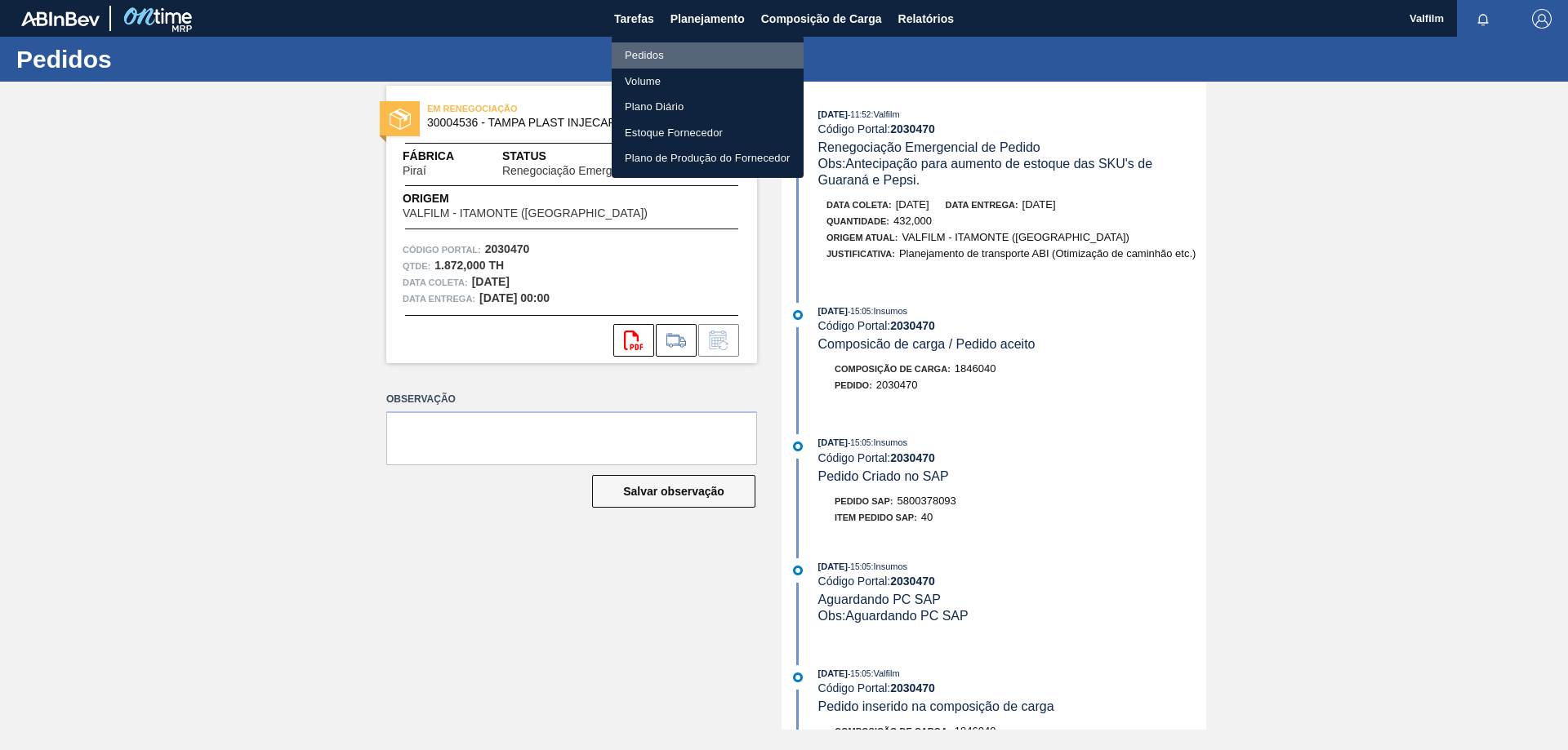
click at [656, 45] on li "Pedidos" at bounding box center [707, 55] width 192 height 26
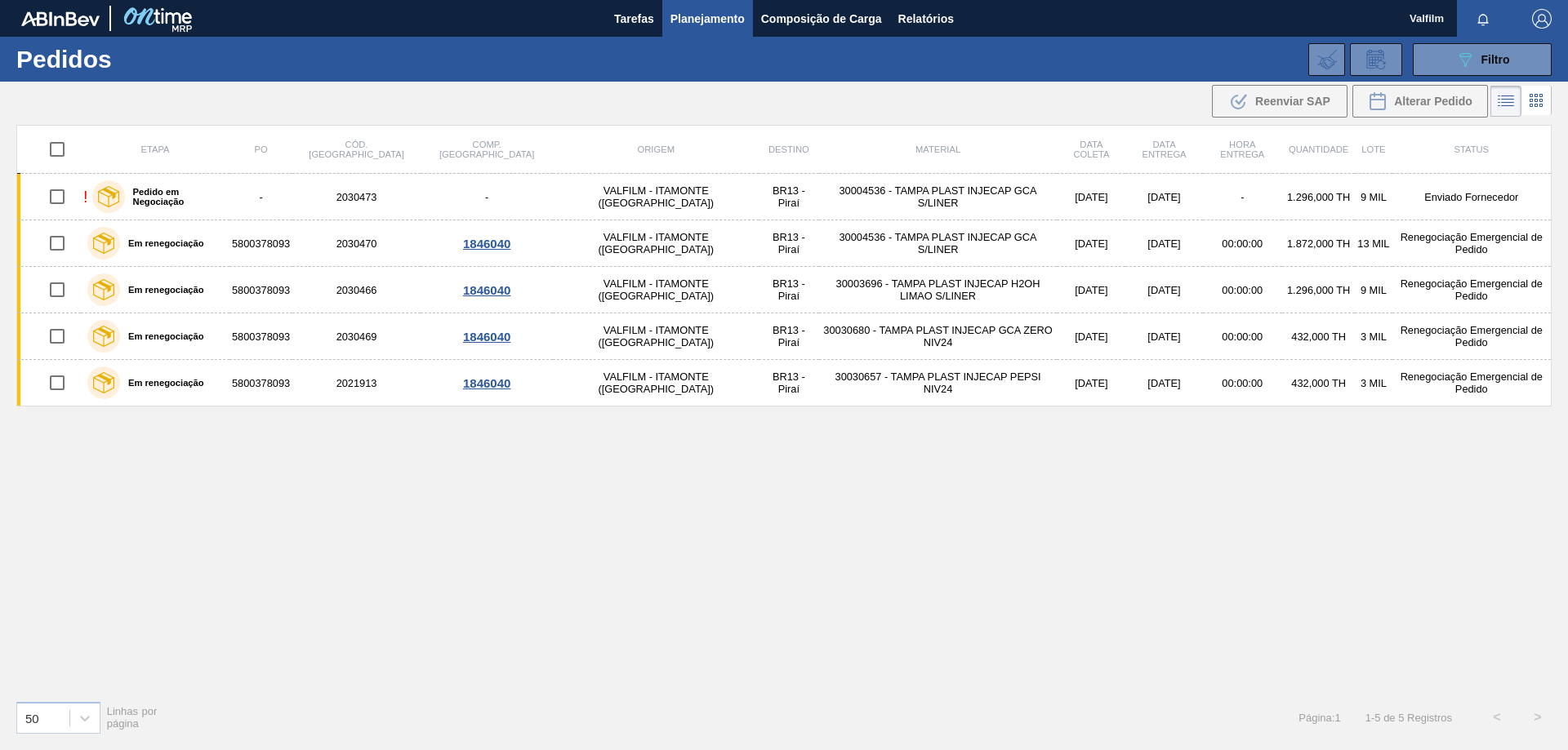
click at [851, 580] on div "Etapa PO Cód. Pedido Comp. Carga Origem Destino Material Data [PERSON_NAME] Dat…" at bounding box center [784, 406] width 1535 height 562
click at [1446, 62] on button "089F7B8B-B2A5-4AFE-B5C0-19BA573D28AC Filtro" at bounding box center [1482, 60] width 139 height 33
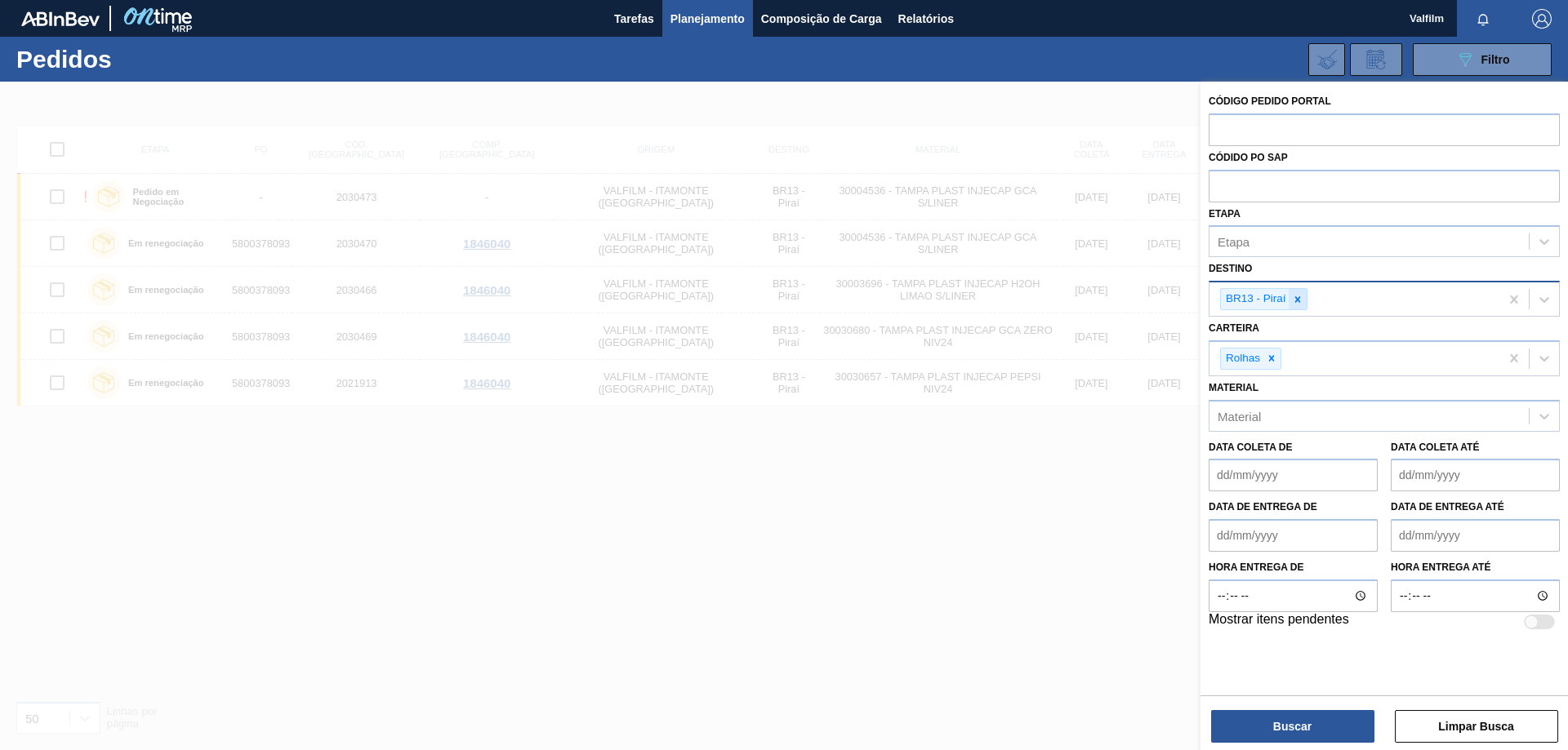
click at [1299, 301] on icon at bounding box center [1298, 300] width 12 height 12
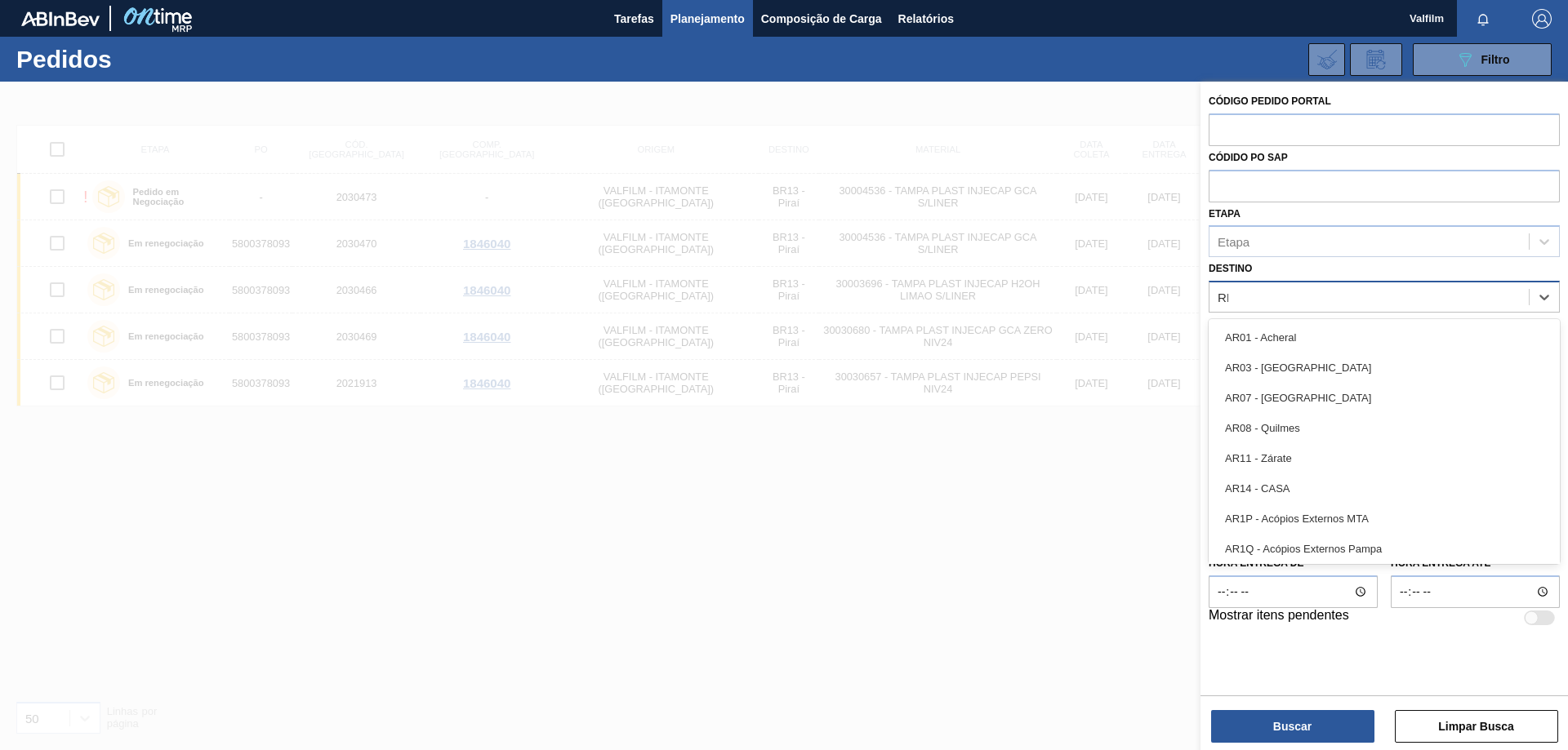
type input "RIO"
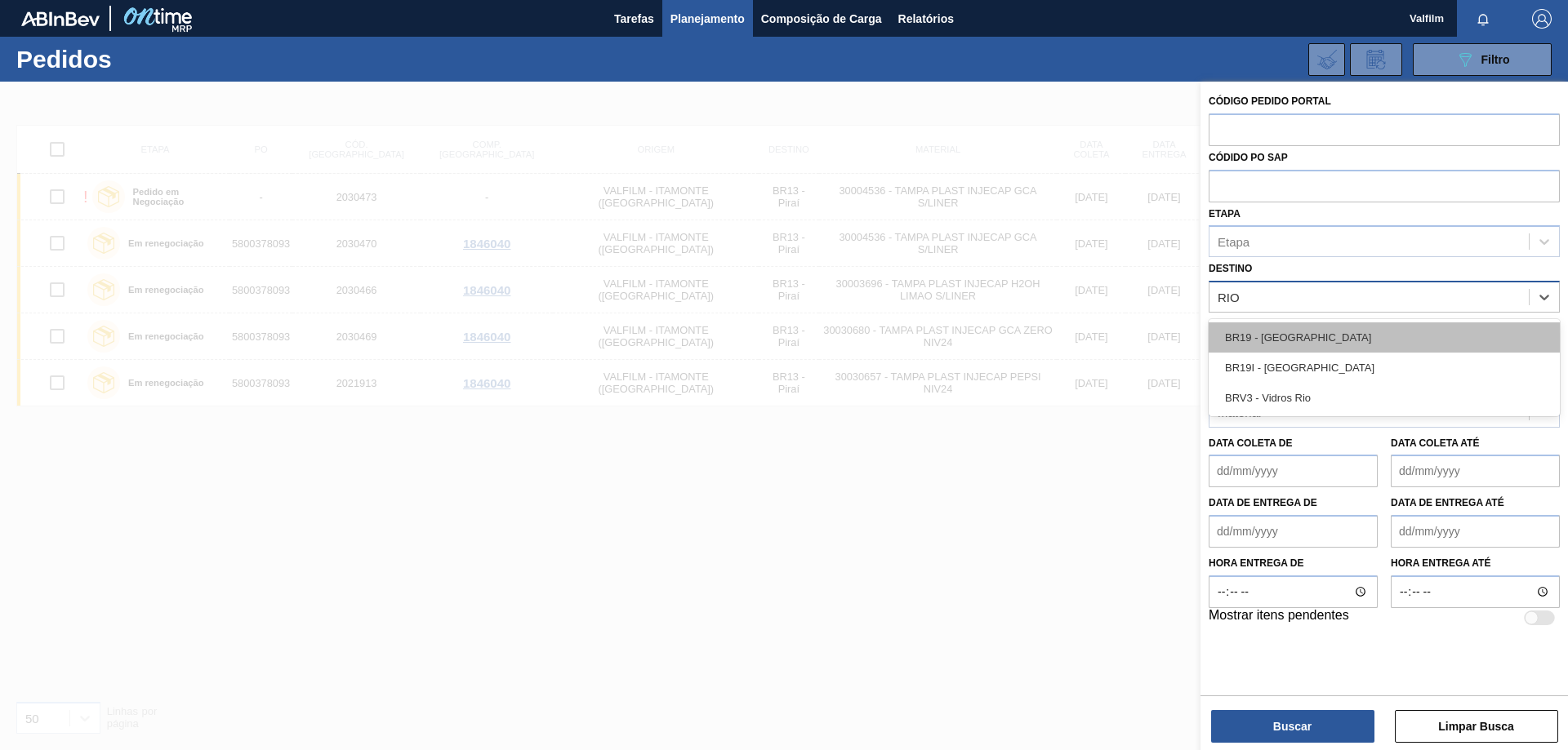
click at [1298, 337] on div "BR19 - [GEOGRAPHIC_DATA]" at bounding box center [1384, 336] width 351 height 30
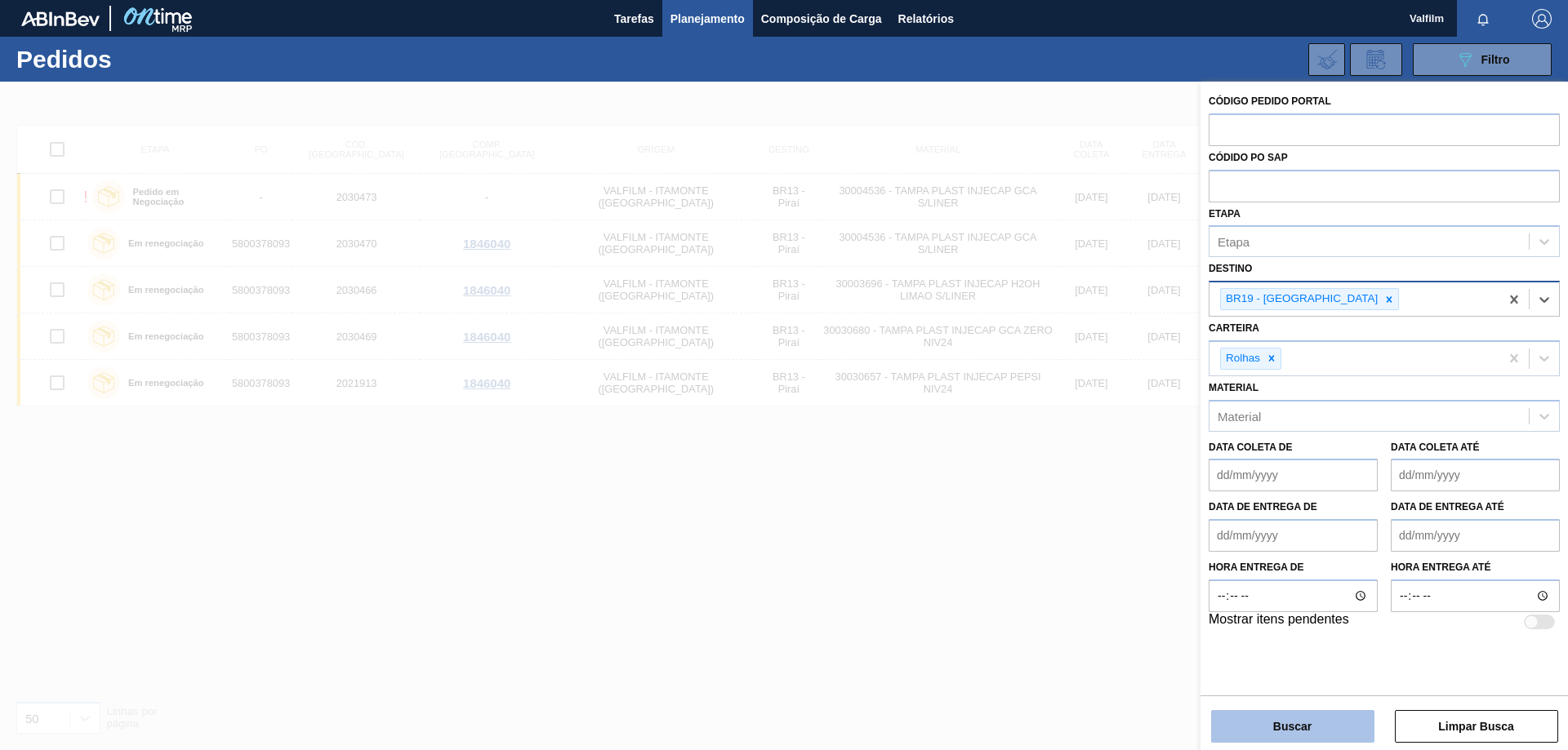
click at [1276, 722] on button "Buscar" at bounding box center [1292, 727] width 163 height 33
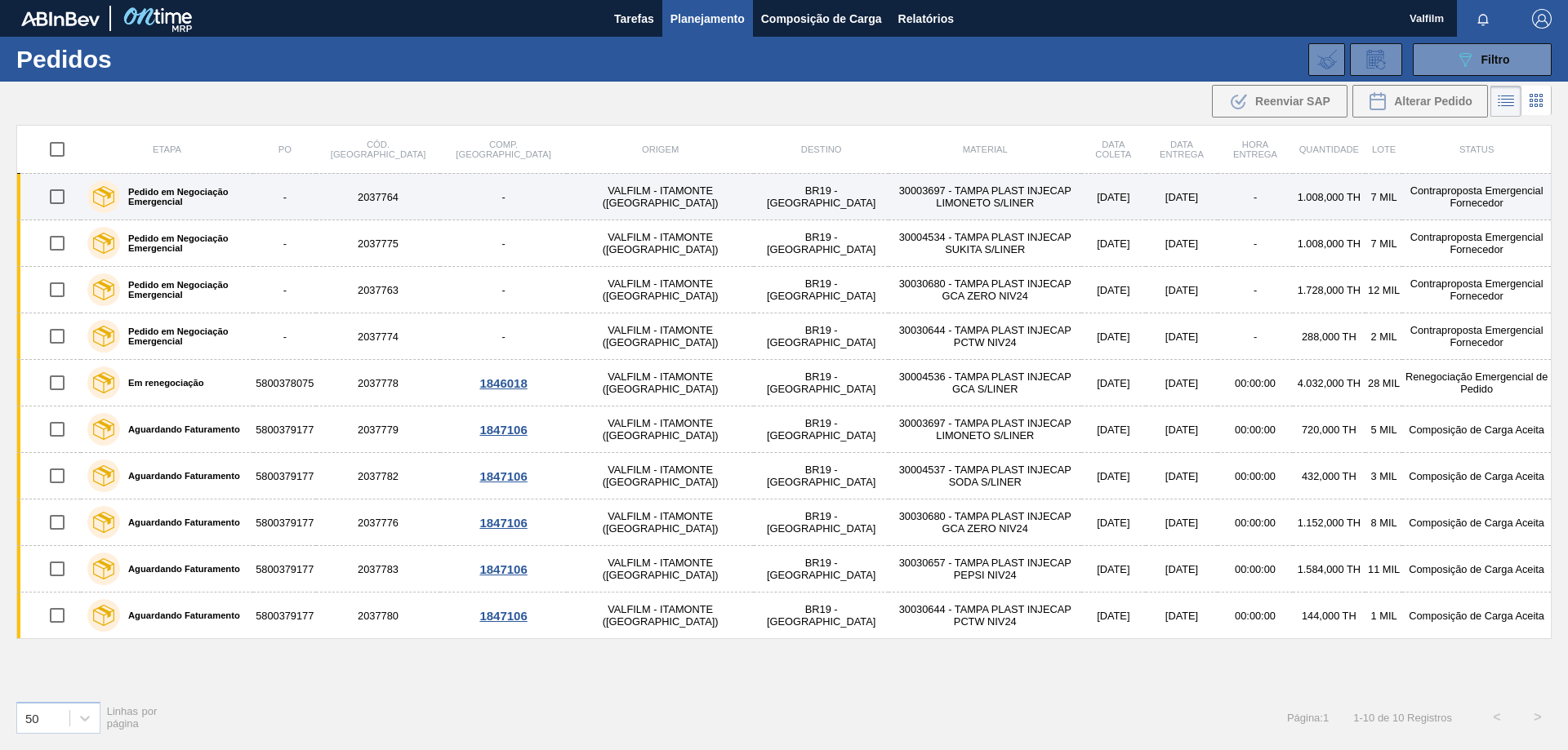
click at [1402, 195] on td "Contraproposta Emergencial Fornecedor" at bounding box center [1476, 197] width 149 height 46
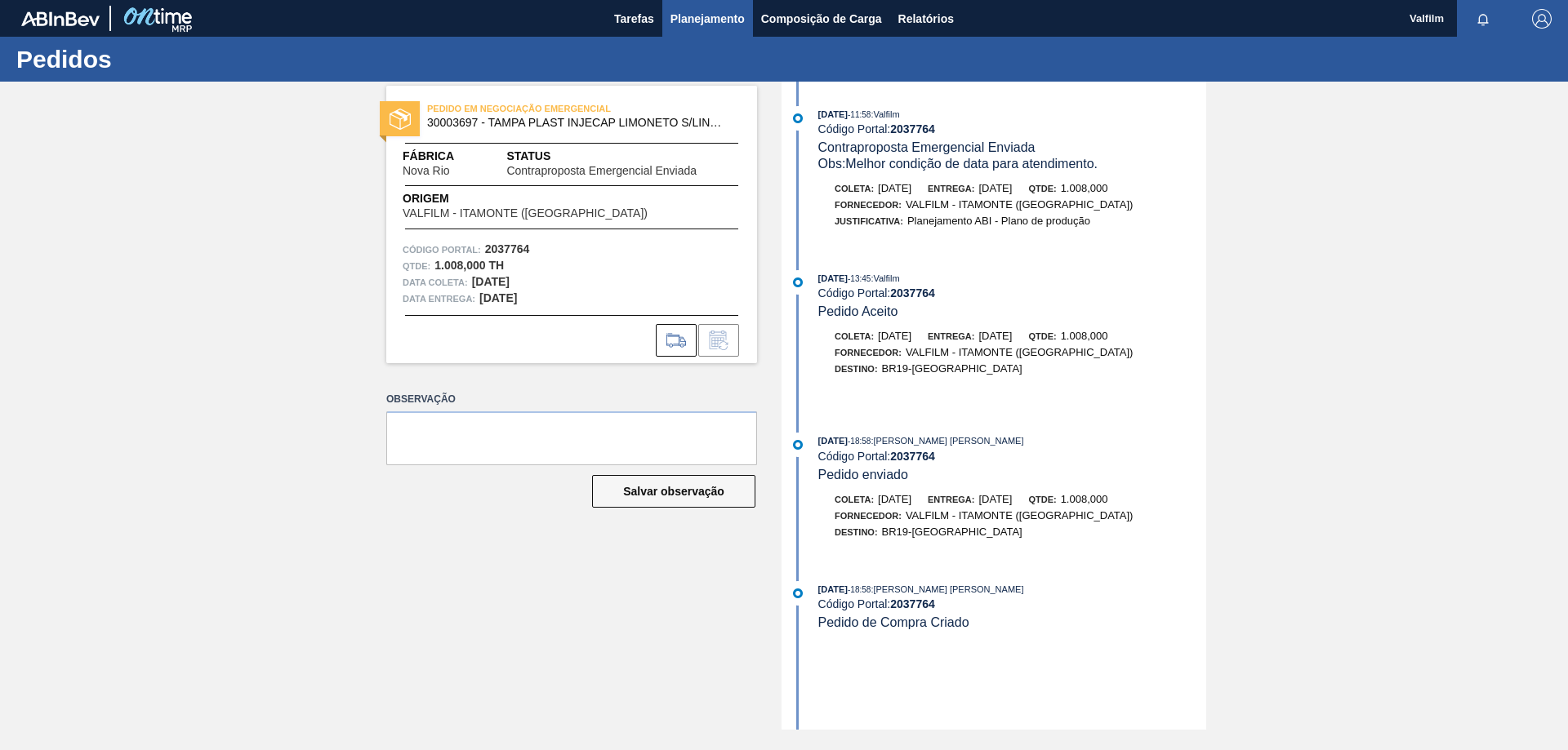
click at [700, 14] on span "Planejamento" at bounding box center [707, 18] width 74 height 19
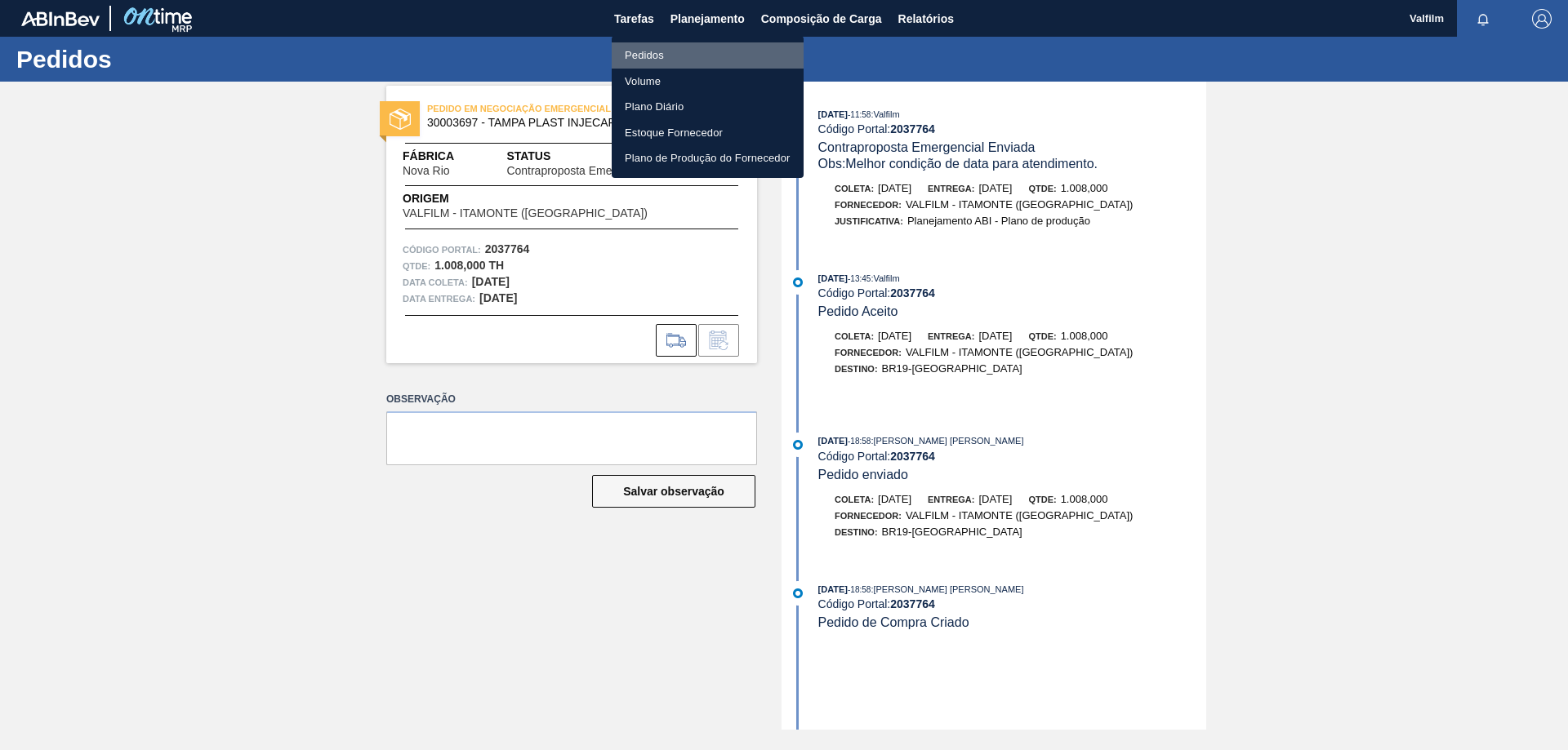
click at [661, 47] on li "Pedidos" at bounding box center [707, 55] width 192 height 26
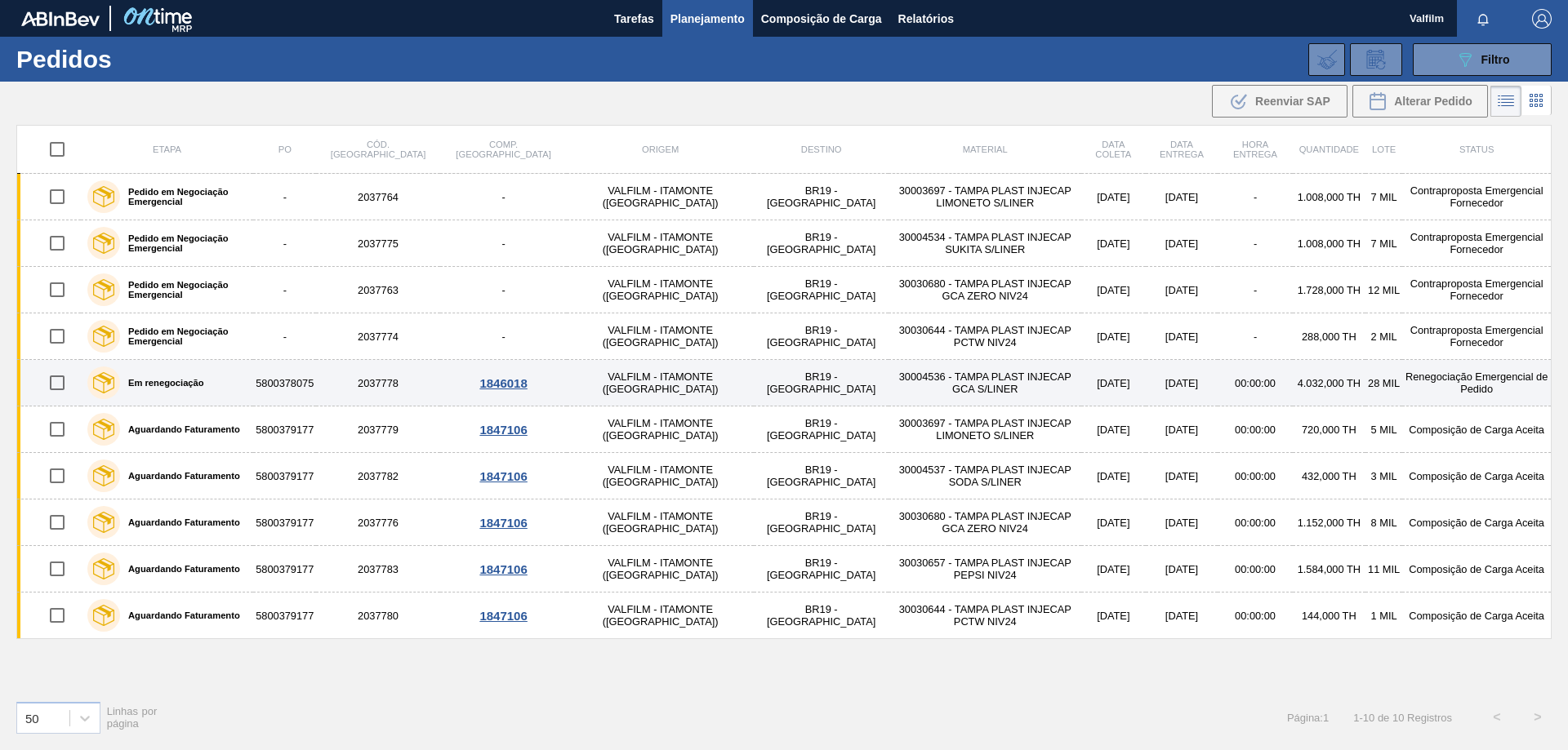
click at [1426, 375] on td "Renegociação Emergencial de Pedido" at bounding box center [1476, 383] width 149 height 46
